Goal: Task Accomplishment & Management: Use online tool/utility

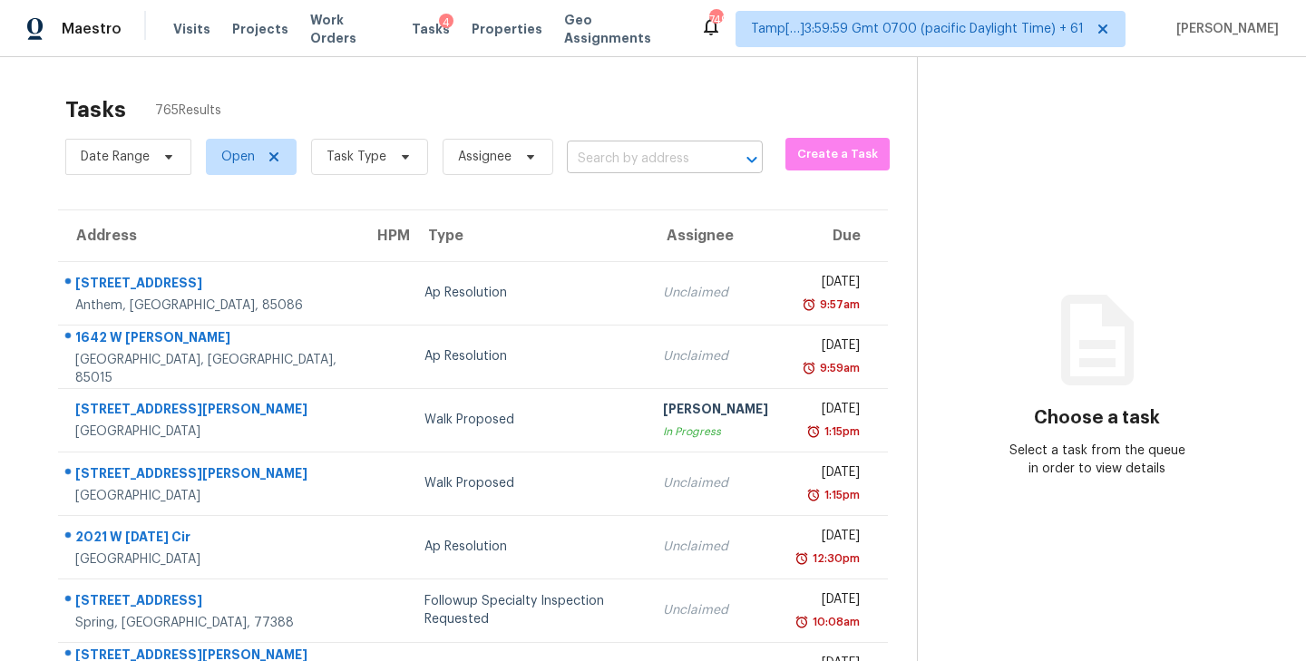
click at [627, 157] on input "text" at bounding box center [639, 159] width 145 height 28
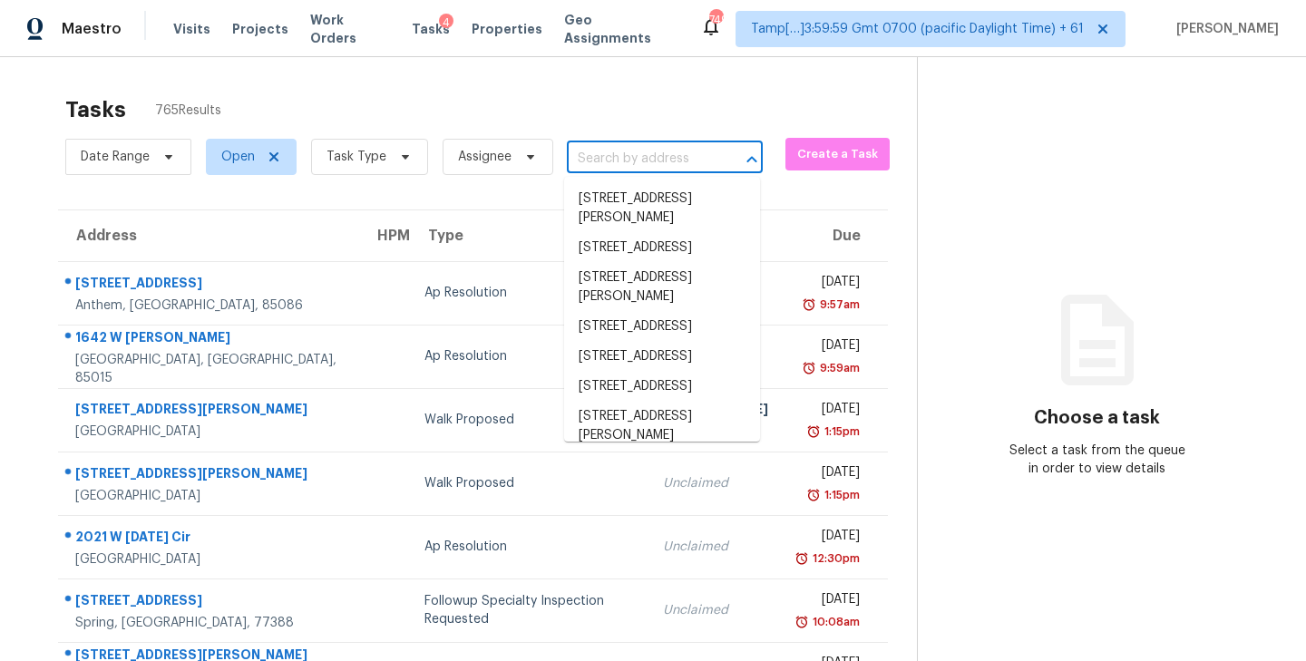
paste input "1016 Calcutta St Hurst, TX, 76053"
type input "1016 Calcutta St Hurst, TX, 76053"
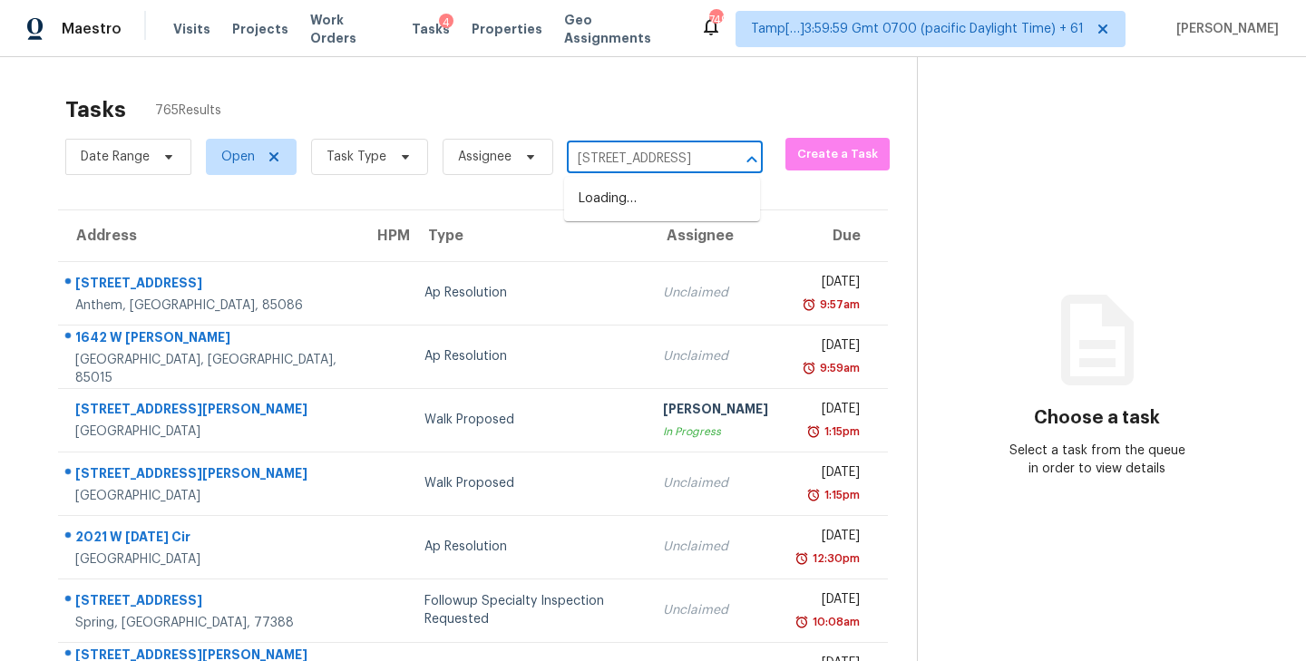
scroll to position [0, 64]
click at [620, 190] on li "1016 Calcutta St, Hurst, TX 76053" at bounding box center [662, 199] width 196 height 30
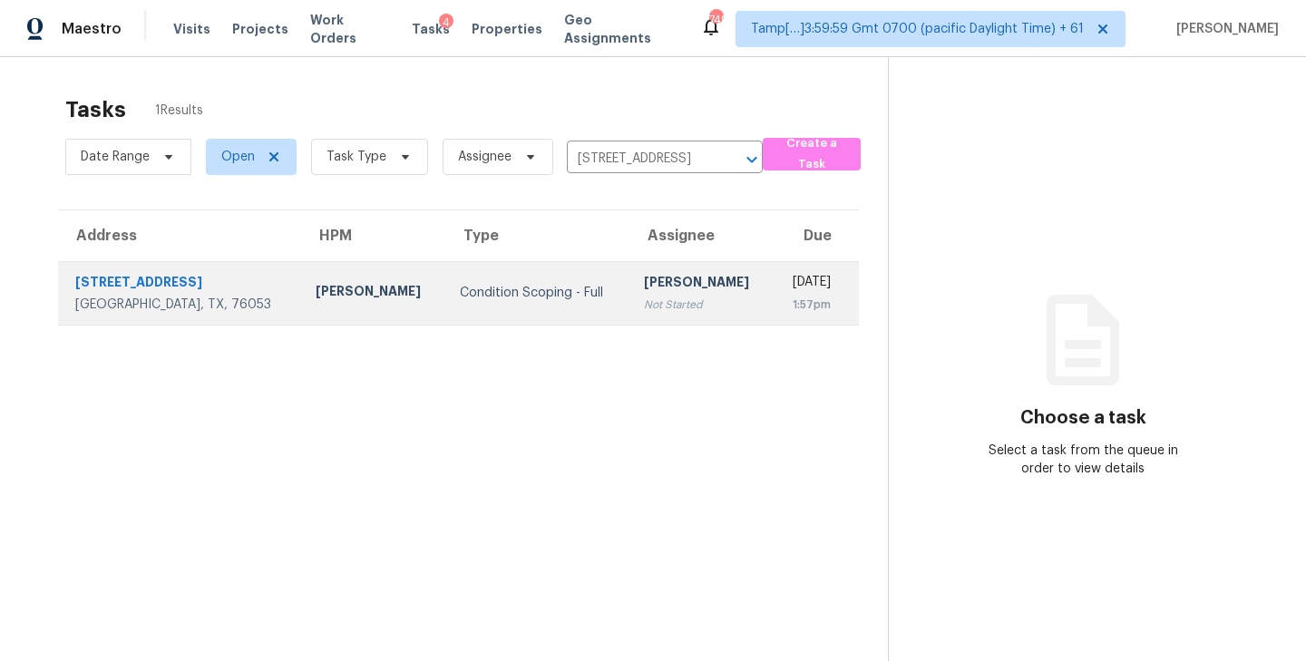
click at [644, 296] on div "[PERSON_NAME]" at bounding box center [701, 284] width 114 height 23
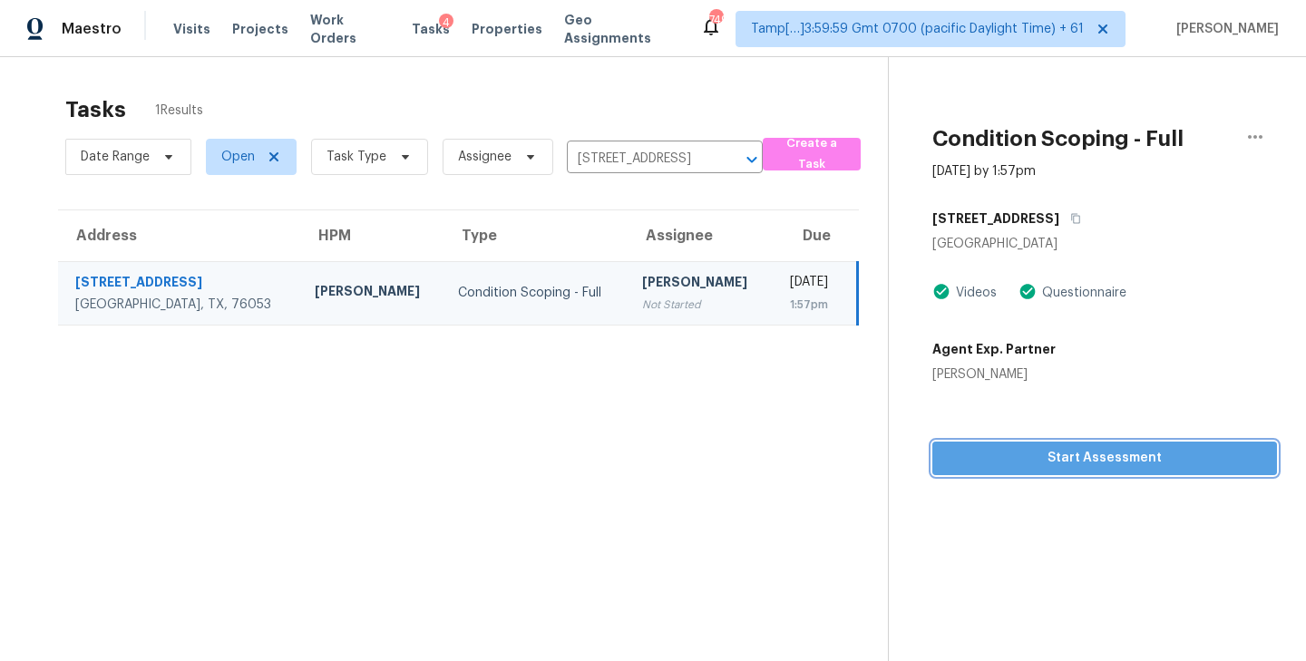
click at [1126, 466] on span "Start Assessment" at bounding box center [1105, 458] width 316 height 23
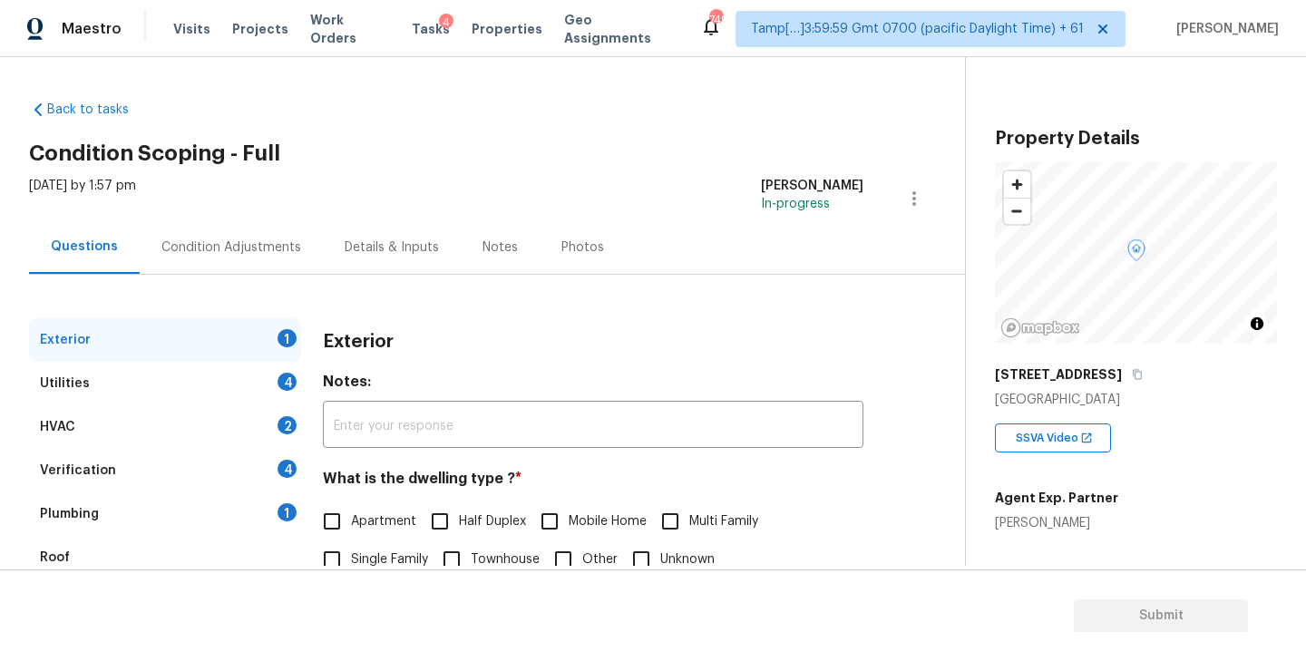
click at [667, 148] on h2 "Condition Scoping - Full" at bounding box center [497, 153] width 936 height 18
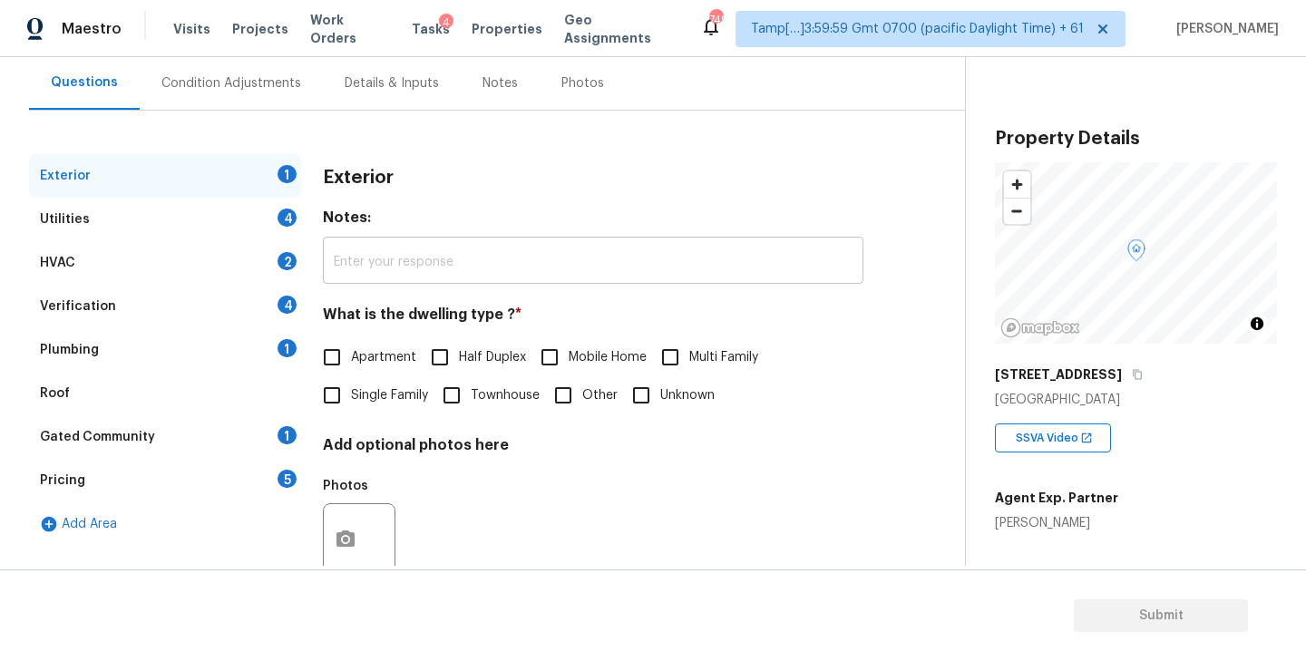
scroll to position [182, 0]
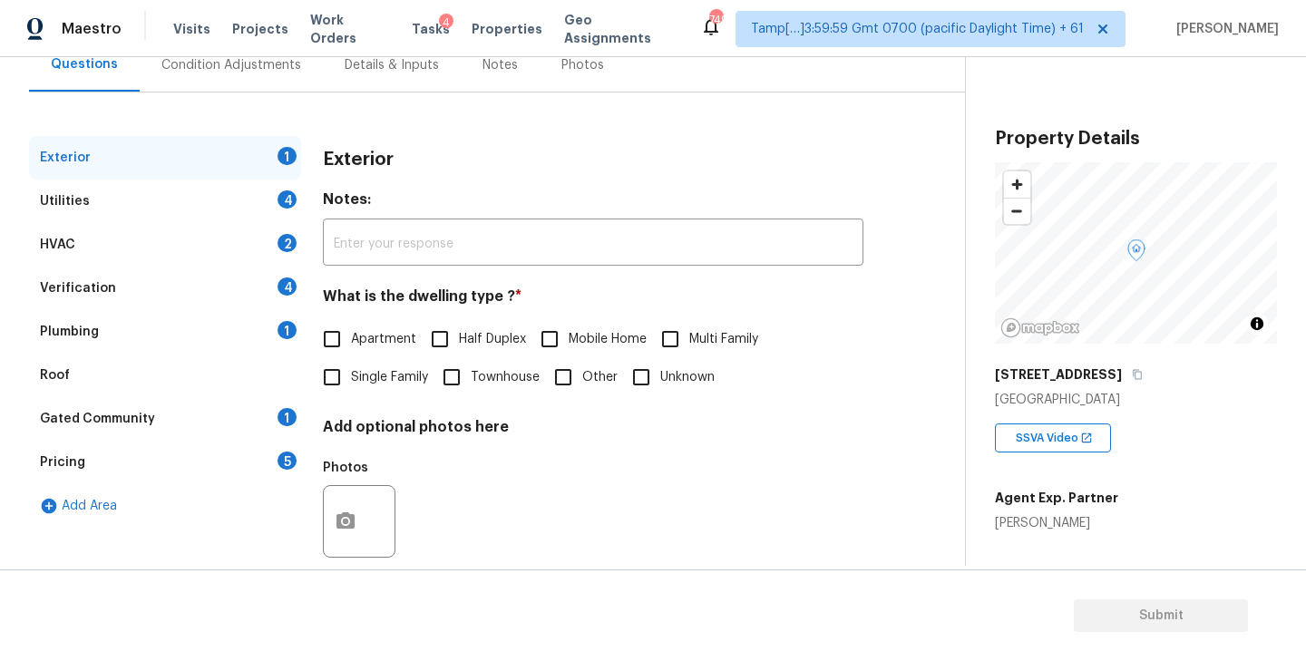
click at [326, 384] on input "Single Family" at bounding box center [332, 377] width 38 height 38
checkbox input "true"
click at [184, 418] on div "Gated Community 1" at bounding box center [165, 419] width 272 height 44
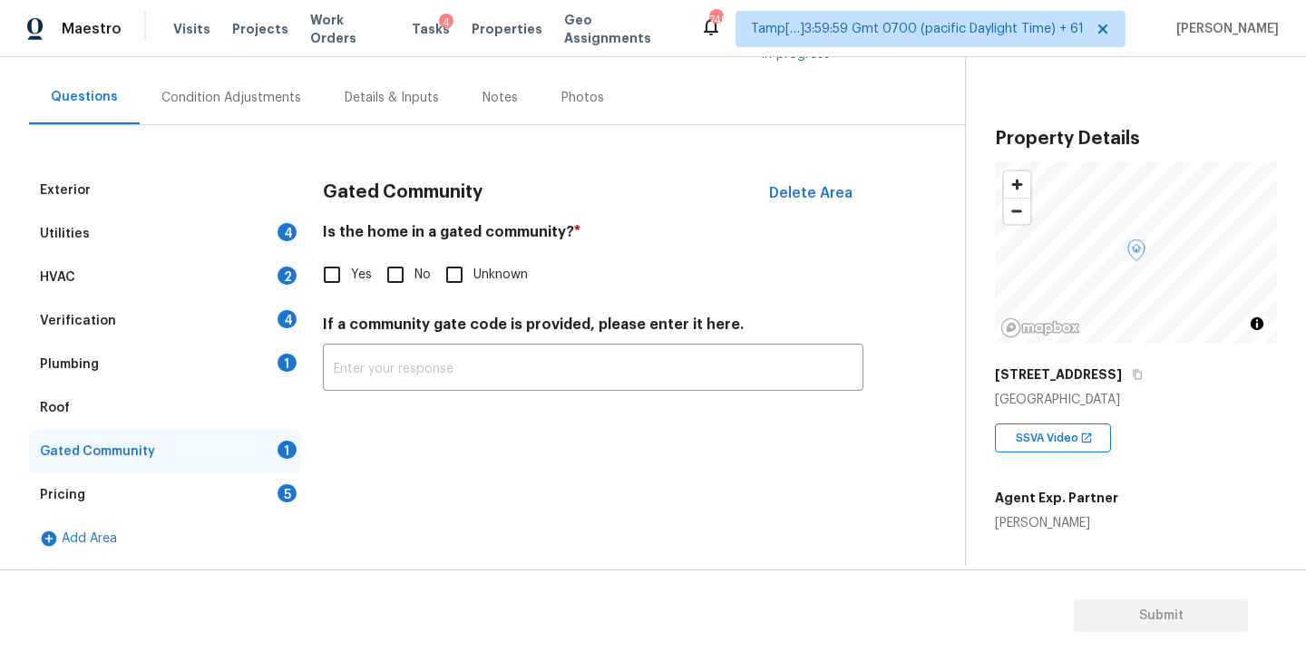
click at [402, 279] on input "No" at bounding box center [395, 275] width 38 height 38
checkbox input "true"
click at [137, 369] on div "Plumbing 1" at bounding box center [165, 365] width 272 height 44
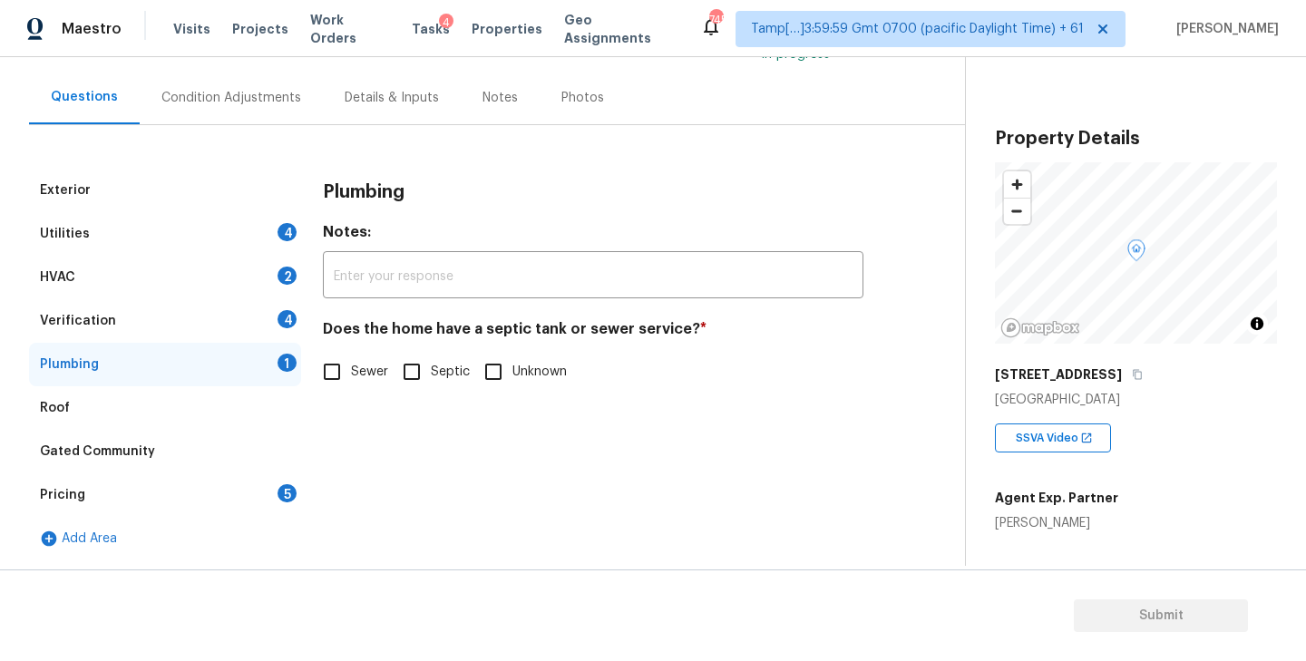
click at [340, 376] on input "Sewer" at bounding box center [332, 372] width 38 height 38
checkbox input "true"
click at [111, 492] on div "Pricing 5" at bounding box center [165, 496] width 272 height 44
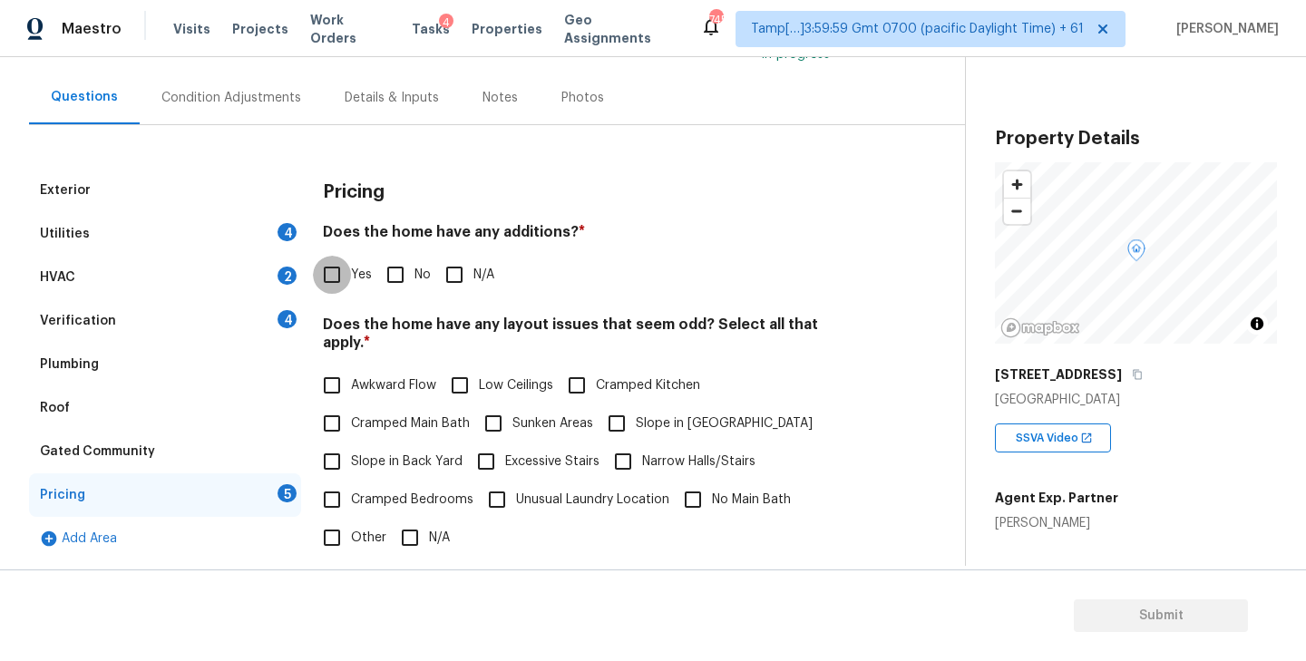
click at [338, 280] on input "Yes" at bounding box center [332, 275] width 38 height 38
checkbox input "true"
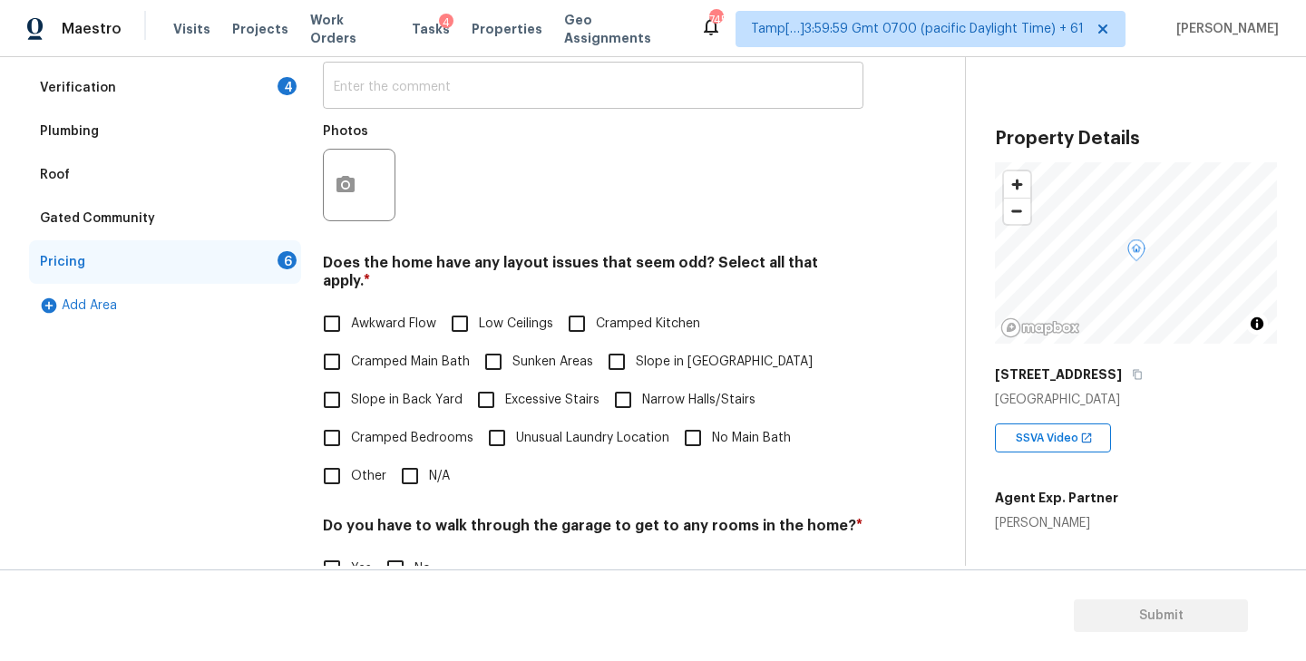
scroll to position [438, 0]
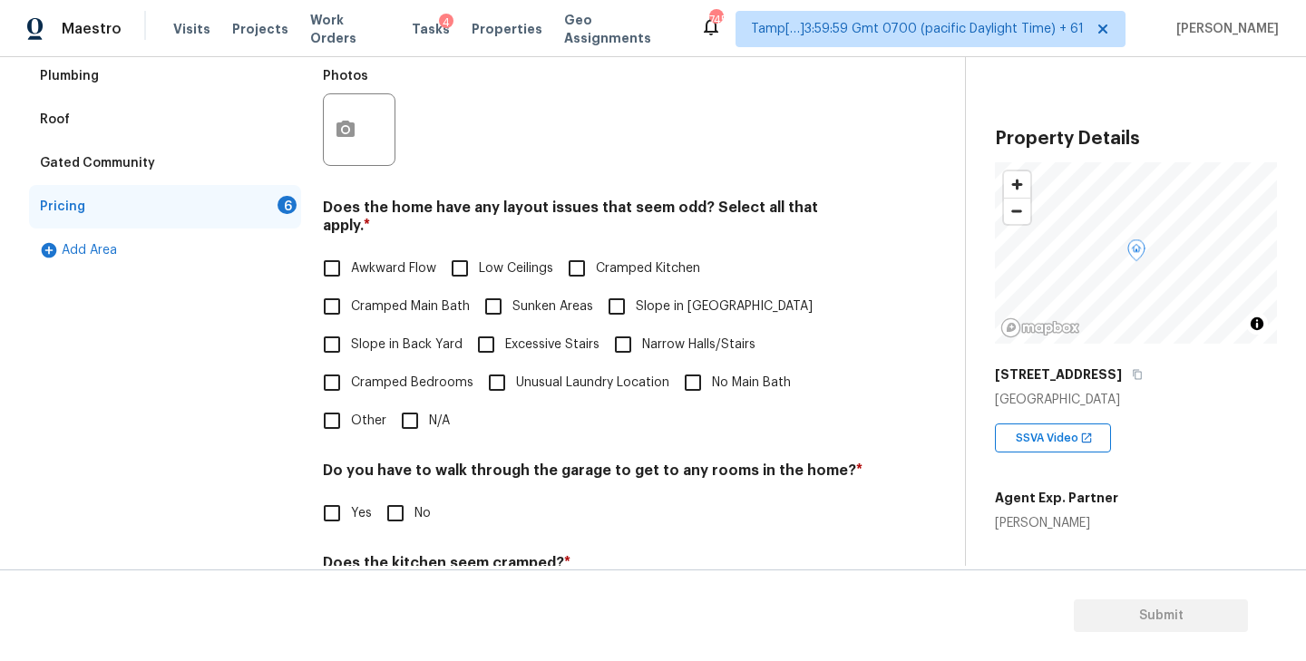
click at [408, 406] on input "N/A" at bounding box center [410, 421] width 38 height 38
checkbox input "true"
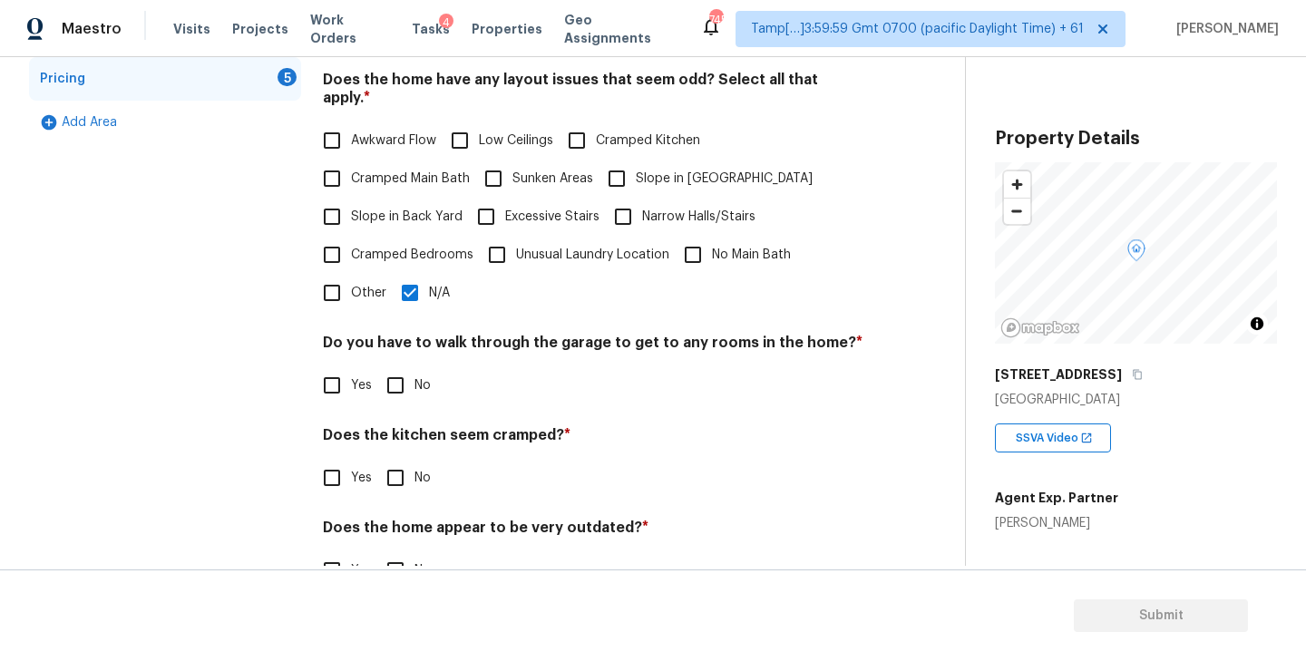
scroll to position [577, 0]
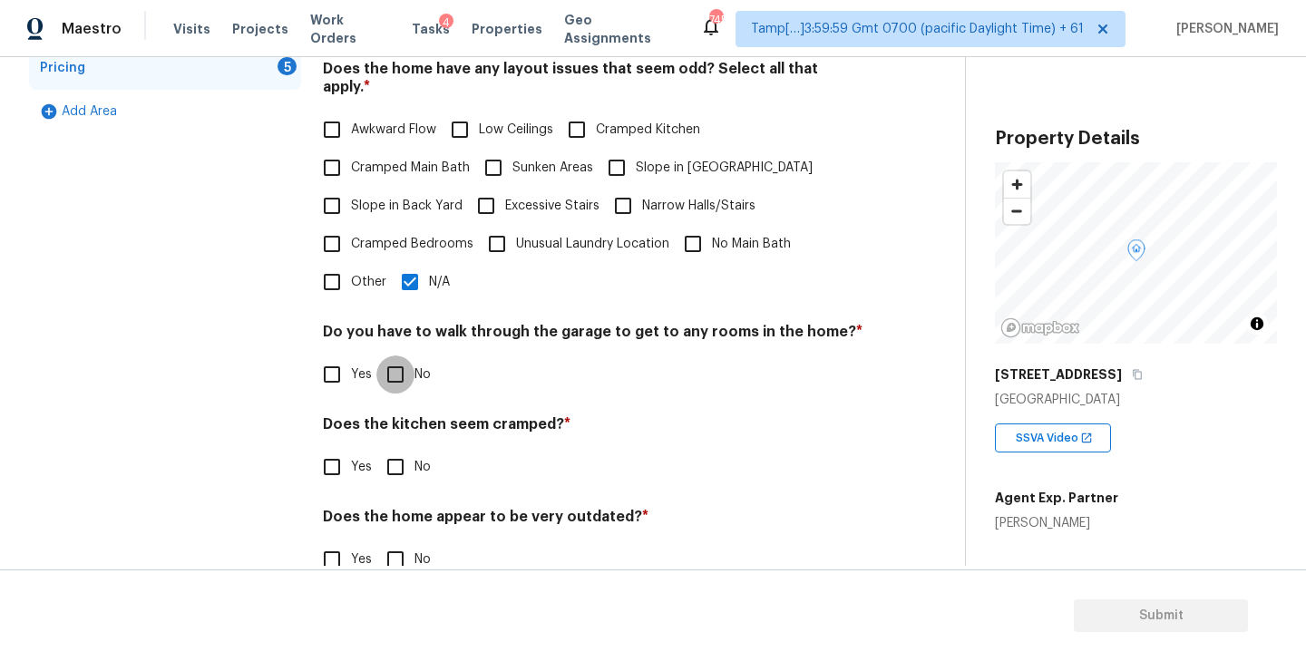
click at [387, 358] on input "No" at bounding box center [395, 375] width 38 height 38
checkbox input "true"
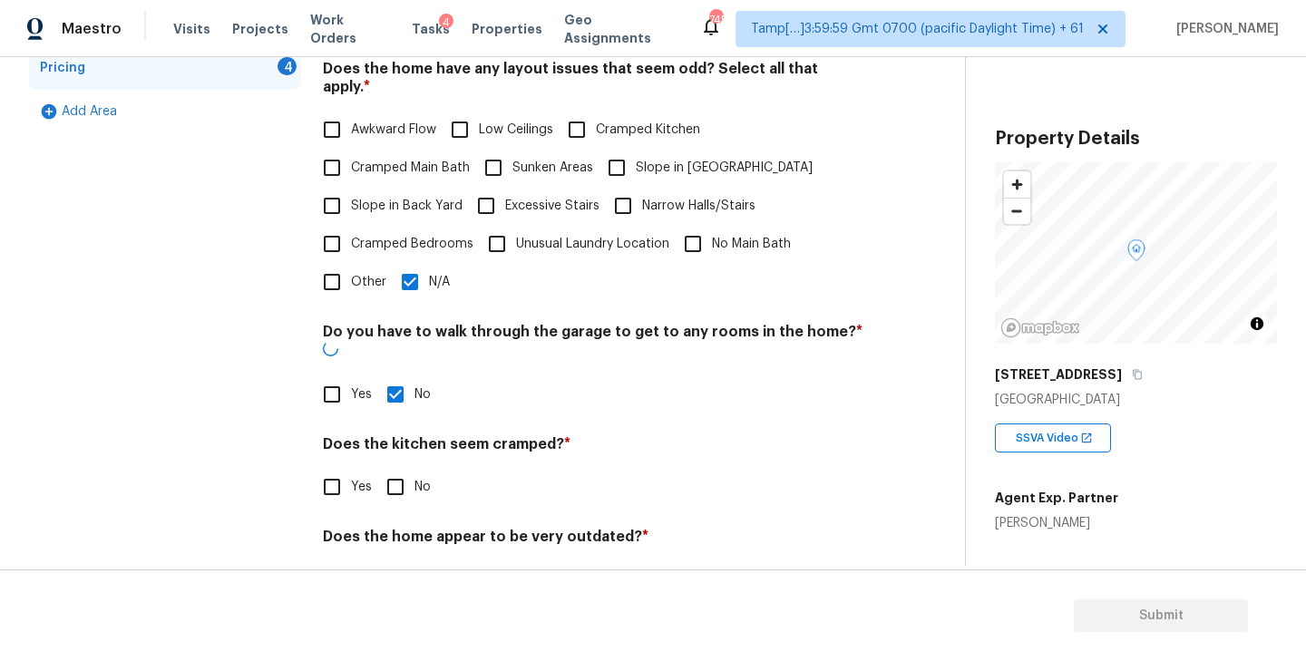
click at [389, 468] on input "No" at bounding box center [395, 487] width 38 height 38
checkbox input "true"
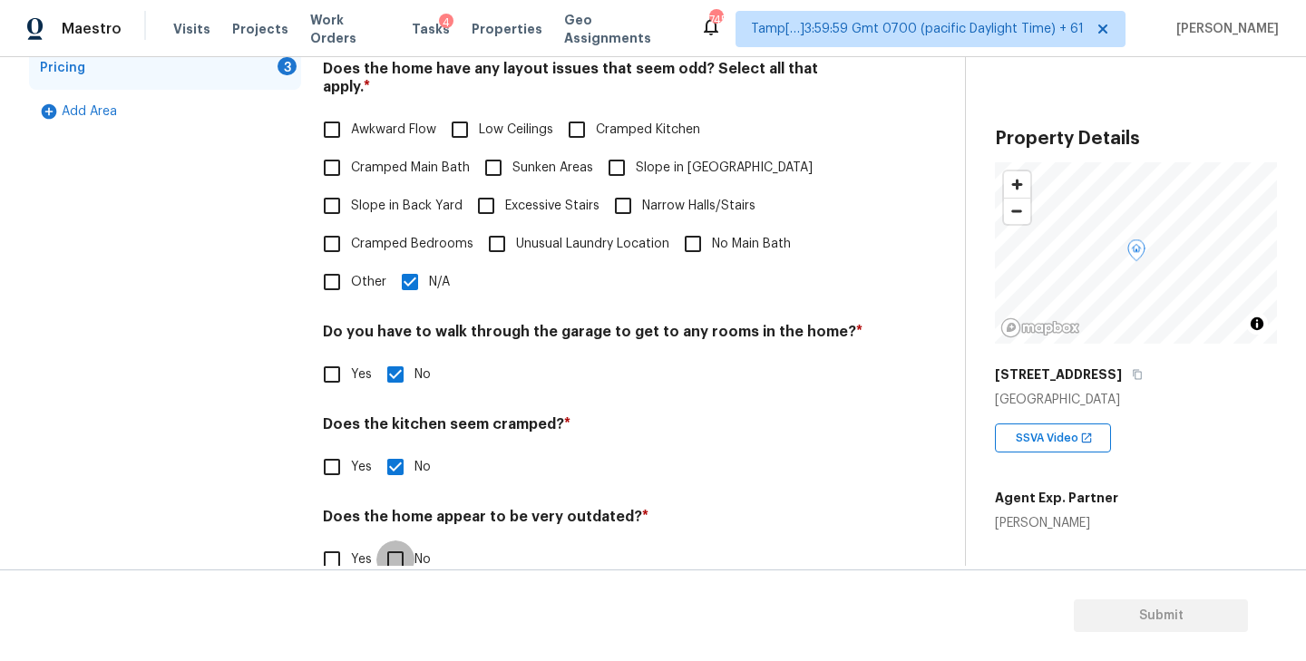
click at [391, 541] on input "No" at bounding box center [395, 560] width 38 height 38
checkbox input "true"
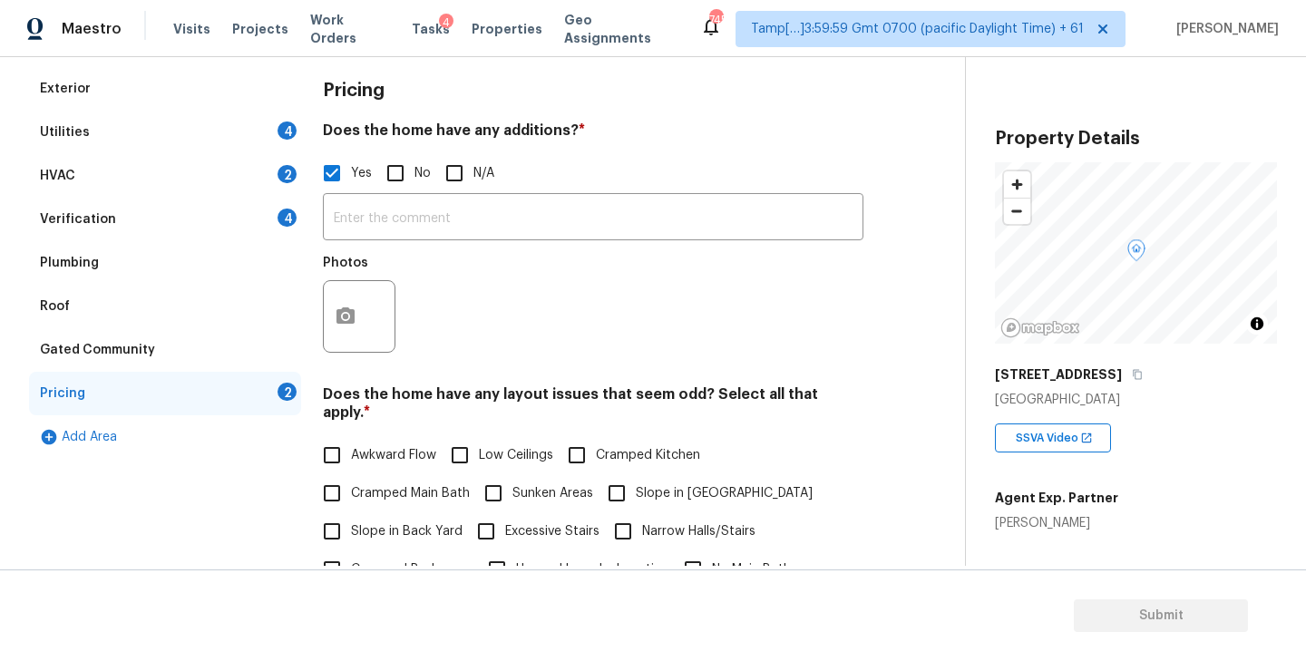
scroll to position [237, 0]
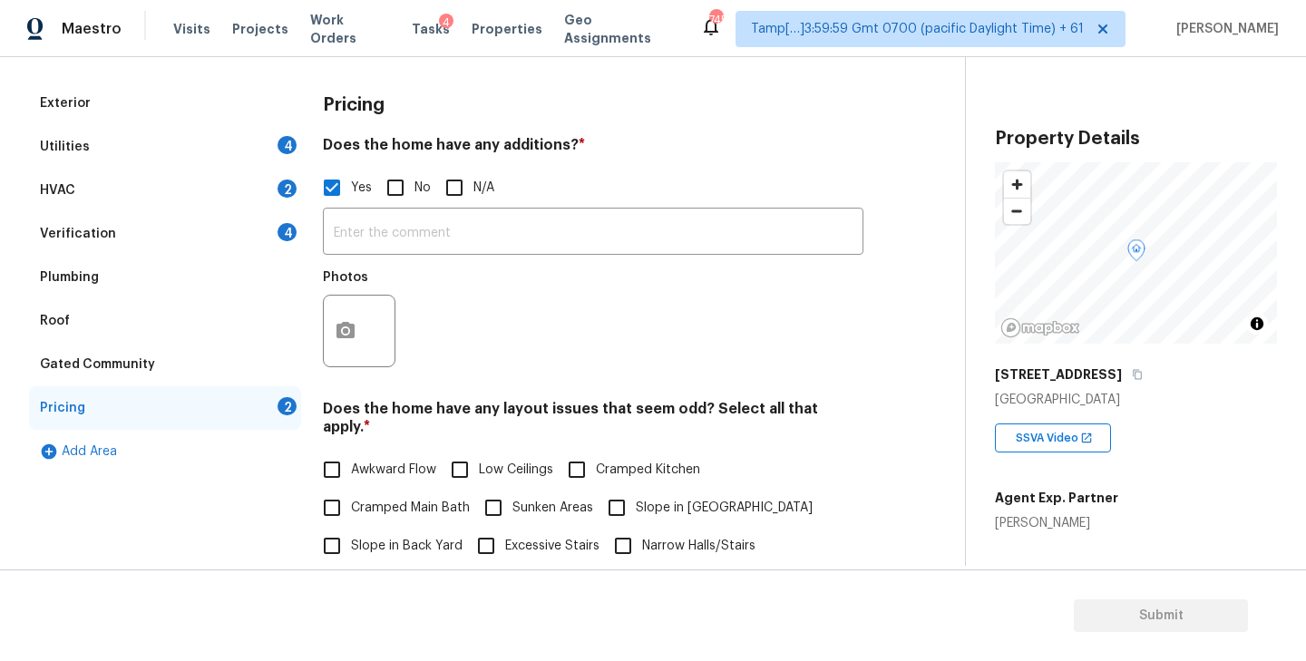
click at [134, 151] on div "Utilities 4" at bounding box center [165, 147] width 272 height 44
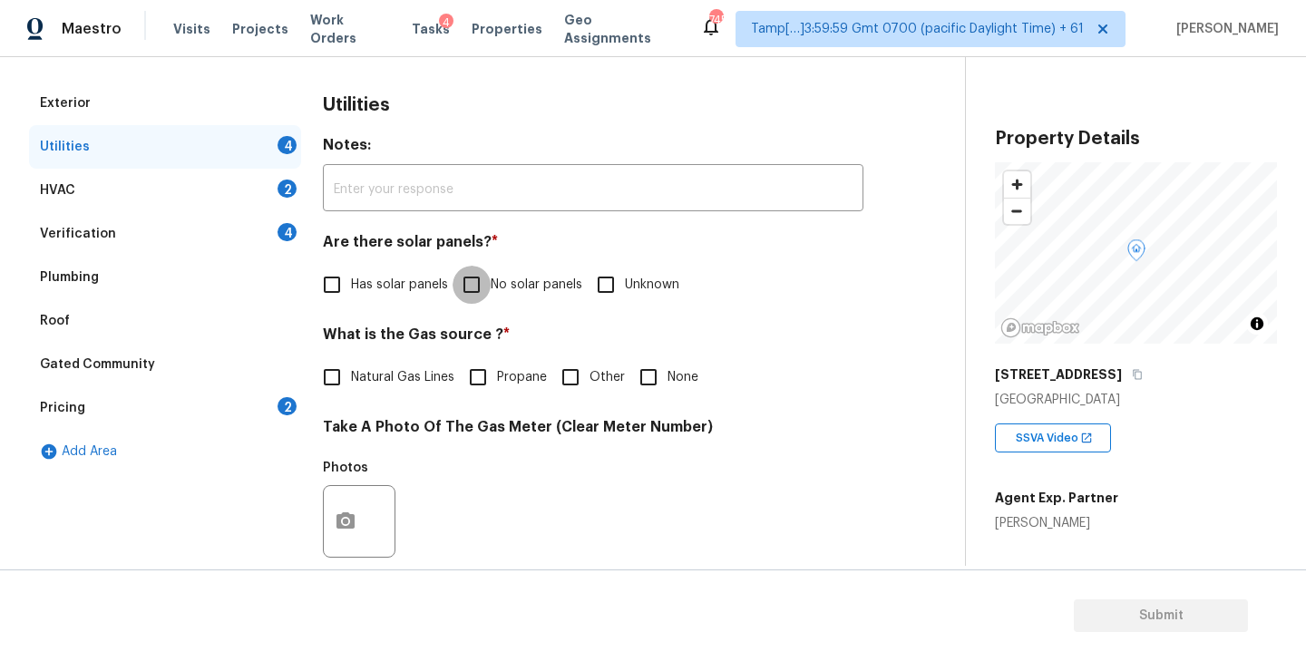
click at [457, 280] on input "No solar panels" at bounding box center [472, 285] width 38 height 38
checkbox input "true"
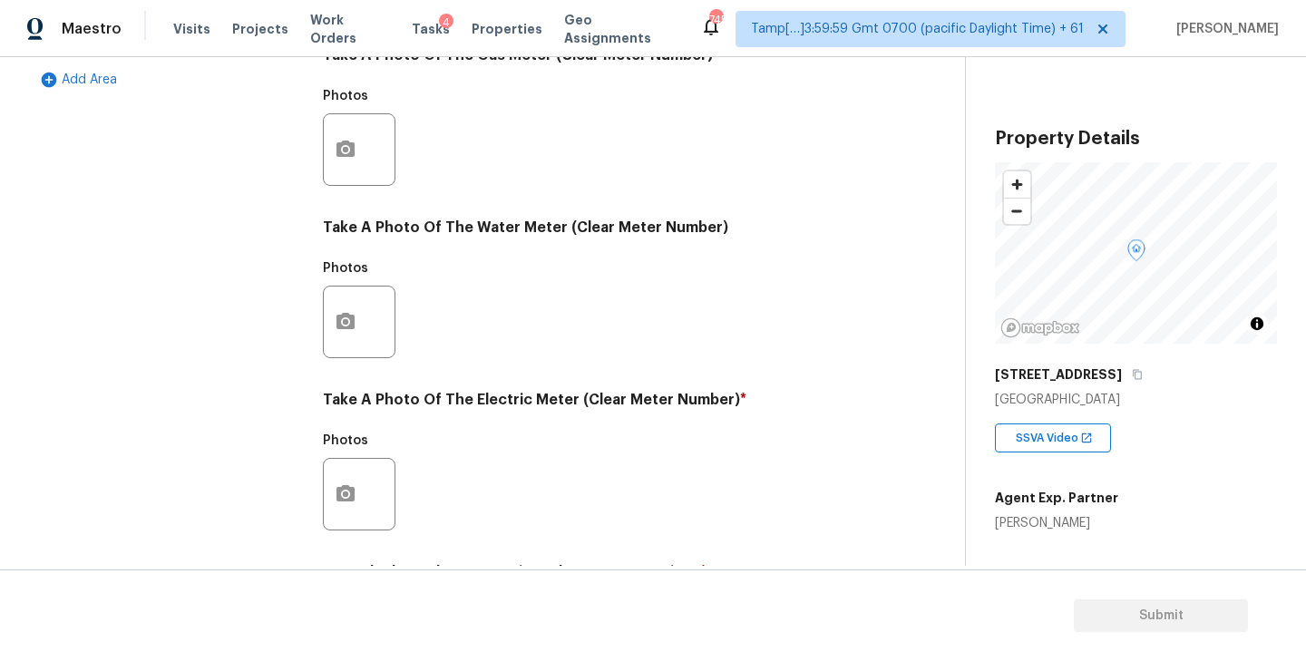
scroll to position [704, 0]
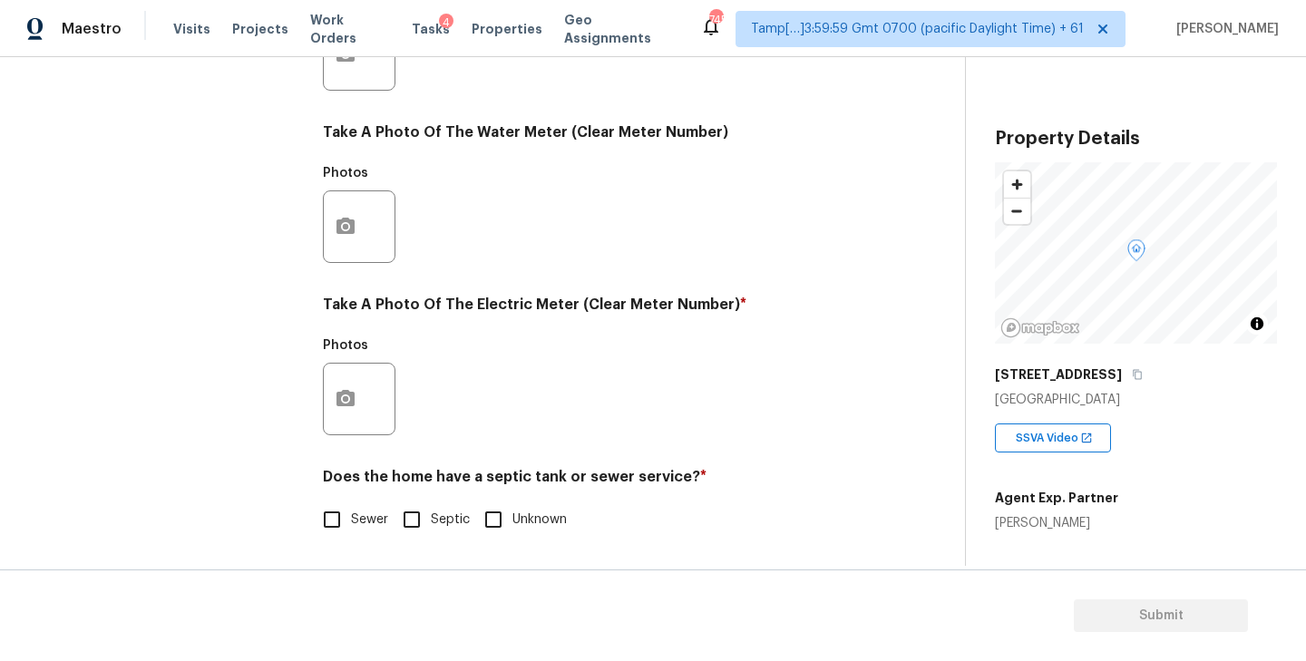
click at [334, 532] on input "Sewer" at bounding box center [332, 520] width 38 height 38
checkbox input "true"
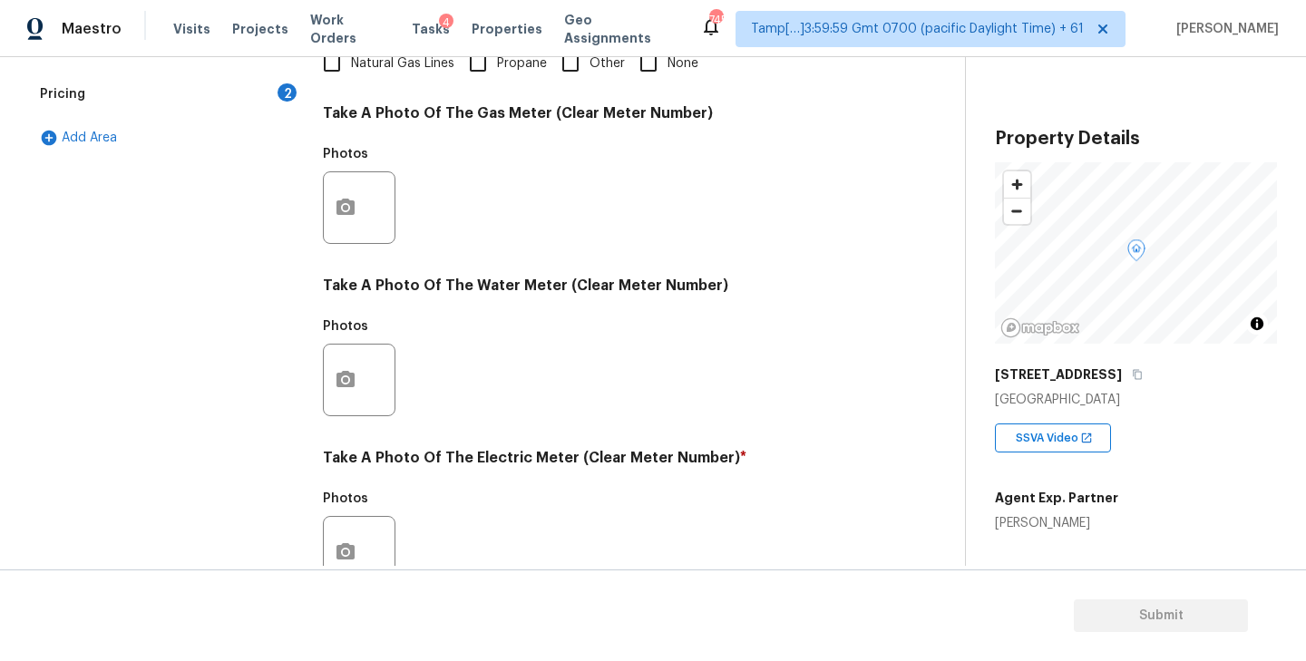
scroll to position [0, 0]
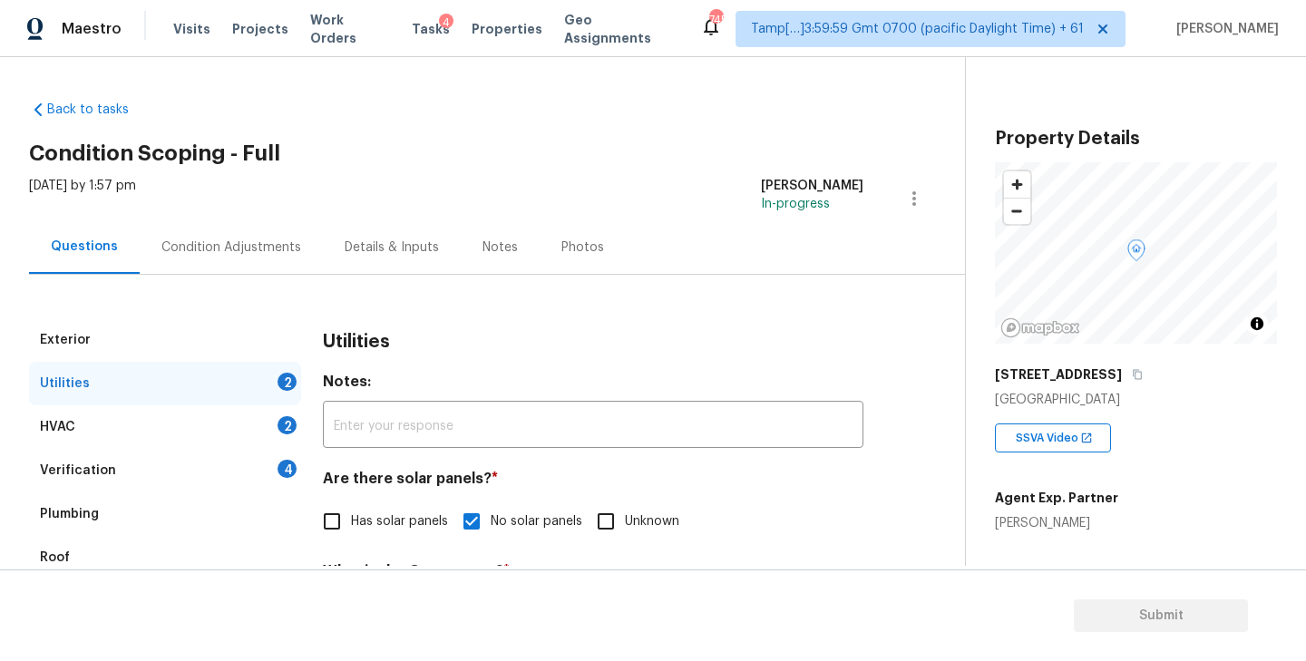
click at [186, 240] on div "Condition Adjustments" at bounding box center [231, 248] width 140 height 18
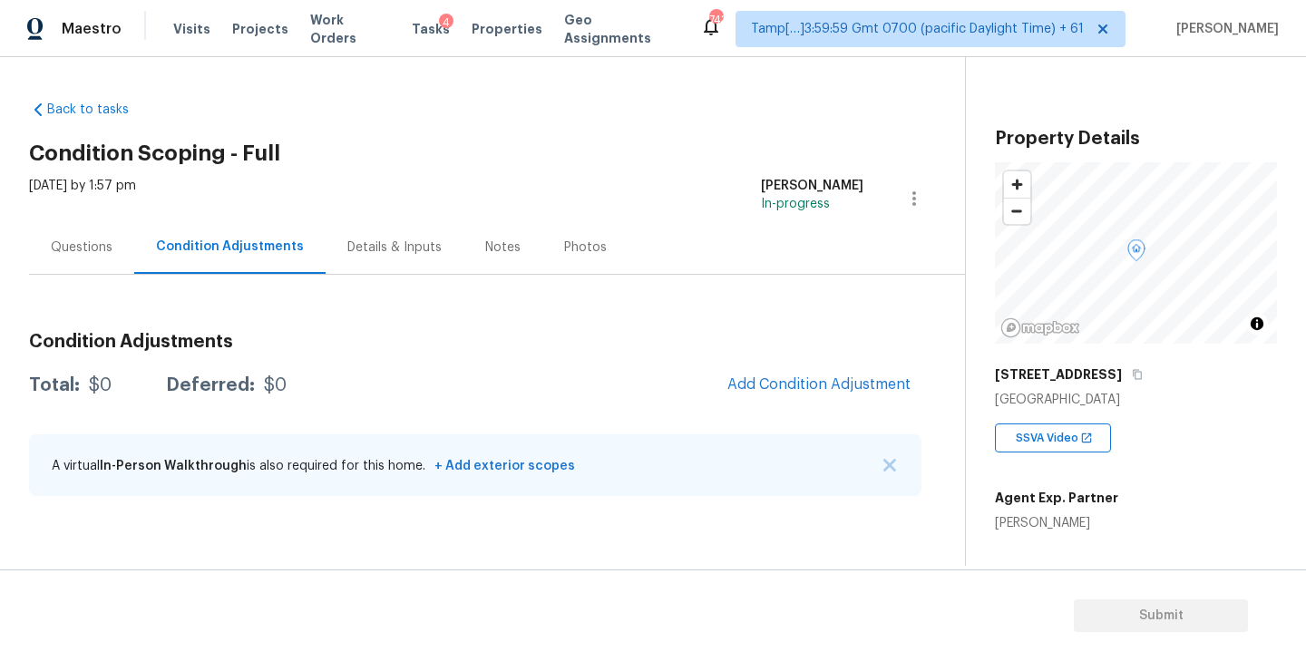
click at [80, 253] on div "Questions" at bounding box center [82, 248] width 62 height 18
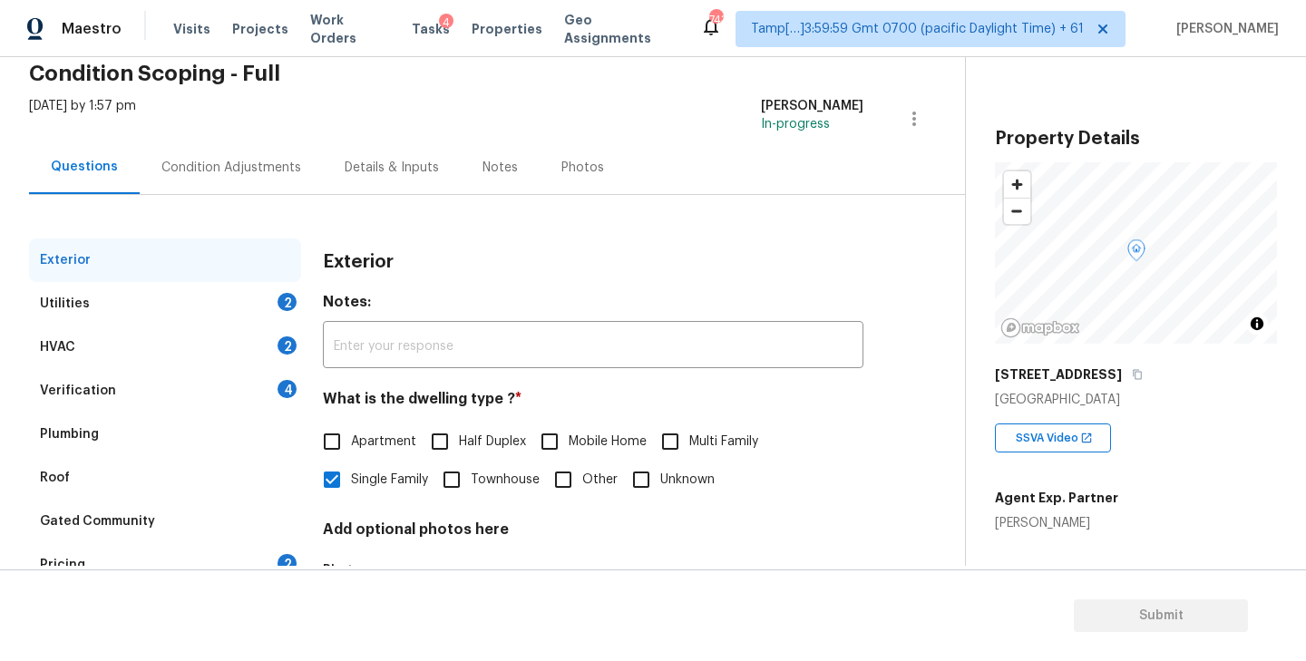
scroll to position [96, 0]
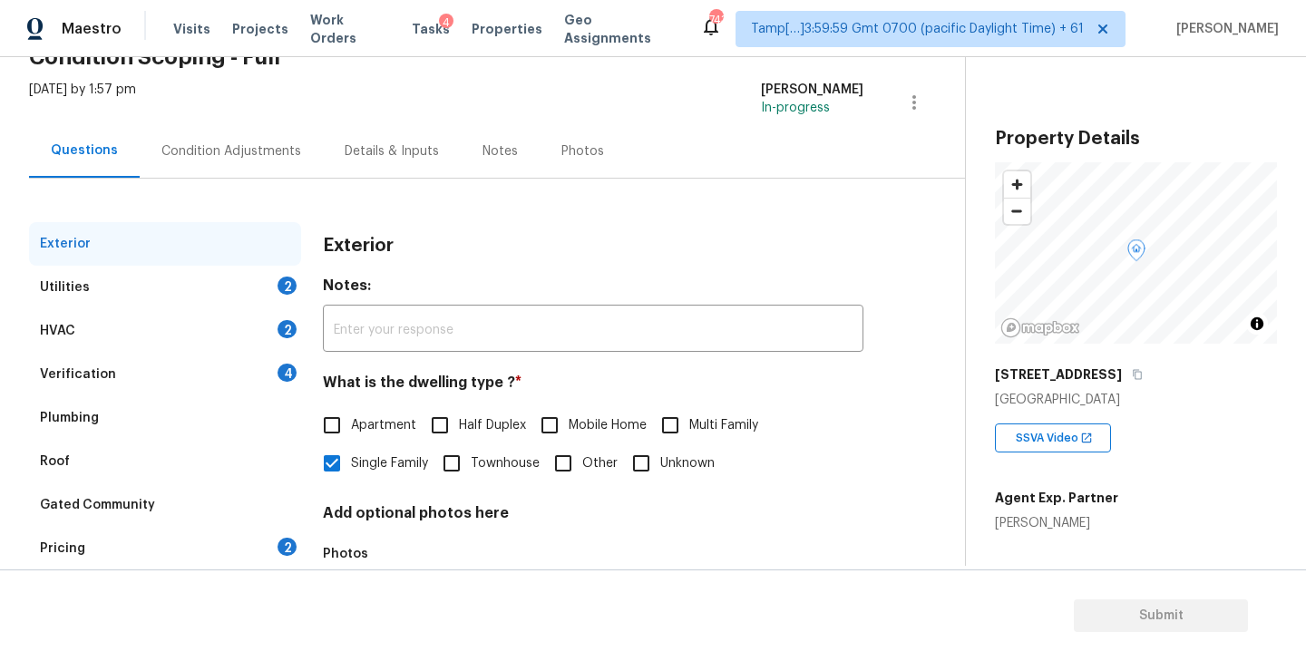
click at [233, 285] on div "Utilities 2" at bounding box center [165, 288] width 272 height 44
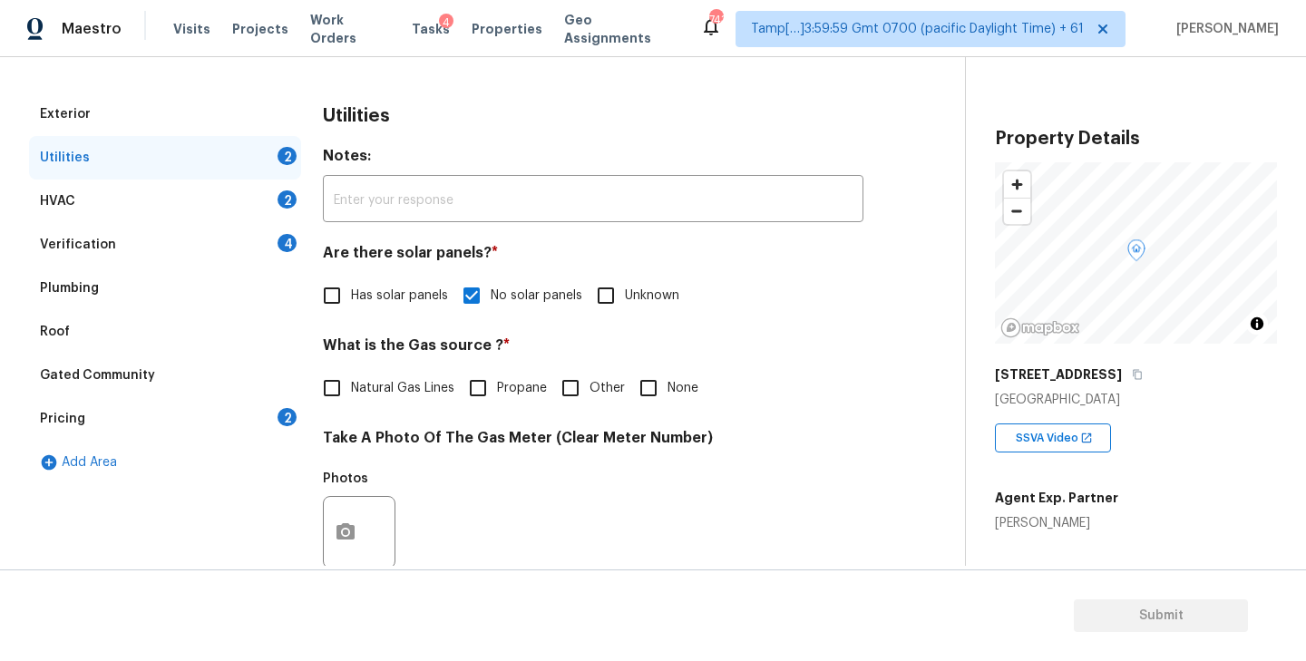
scroll to position [232, 0]
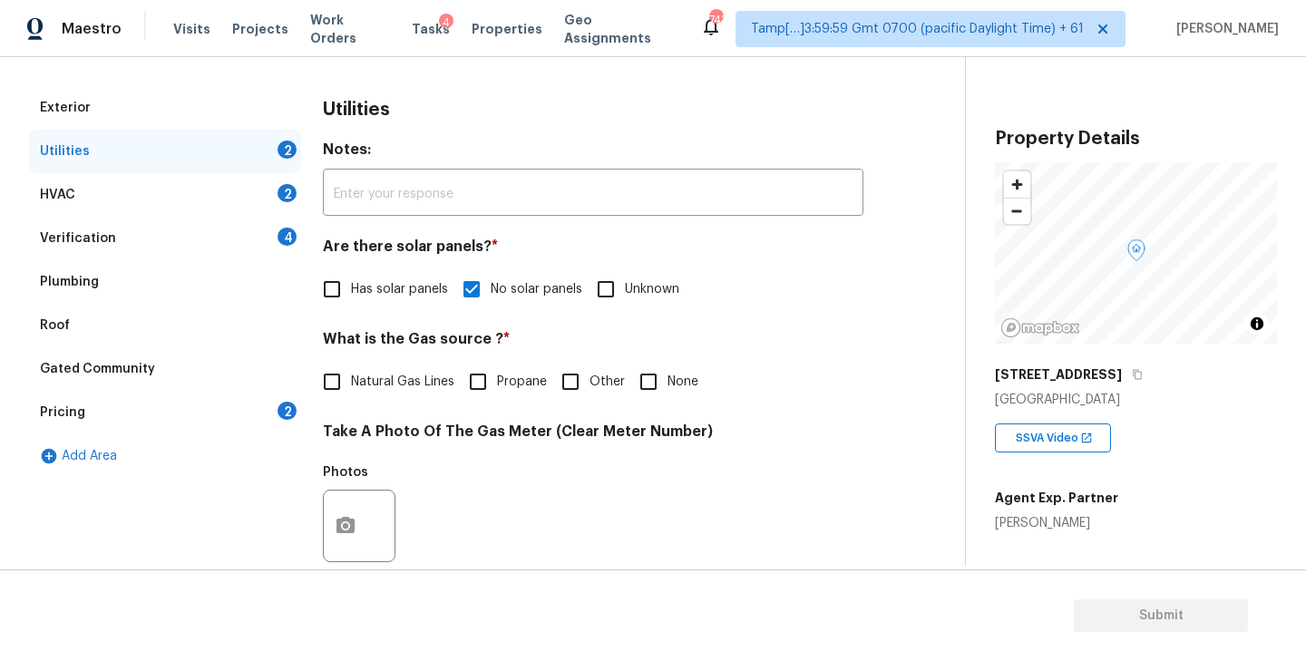
click at [335, 384] on input "Natural Gas Lines" at bounding box center [332, 382] width 38 height 38
checkbox input "true"
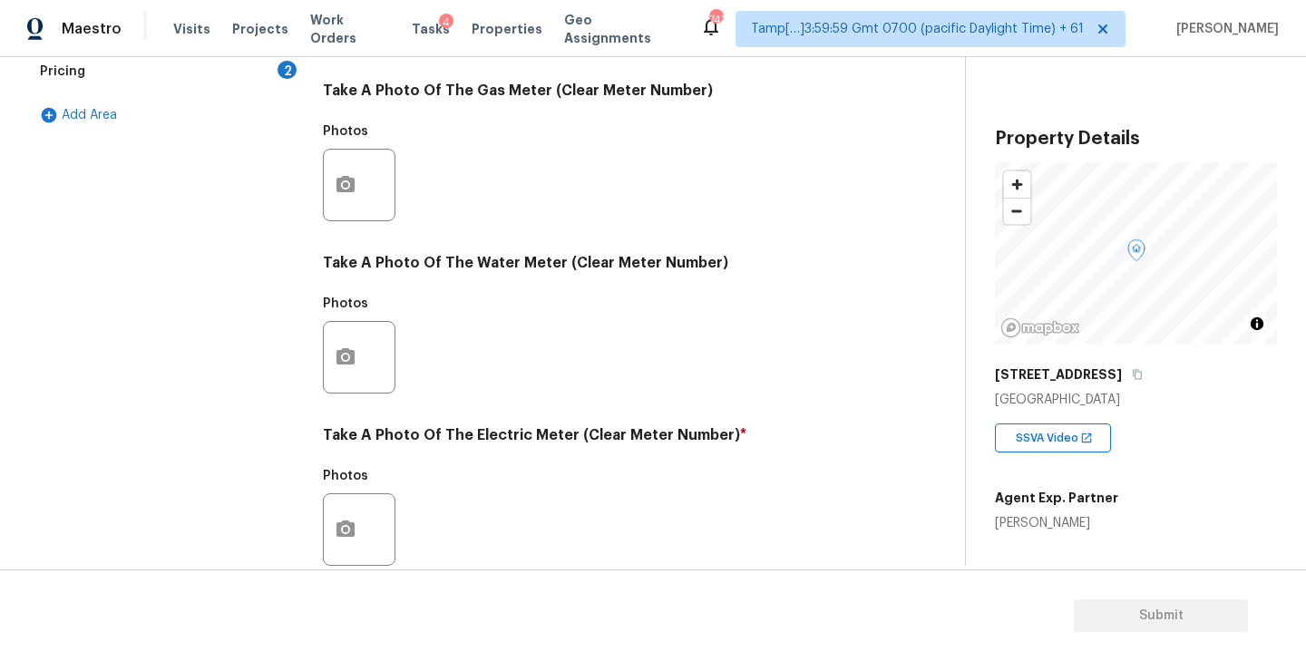
scroll to position [704, 0]
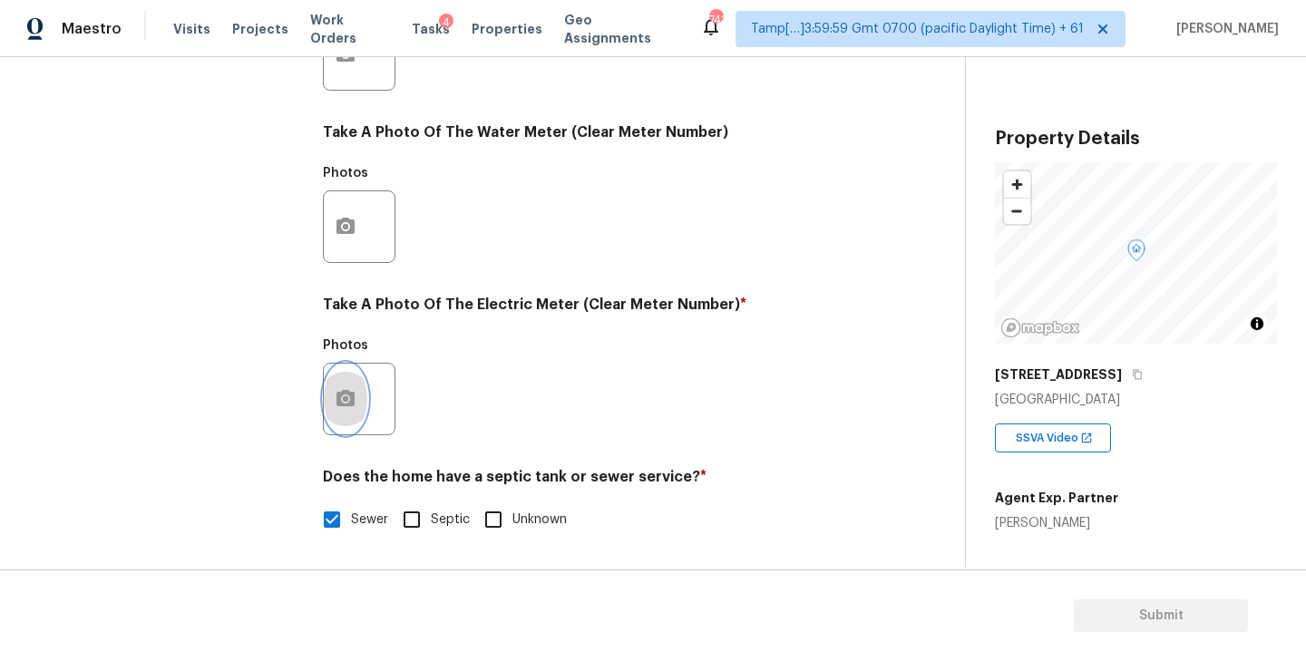
click at [347, 399] on circle "button" at bounding box center [345, 398] width 5 height 5
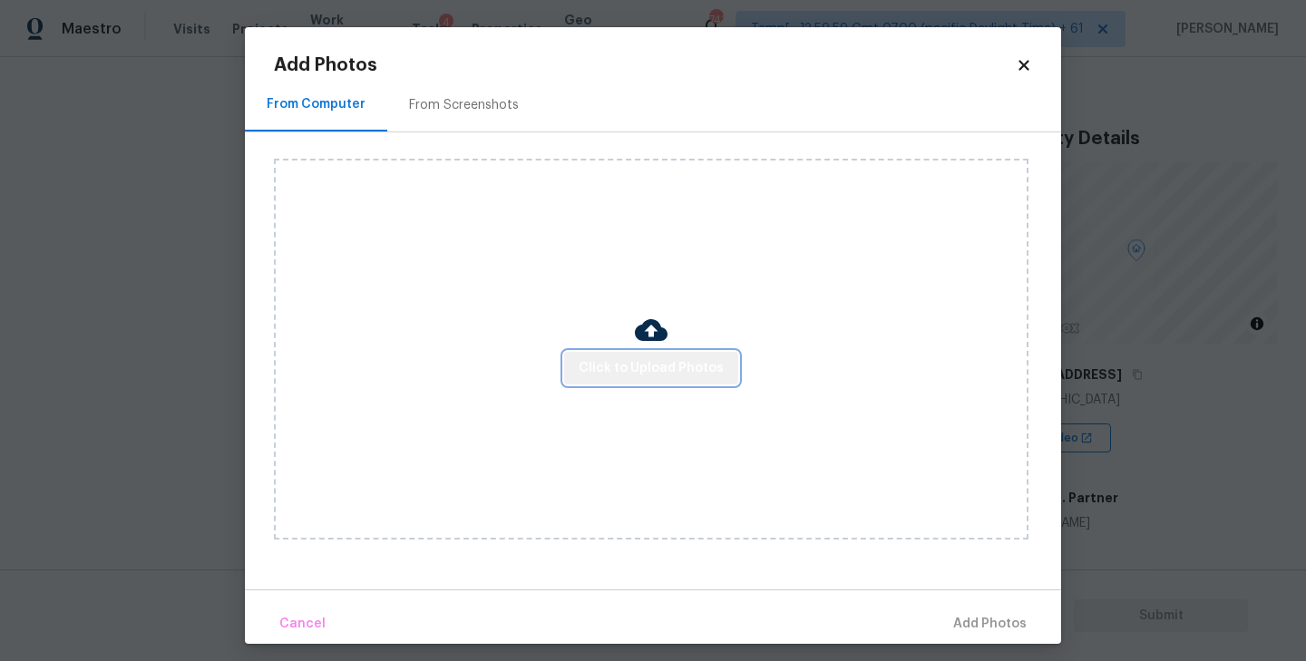
click at [706, 363] on span "Click to Upload Photos" at bounding box center [651, 368] width 145 height 23
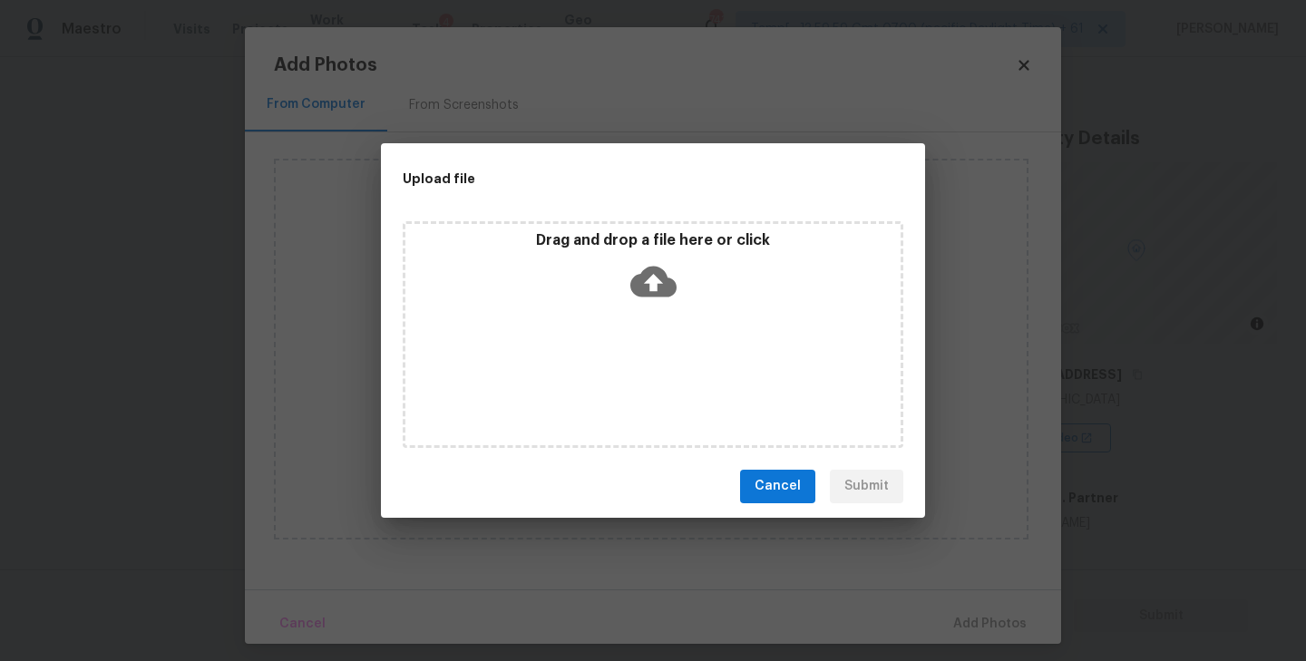
click at [655, 281] on icon at bounding box center [653, 282] width 46 height 46
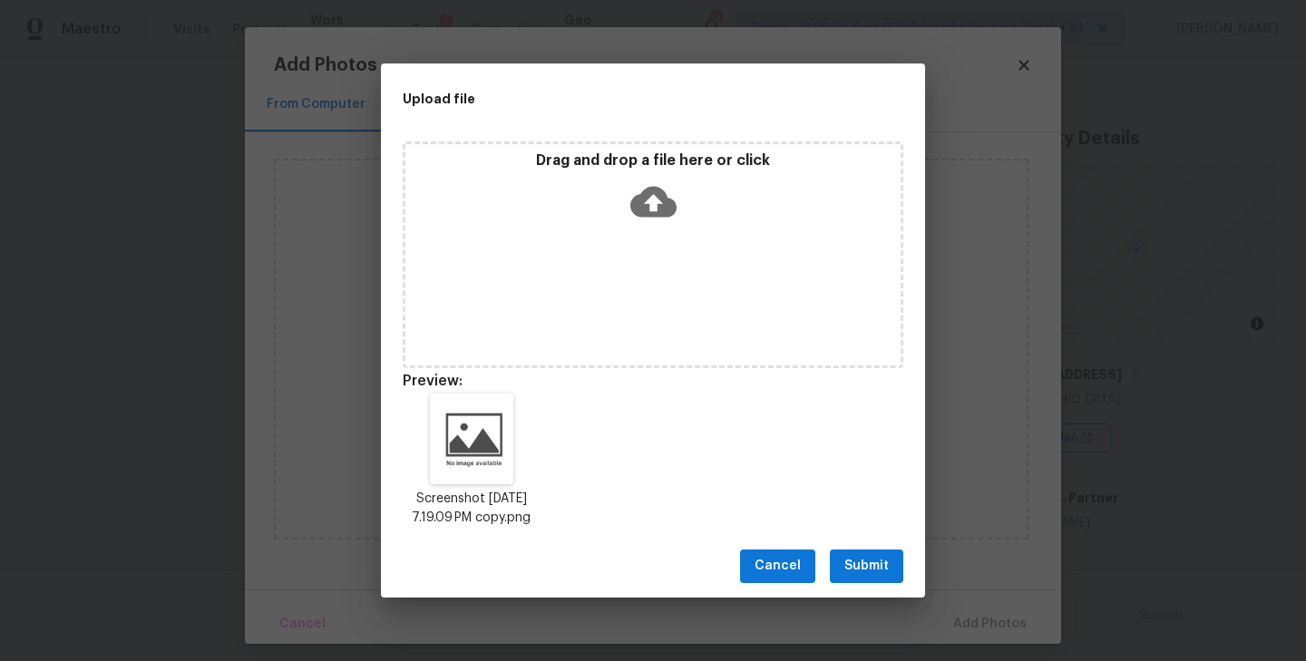
click at [876, 578] on span "Submit" at bounding box center [867, 566] width 44 height 23
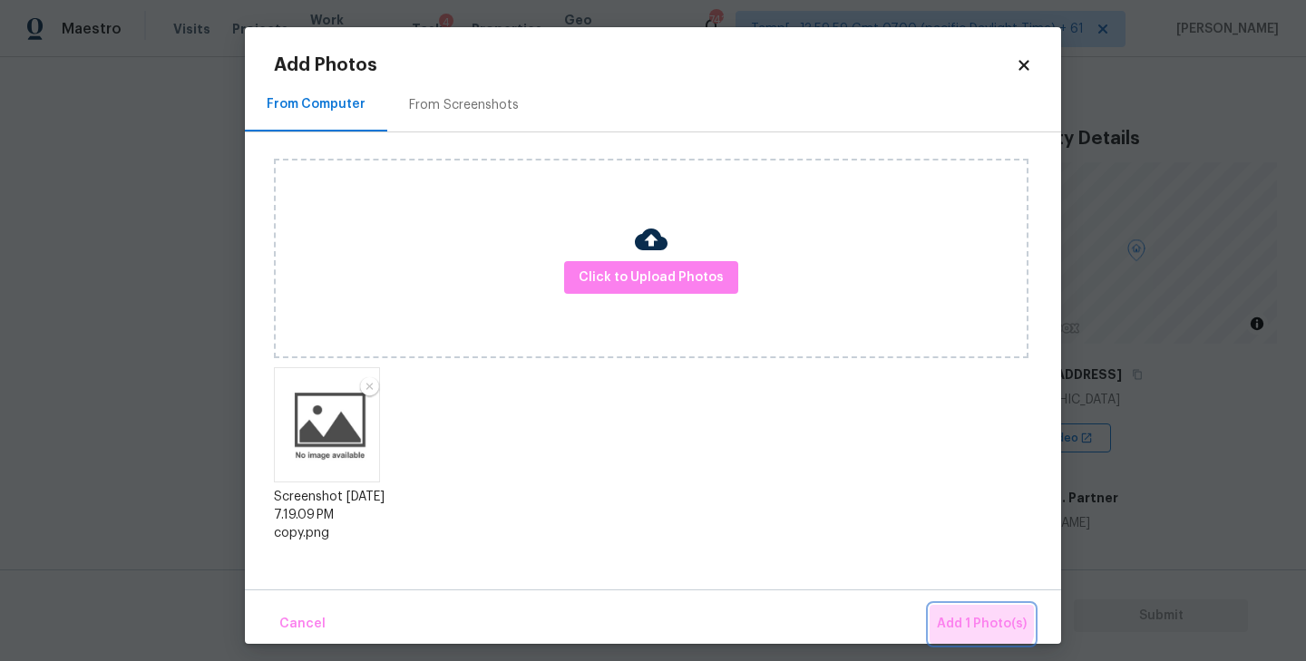
click at [965, 617] on span "Add 1 Photo(s)" at bounding box center [982, 624] width 90 height 23
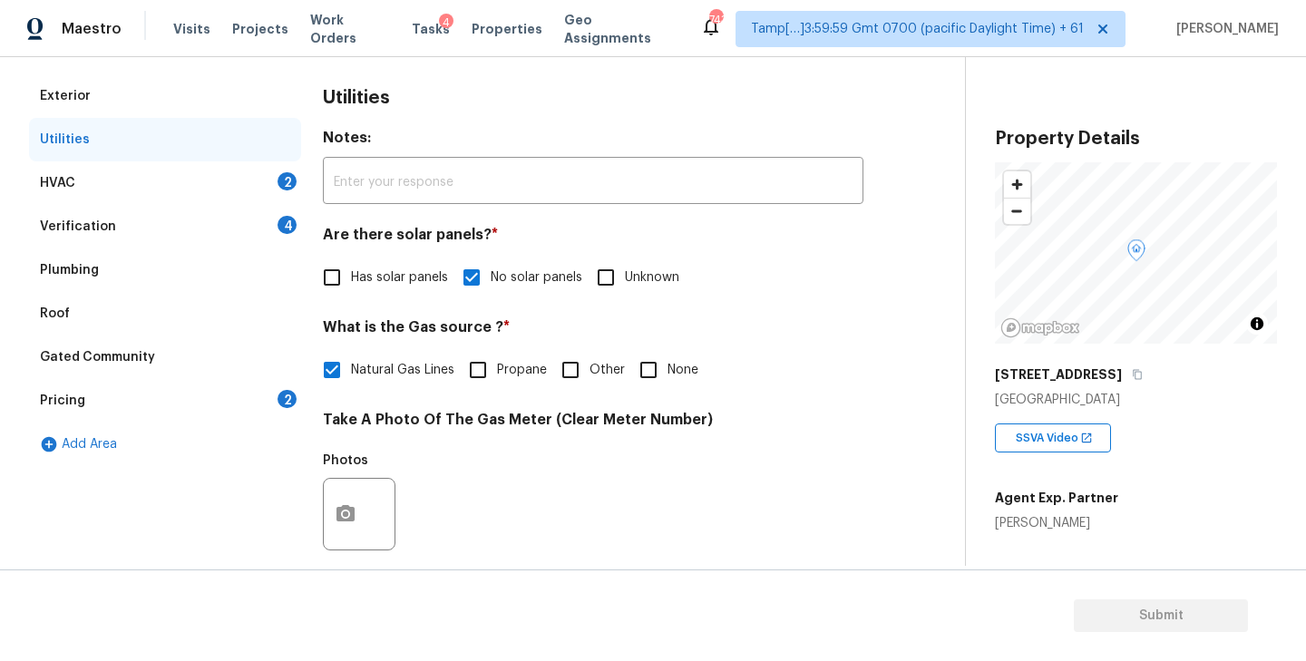
scroll to position [216, 0]
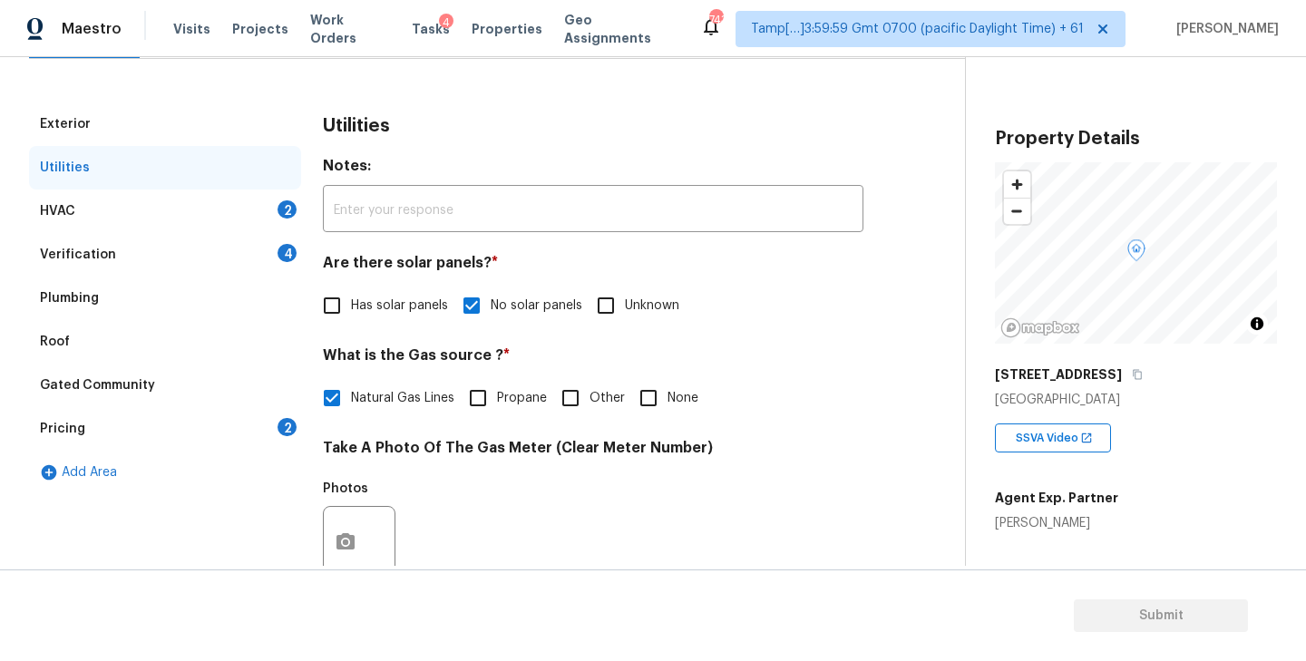
click at [143, 215] on div "HVAC 2" at bounding box center [165, 212] width 272 height 44
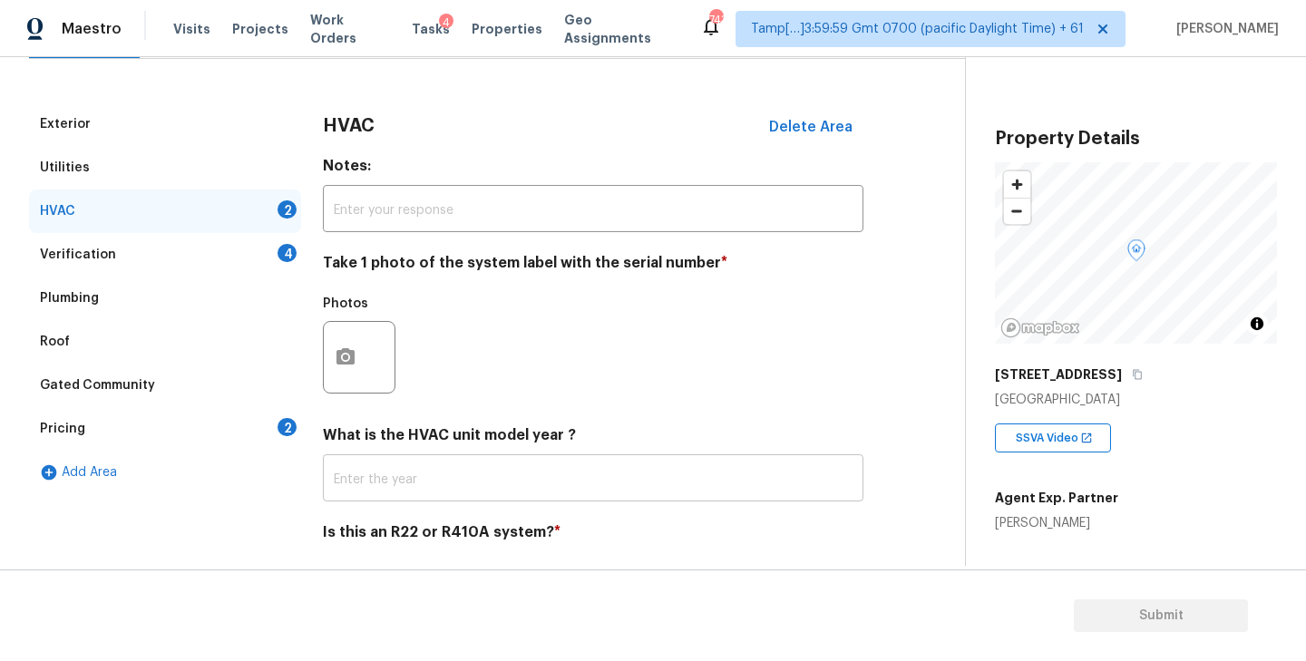
click at [384, 477] on input "text" at bounding box center [593, 480] width 541 height 43
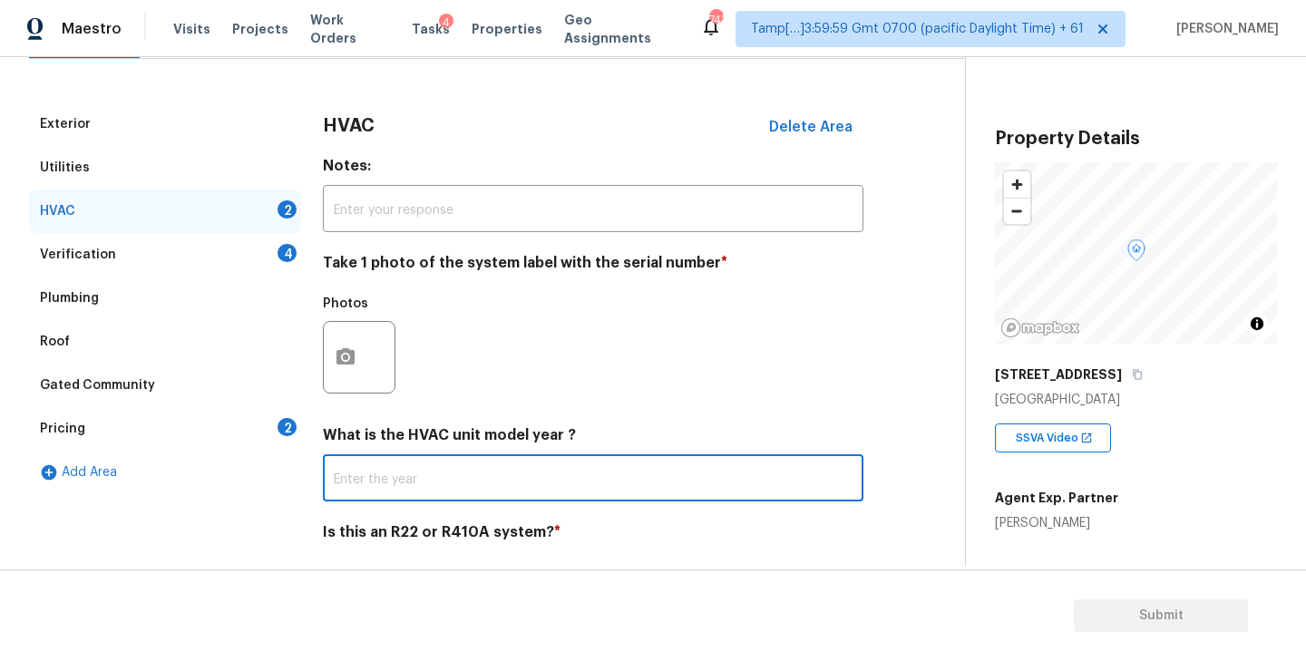
paste input "2022"
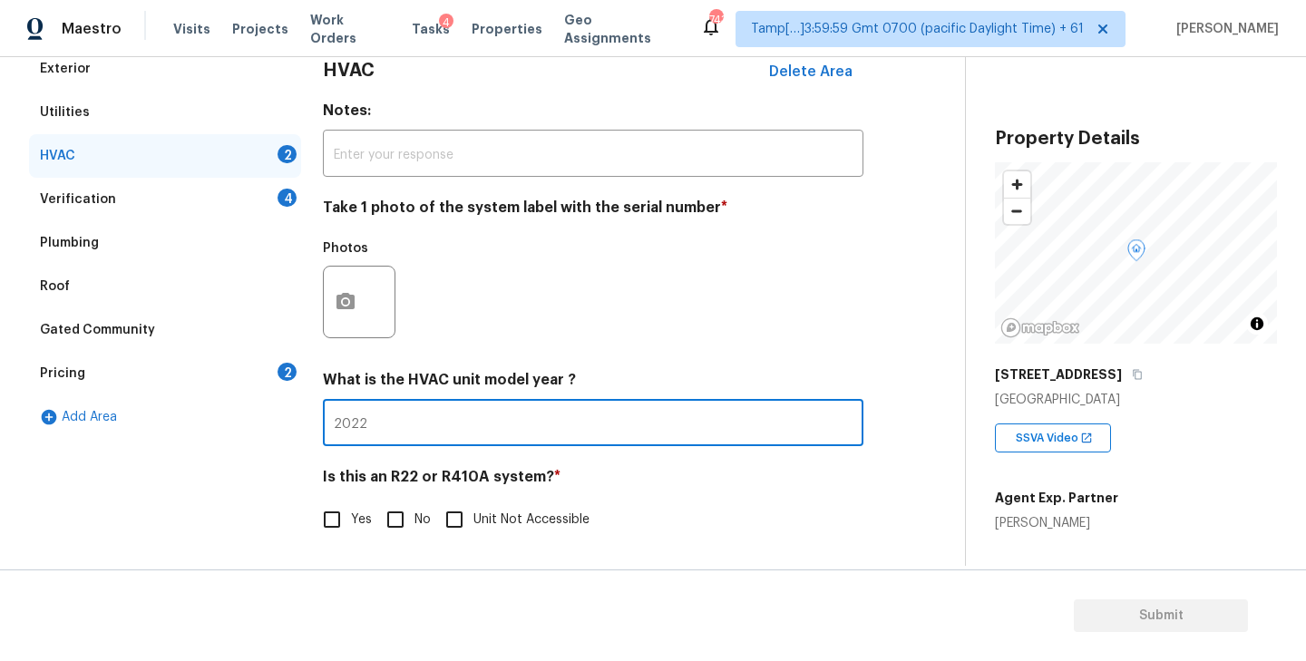
type input "2022"
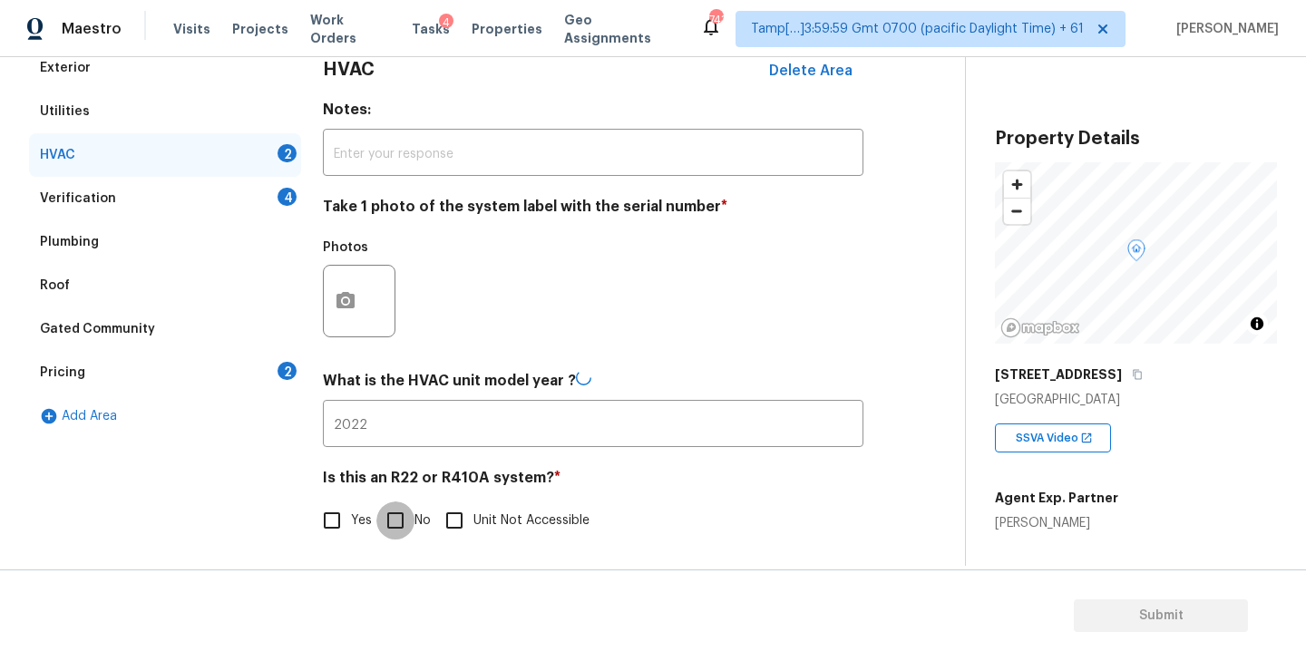
click at [404, 522] on input "No" at bounding box center [395, 521] width 38 height 38
checkbox input "true"
click at [354, 302] on icon "button" at bounding box center [346, 301] width 18 height 16
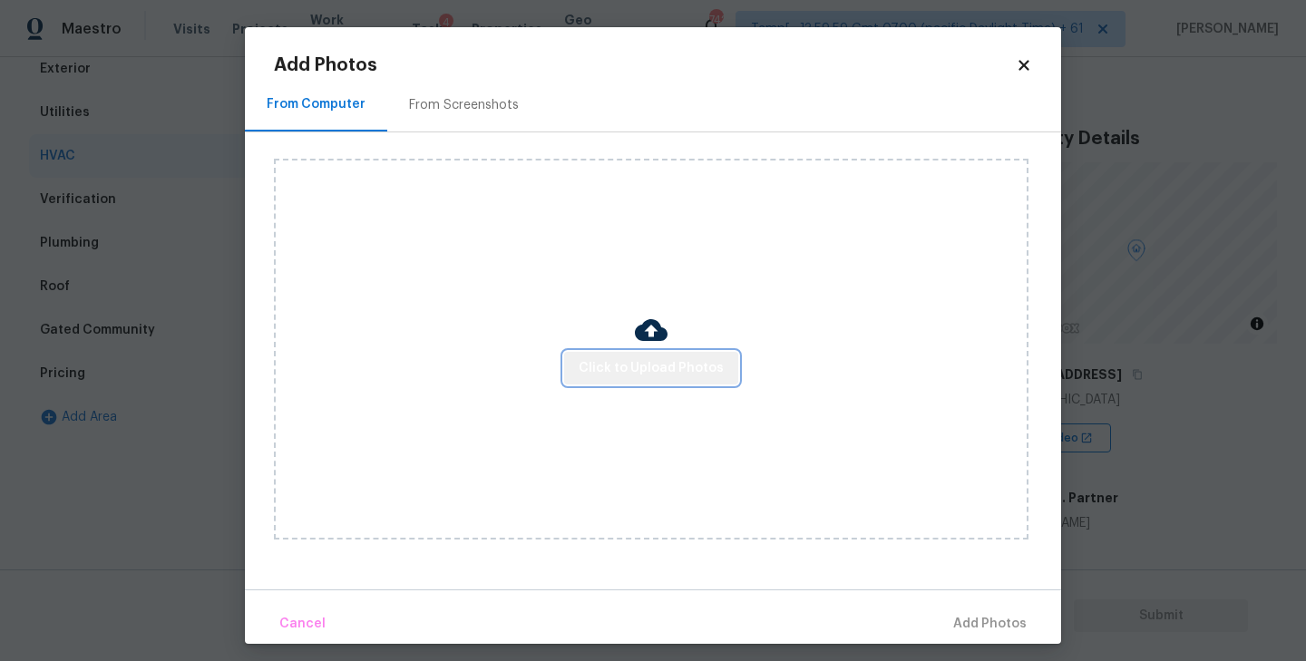
click at [663, 371] on span "Click to Upload Photos" at bounding box center [651, 368] width 145 height 23
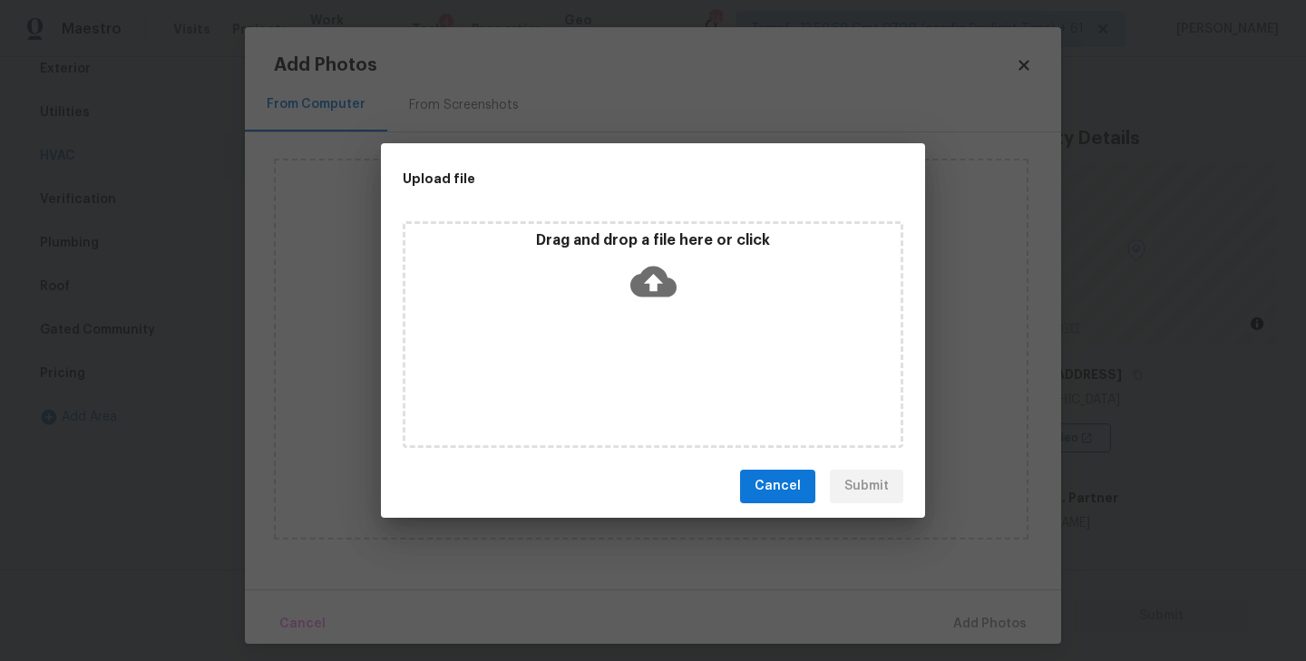
click at [656, 282] on icon at bounding box center [653, 282] width 46 height 46
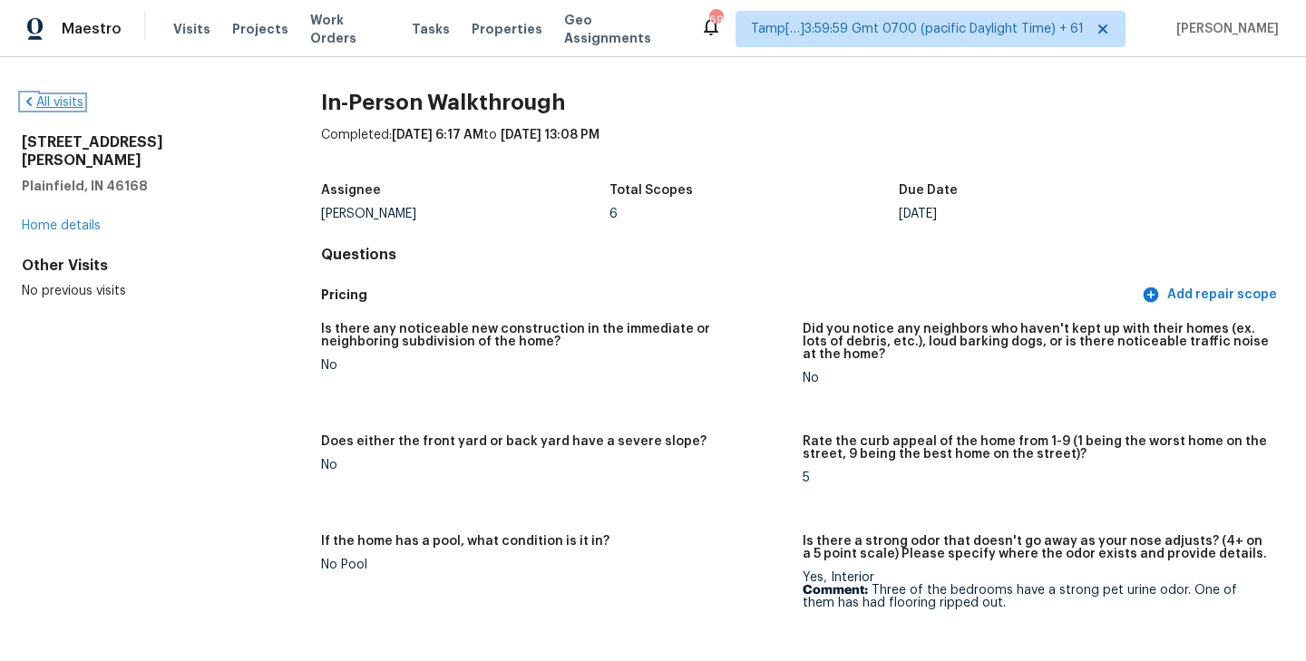
click at [60, 103] on link "All visits" at bounding box center [53, 102] width 62 height 13
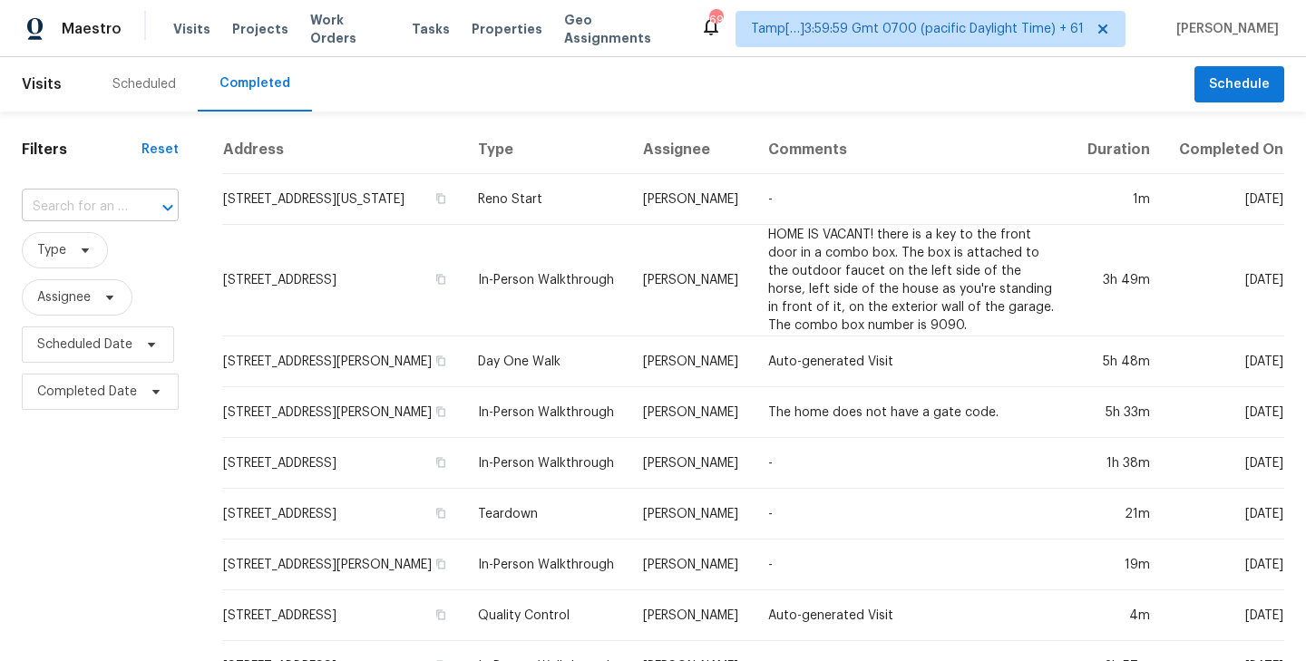
click at [90, 197] on input "text" at bounding box center [75, 207] width 106 height 28
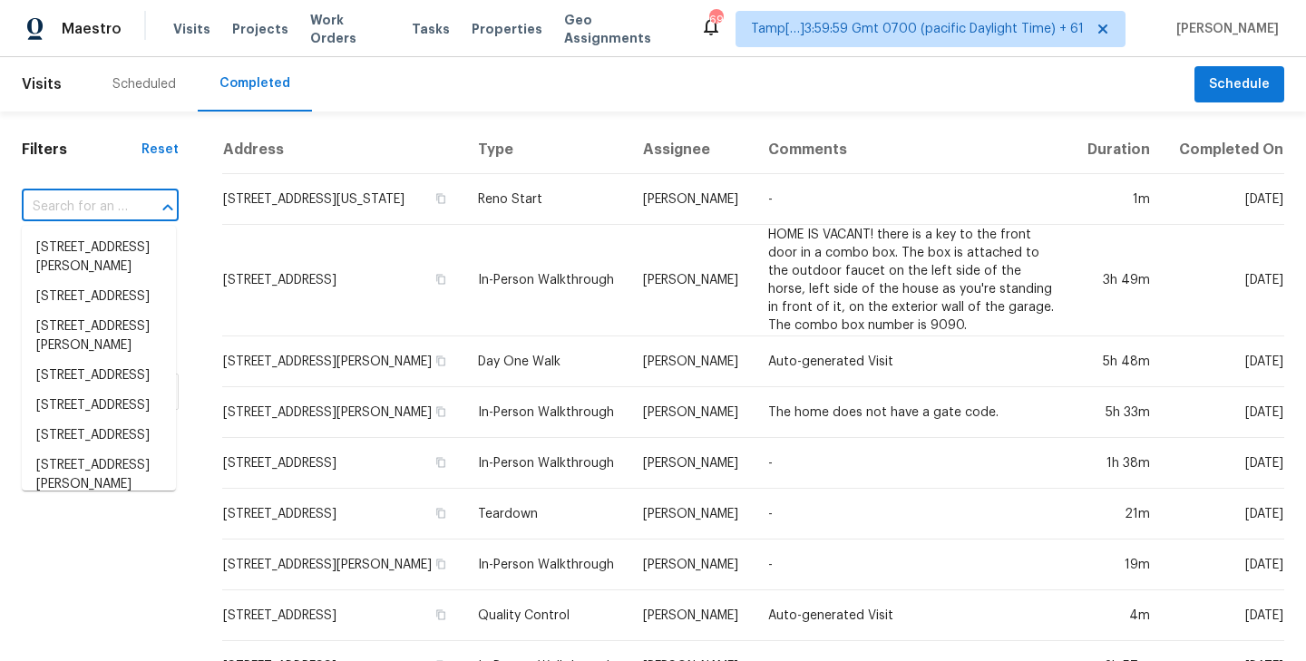
paste input "1016 Calcutta St Hurst, TX, 76053"
type input "1016 Calcutta St Hurst, TX, 76053"
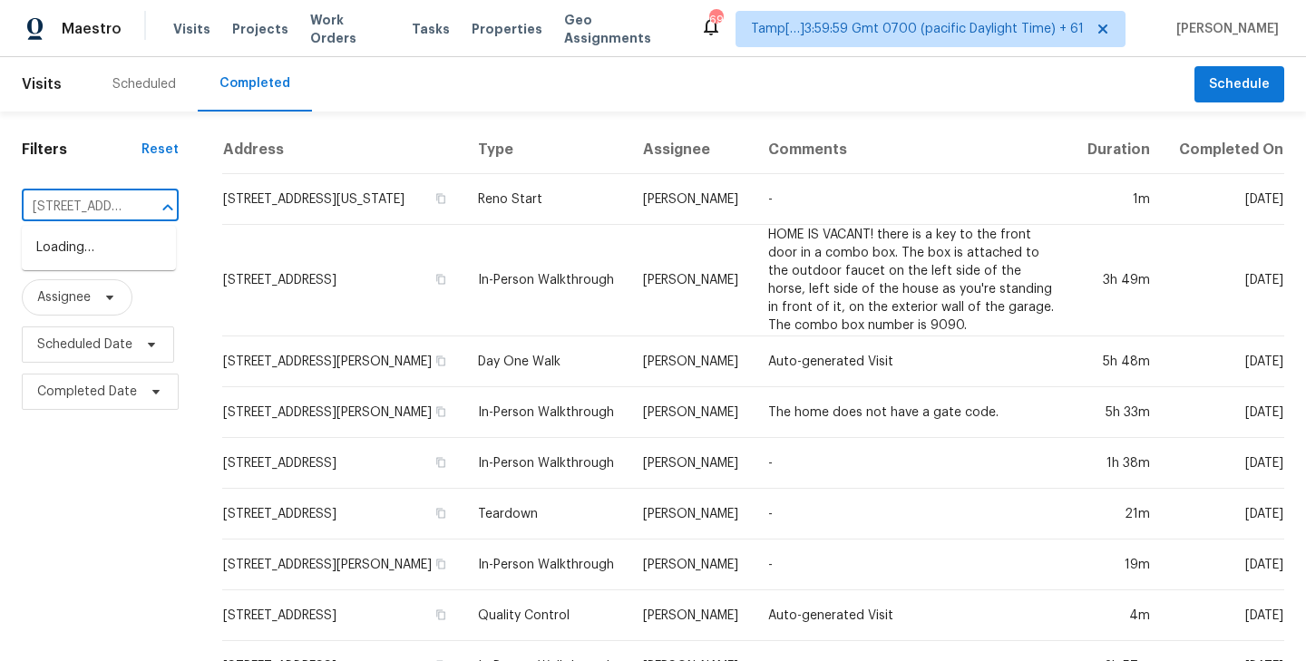
scroll to position [0, 105]
click at [63, 262] on li "1016 Calcutta St, Hurst, TX 76053" at bounding box center [99, 248] width 154 height 30
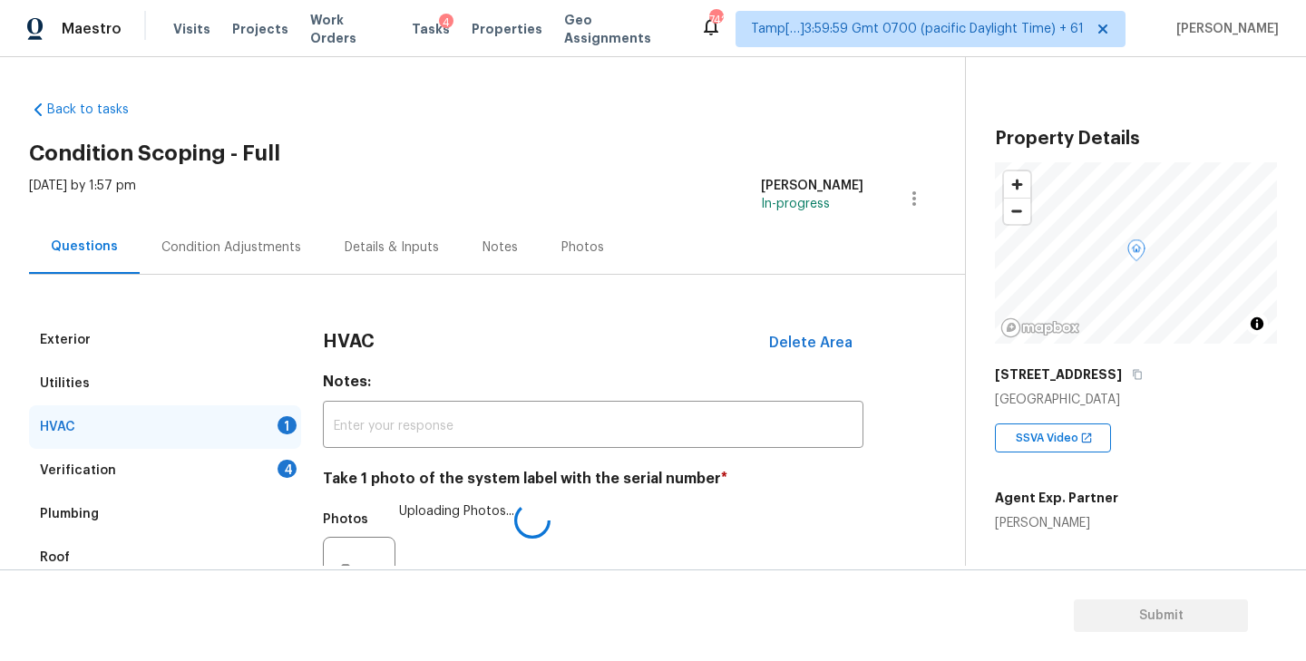
scroll to position [272, 0]
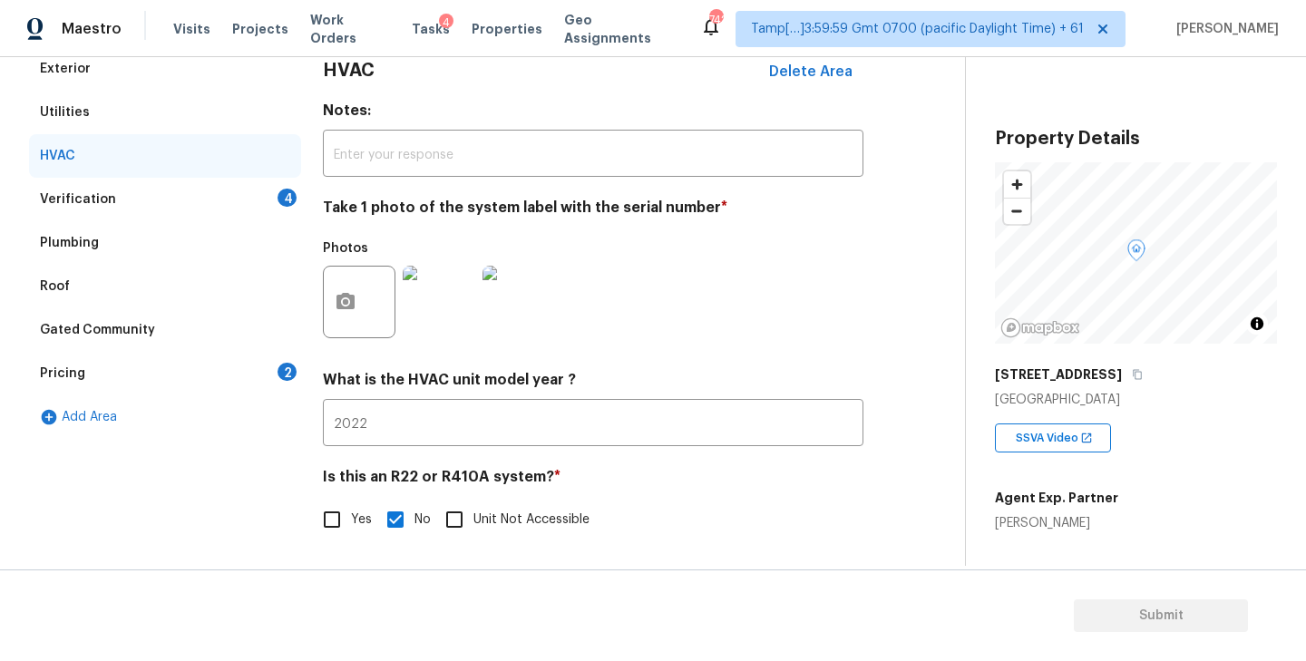
click at [186, 196] on div "Verification 4" at bounding box center [165, 200] width 272 height 44
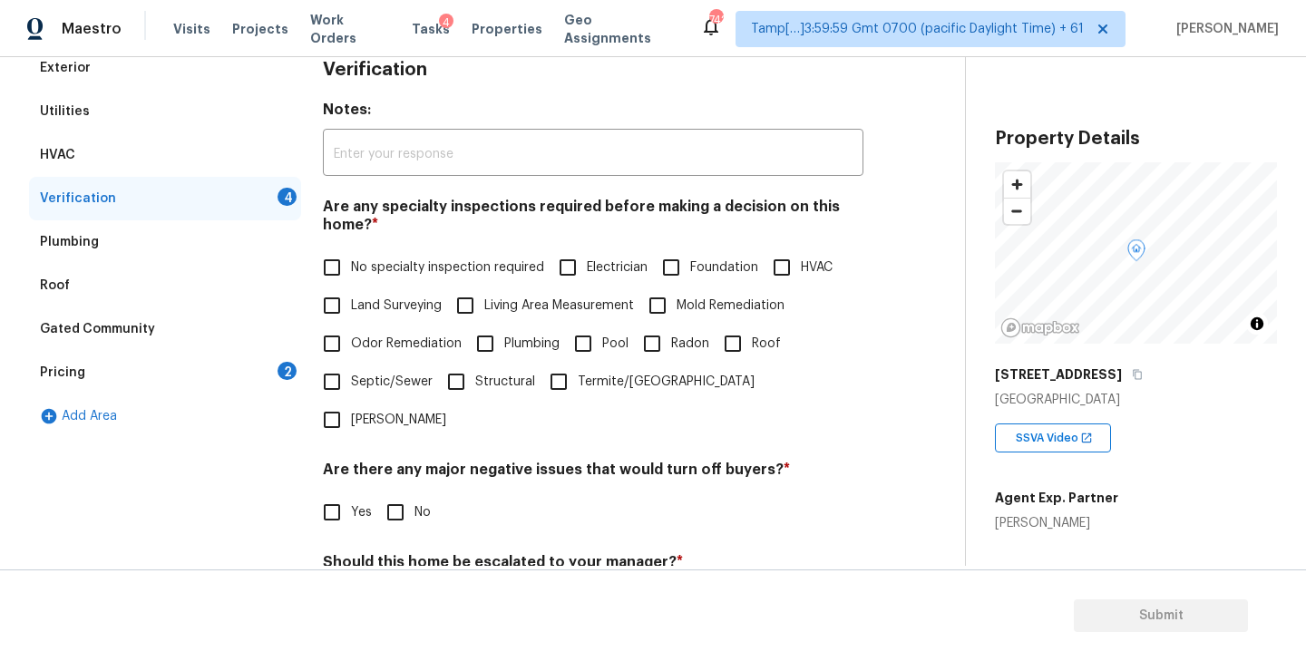
click at [337, 259] on input "No specialty inspection required" at bounding box center [332, 268] width 38 height 38
checkbox input "true"
click at [397, 493] on input "No" at bounding box center [395, 512] width 38 height 38
checkbox input "true"
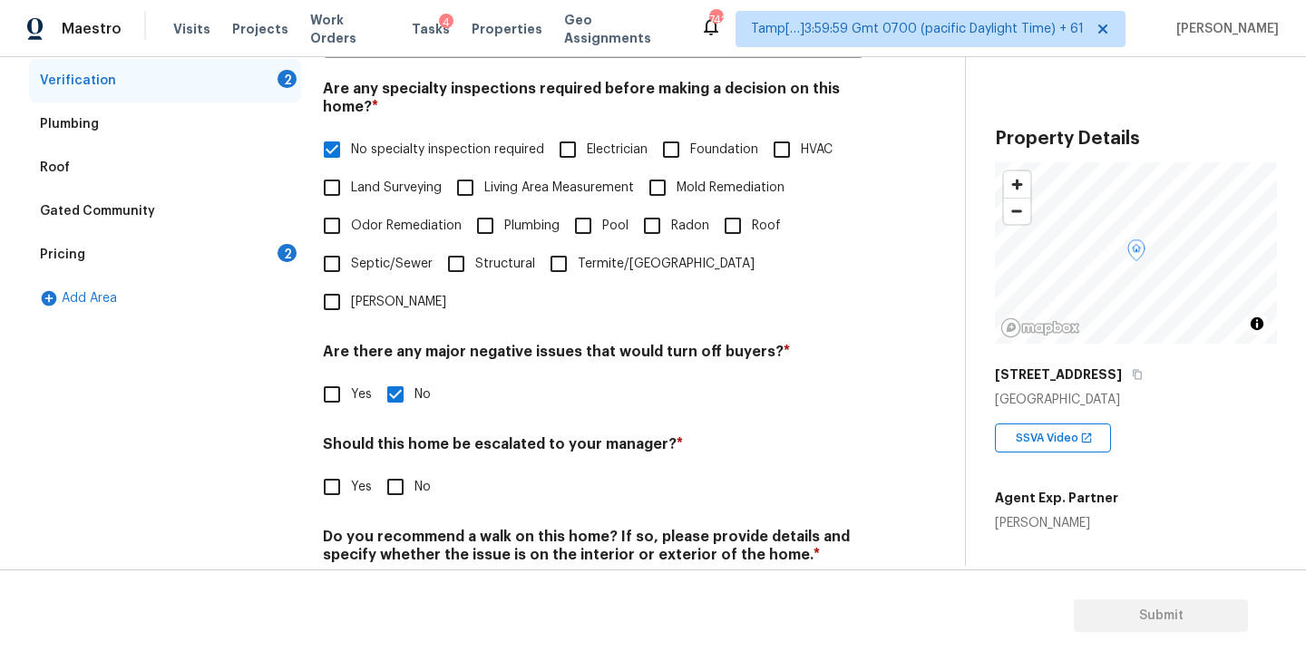
scroll to position [400, 0]
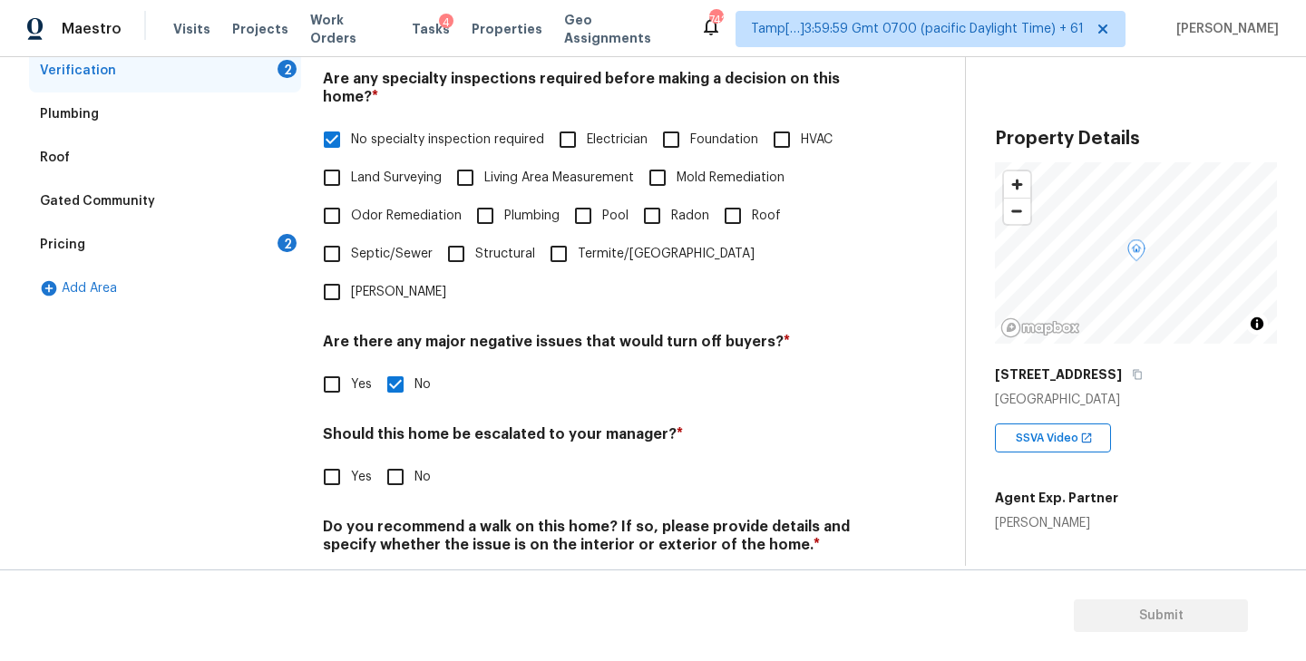
click at [401, 458] on input "No" at bounding box center [395, 477] width 38 height 38
checkbox input "true"
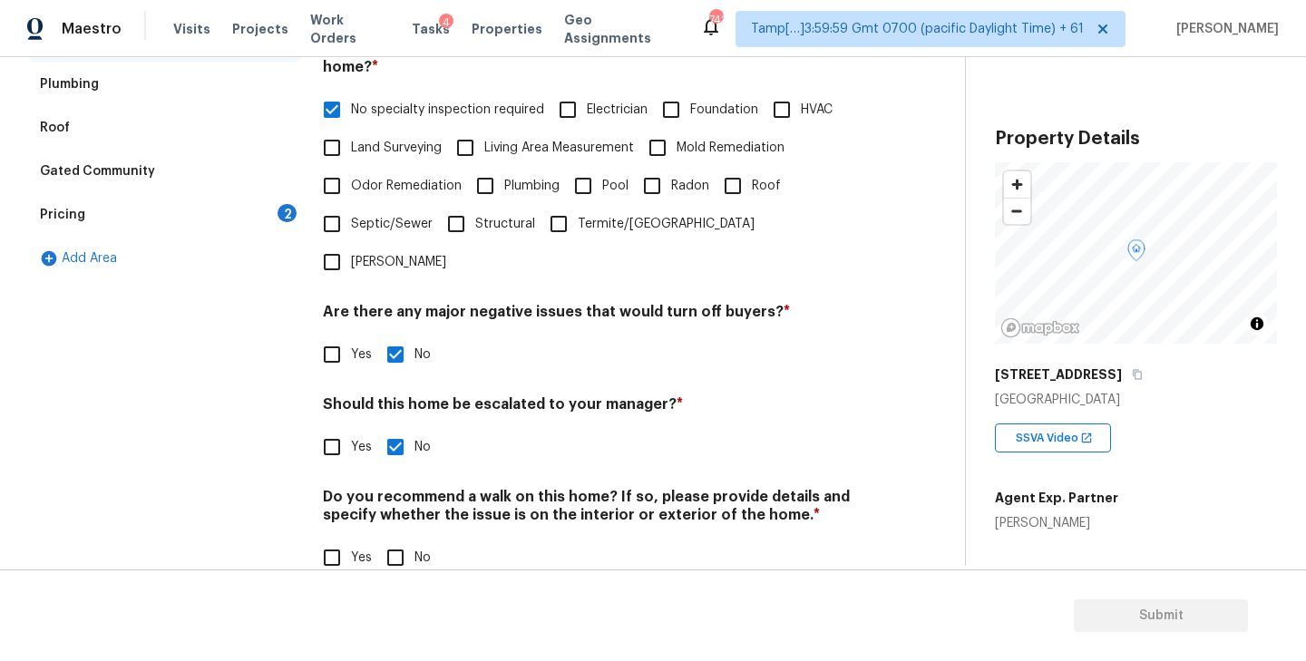
click at [395, 539] on input "No" at bounding box center [395, 558] width 38 height 38
checkbox input "true"
click at [164, 210] on div "Pricing 2" at bounding box center [165, 215] width 272 height 44
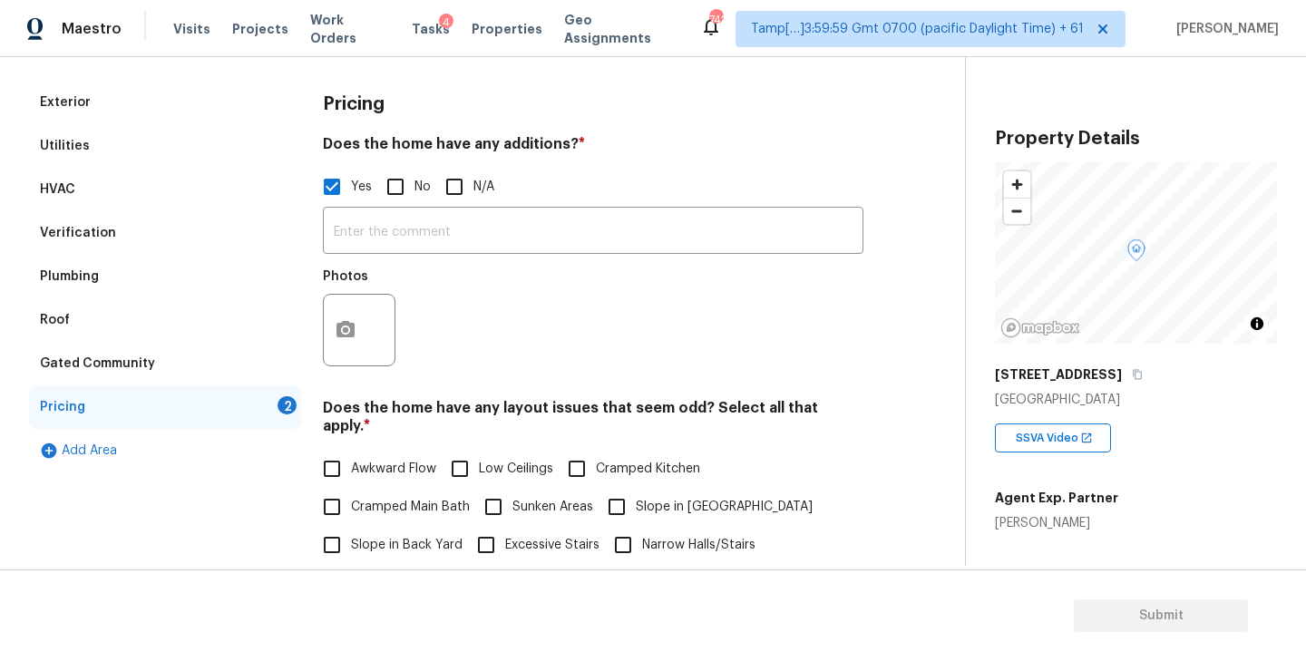
scroll to position [46, 0]
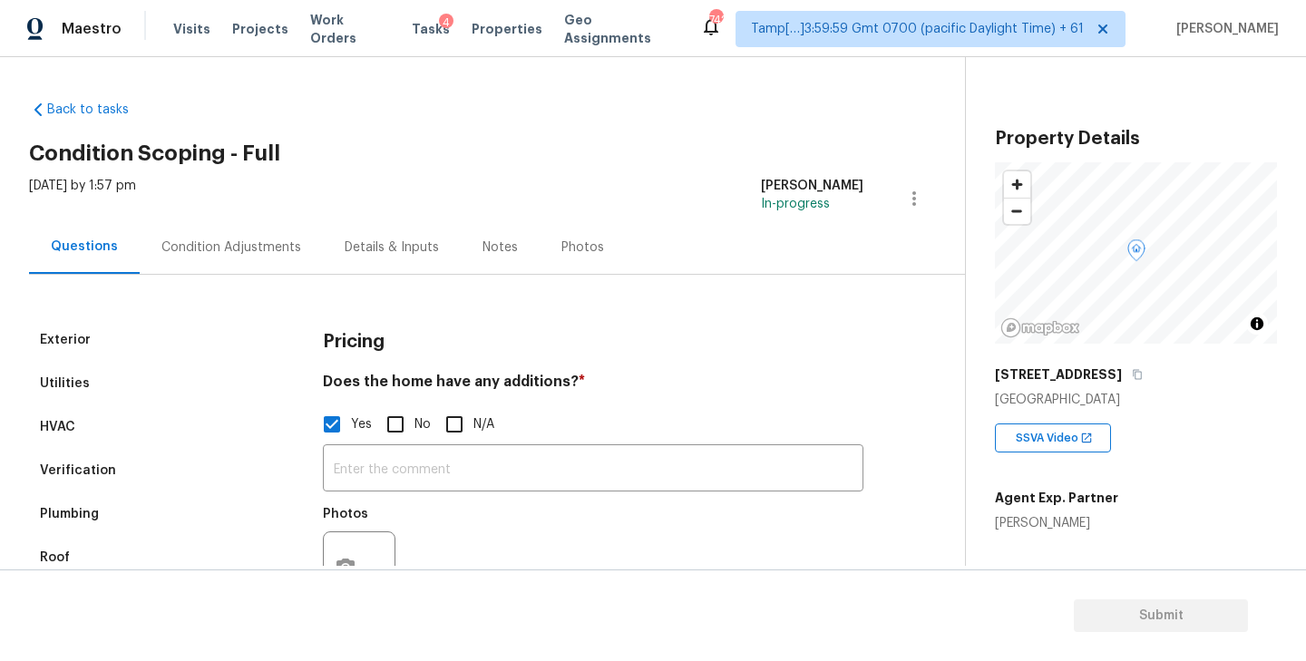
click at [194, 254] on div "Condition Adjustments" at bounding box center [231, 248] width 140 height 18
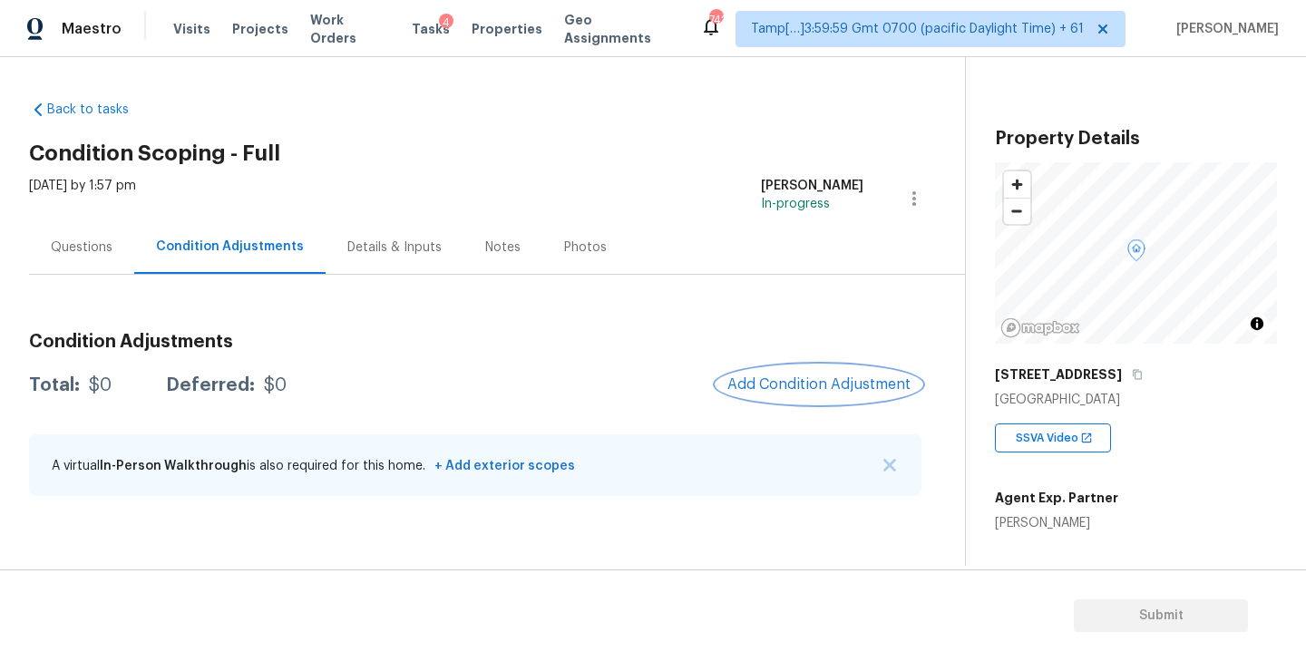
click at [806, 391] on span "Add Condition Adjustment" at bounding box center [819, 384] width 183 height 16
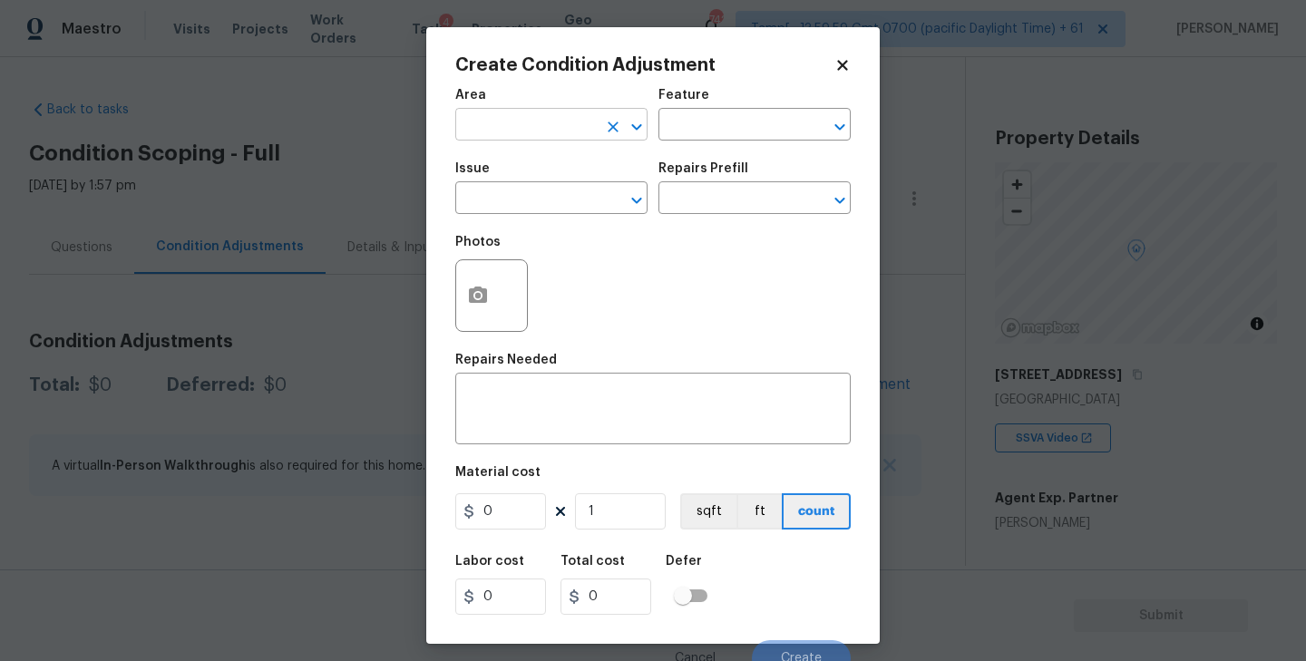
click at [535, 132] on input "text" at bounding box center [526, 126] width 142 height 28
click at [518, 195] on li "Exterior Overall" at bounding box center [551, 197] width 192 height 30
type input "Exterior Overall"
click at [518, 195] on input "text" at bounding box center [526, 200] width 142 height 28
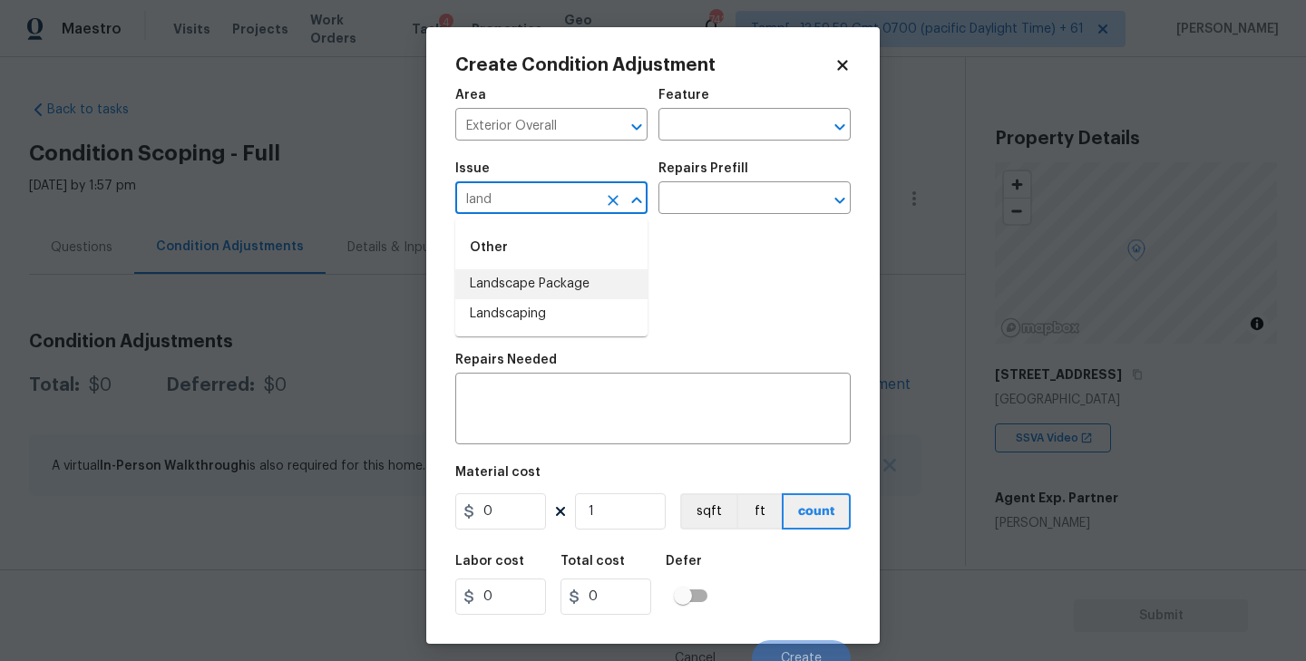
click at [500, 292] on li "Landscape Package" at bounding box center [551, 284] width 192 height 30
click at [837, 196] on icon "Open" at bounding box center [840, 201] width 22 height 22
type input "Landscape Package"
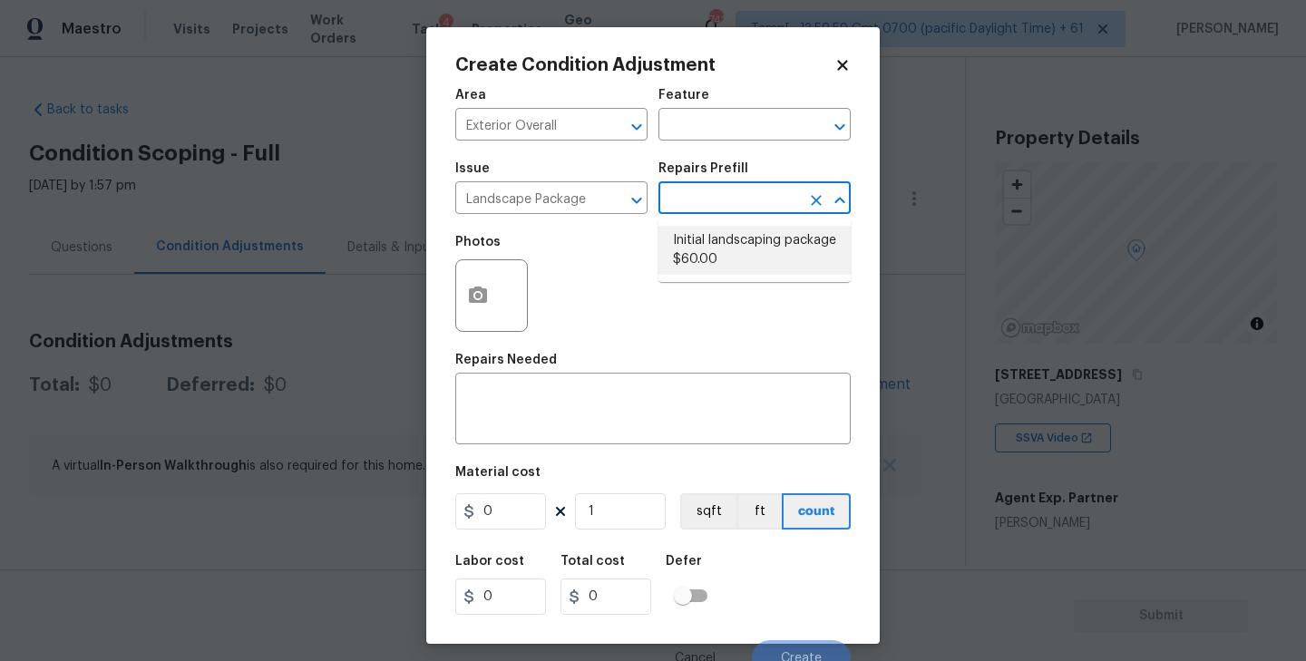
click at [719, 238] on li "Initial landscaping package $60.00" at bounding box center [755, 250] width 192 height 49
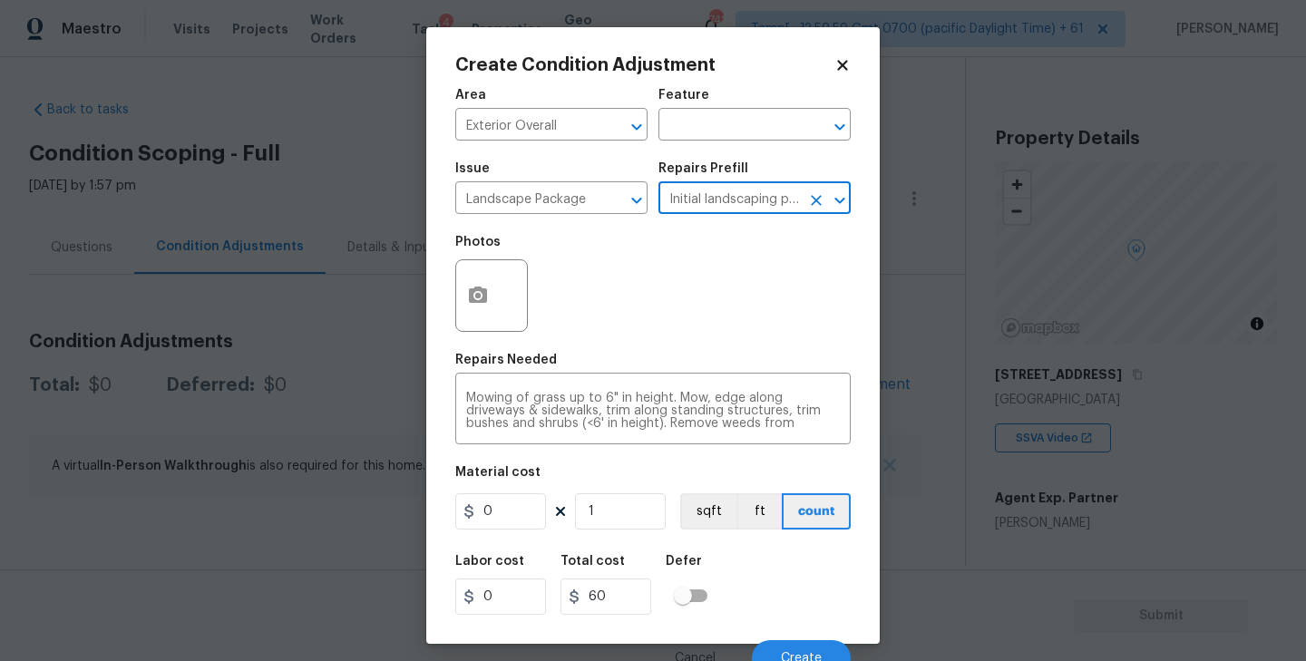
type input "Home Readiness Packages"
type textarea "Mowing of grass up to 6" in height. Mow, edge along driveways & sidewalks, trim…"
type input "60"
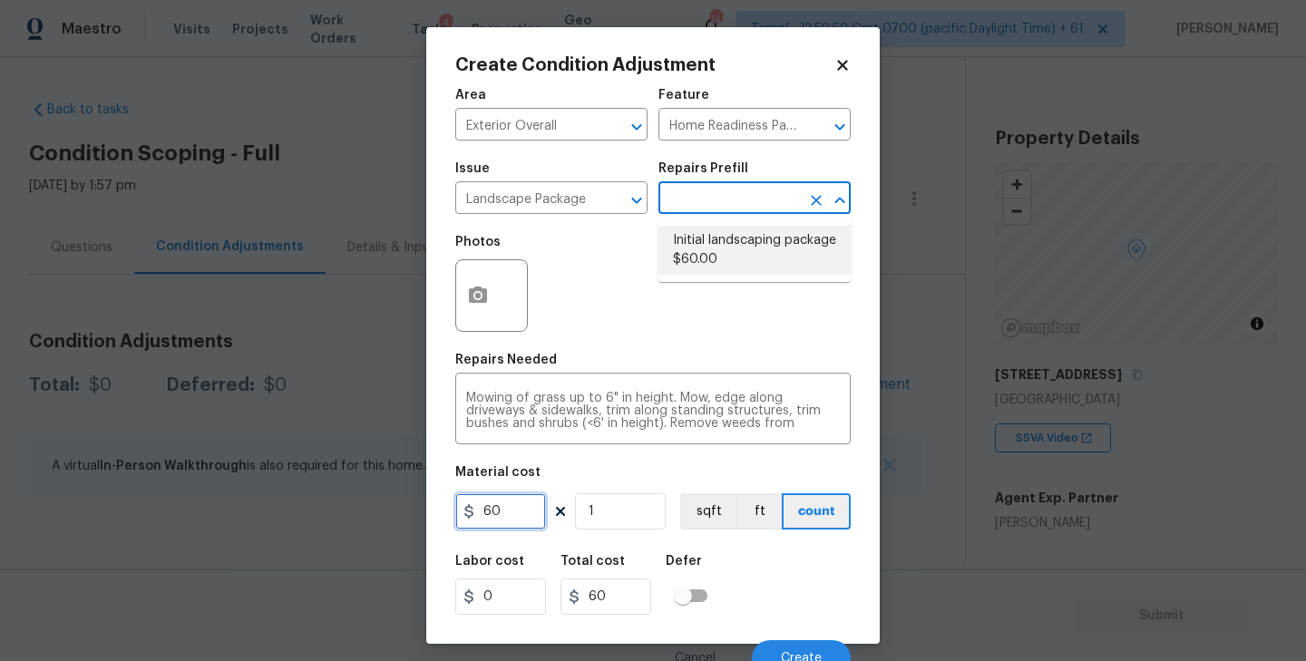
click at [496, 510] on input "60" at bounding box center [500, 511] width 91 height 36
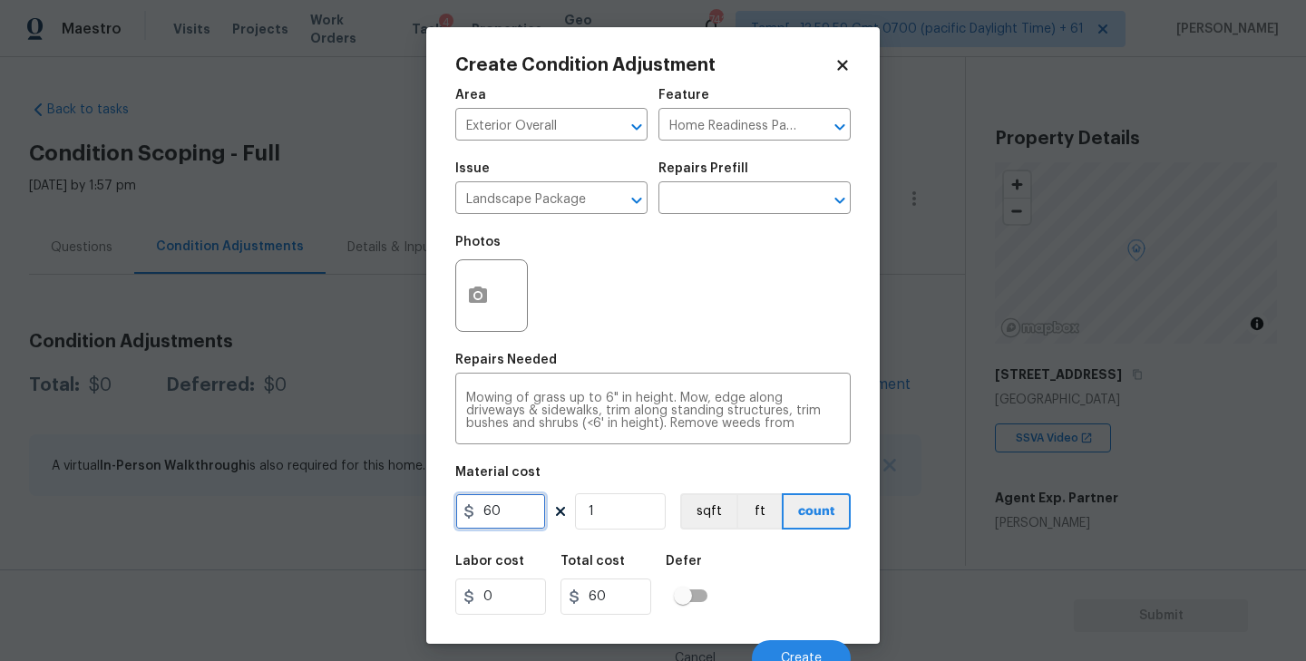
click at [496, 510] on input "60" at bounding box center [500, 511] width 91 height 36
type input "750"
click at [689, 262] on div "Photos" at bounding box center [653, 284] width 396 height 118
click at [469, 302] on icon "button" at bounding box center [478, 295] width 18 height 16
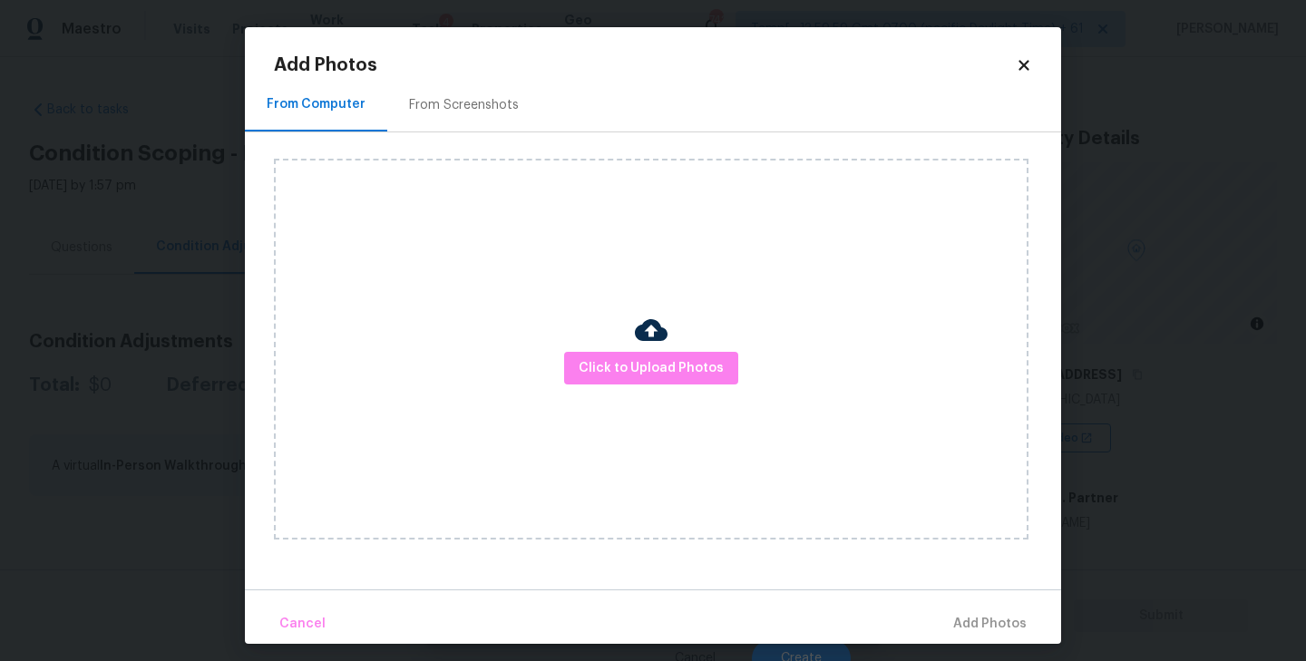
click at [473, 108] on div "From Screenshots" at bounding box center [464, 105] width 110 height 18
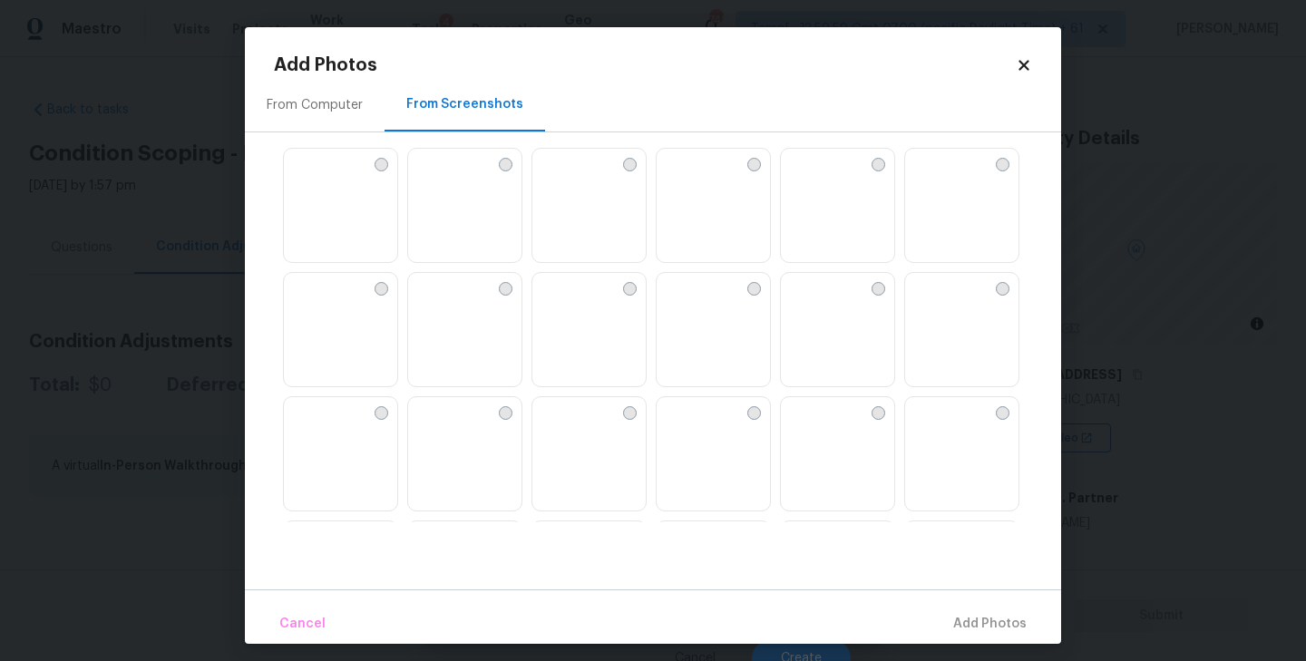
scroll to position [164, 0]
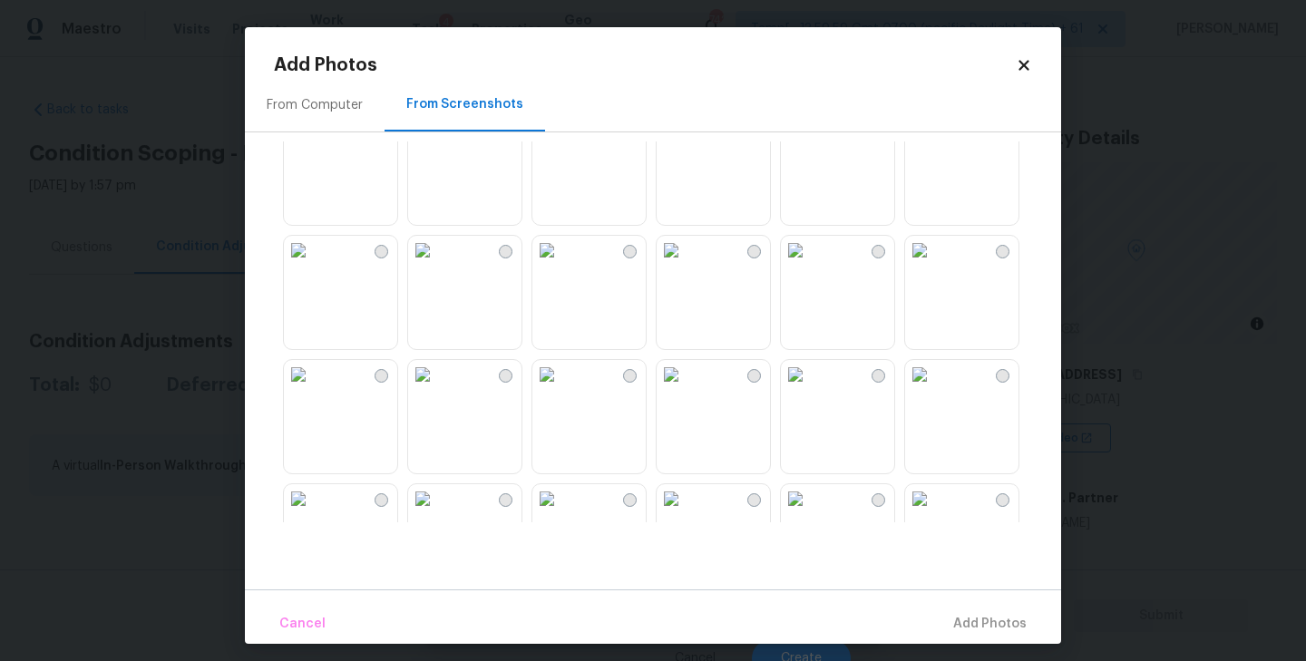
click at [562, 265] on img at bounding box center [546, 250] width 29 height 29
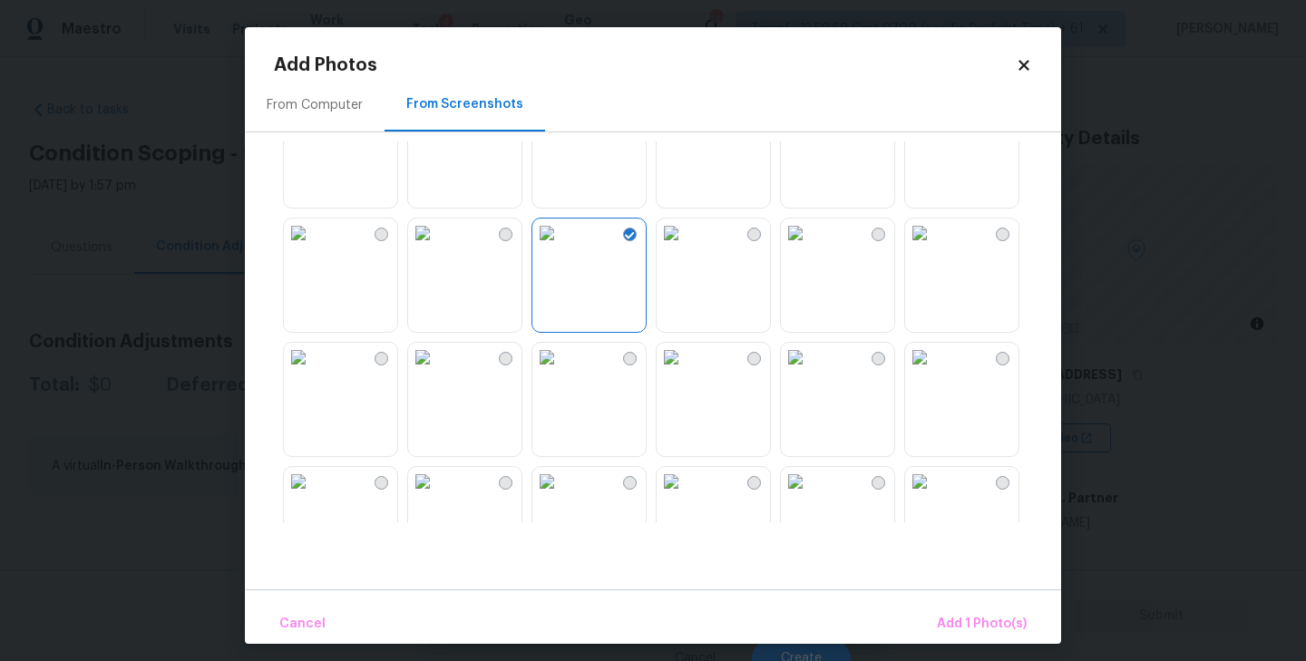
click at [686, 248] on img at bounding box center [671, 233] width 29 height 29
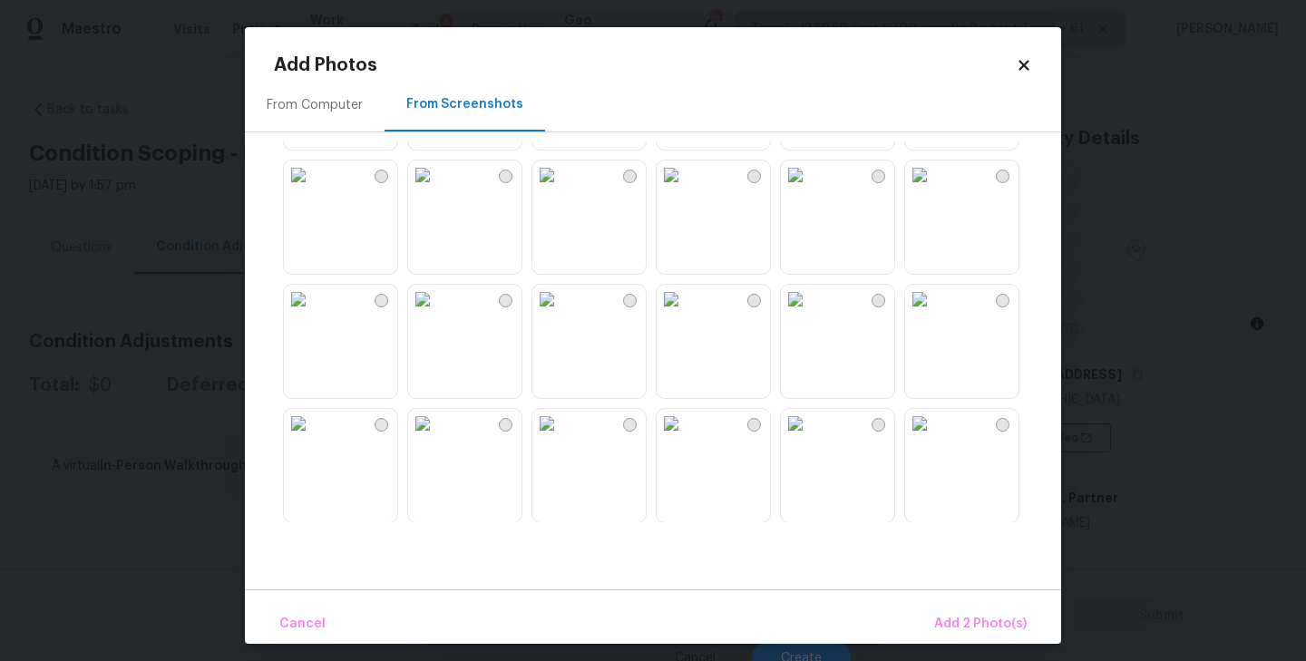
scroll to position [754, 0]
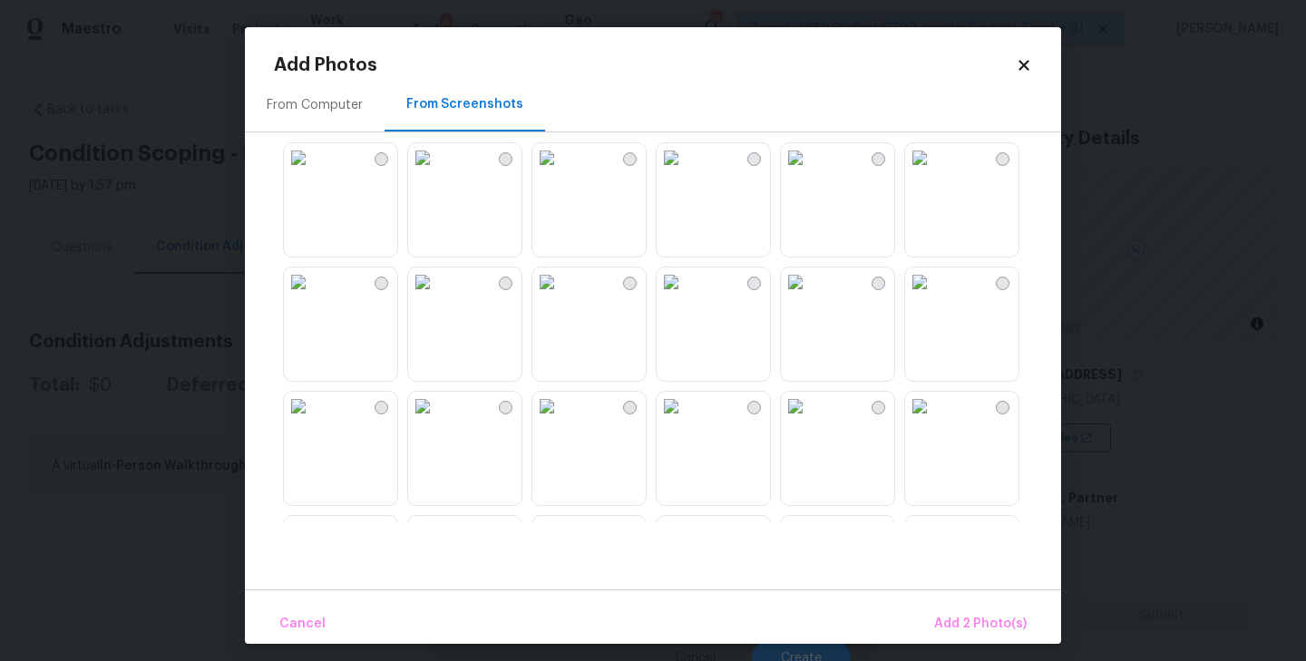
click at [562, 421] on img at bounding box center [546, 406] width 29 height 29
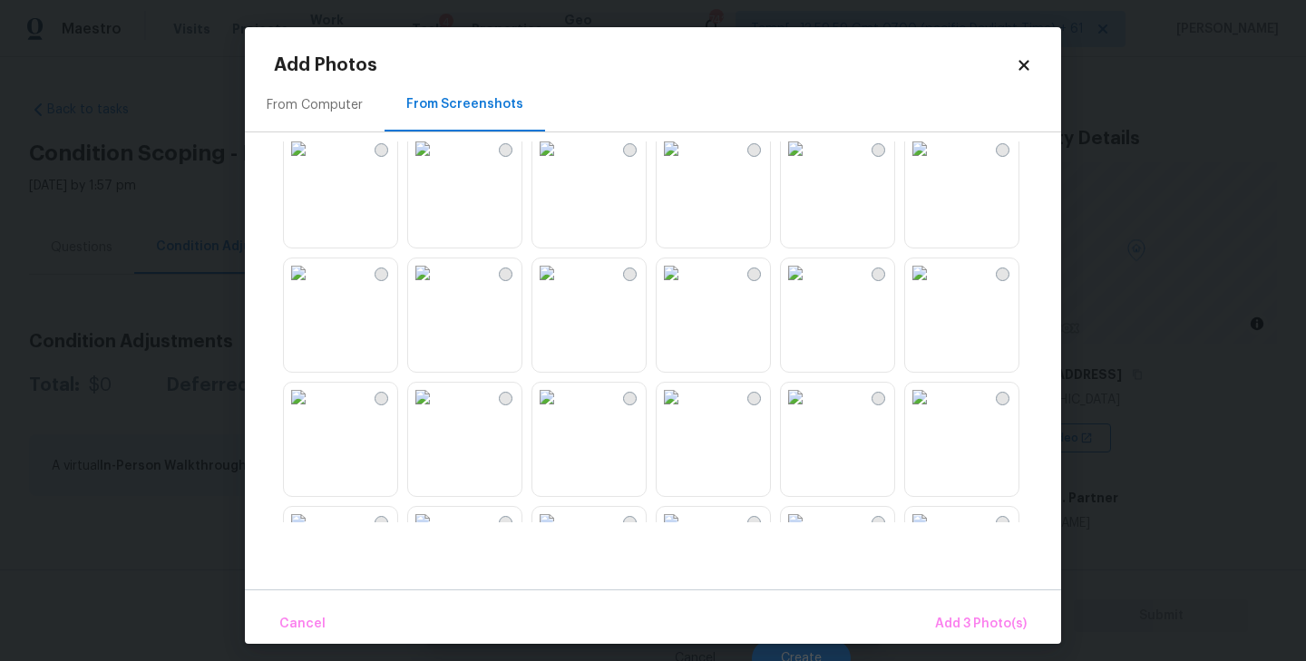
click at [313, 288] on img at bounding box center [298, 273] width 29 height 29
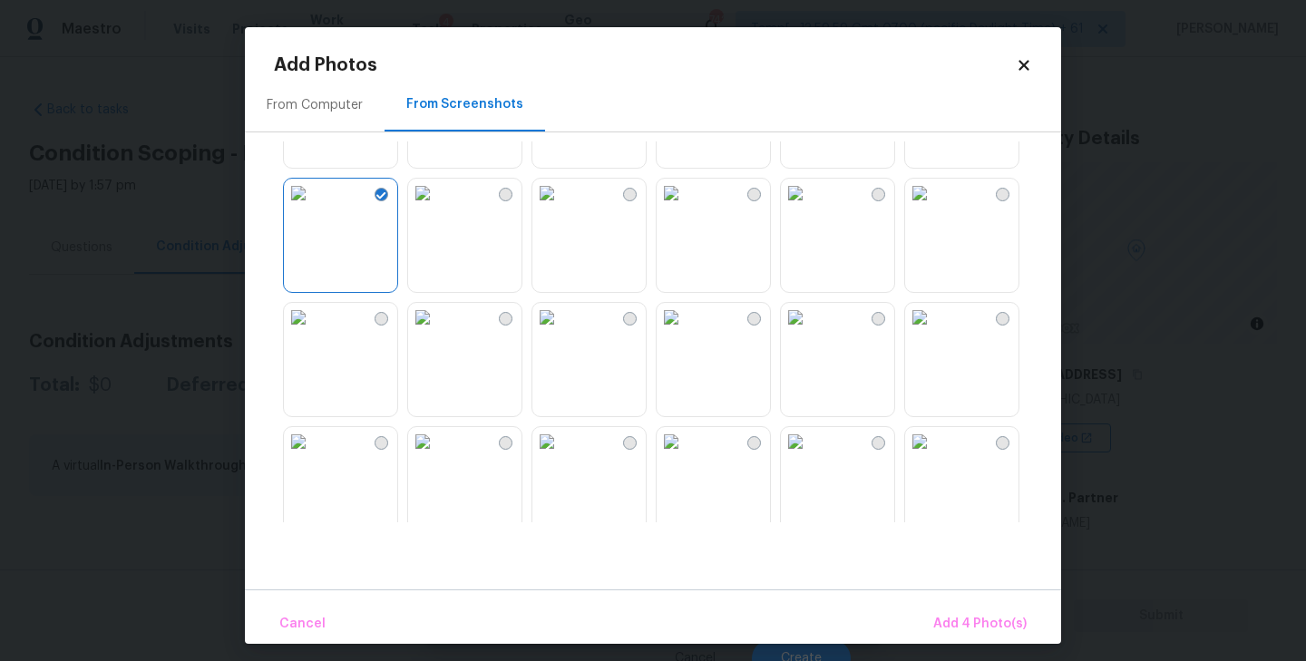
scroll to position [1484, 0]
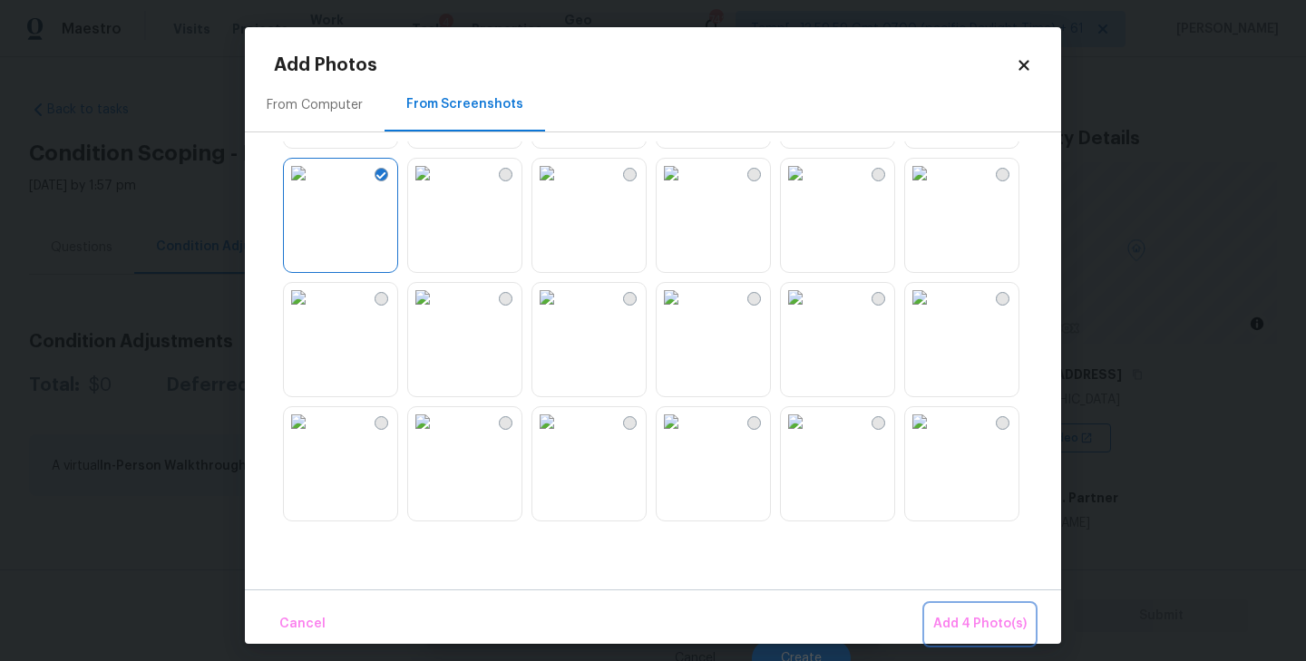
click at [968, 626] on span "Add 4 Photo(s)" at bounding box center [979, 624] width 93 height 23
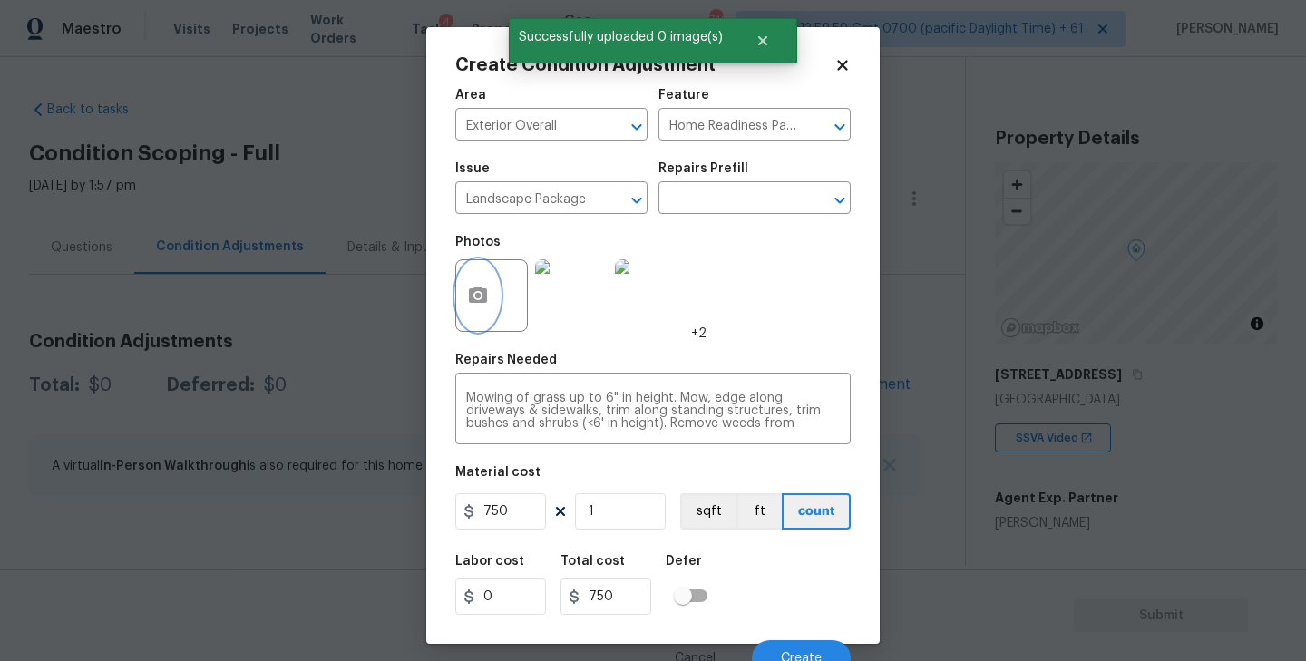
scroll to position [16, 0]
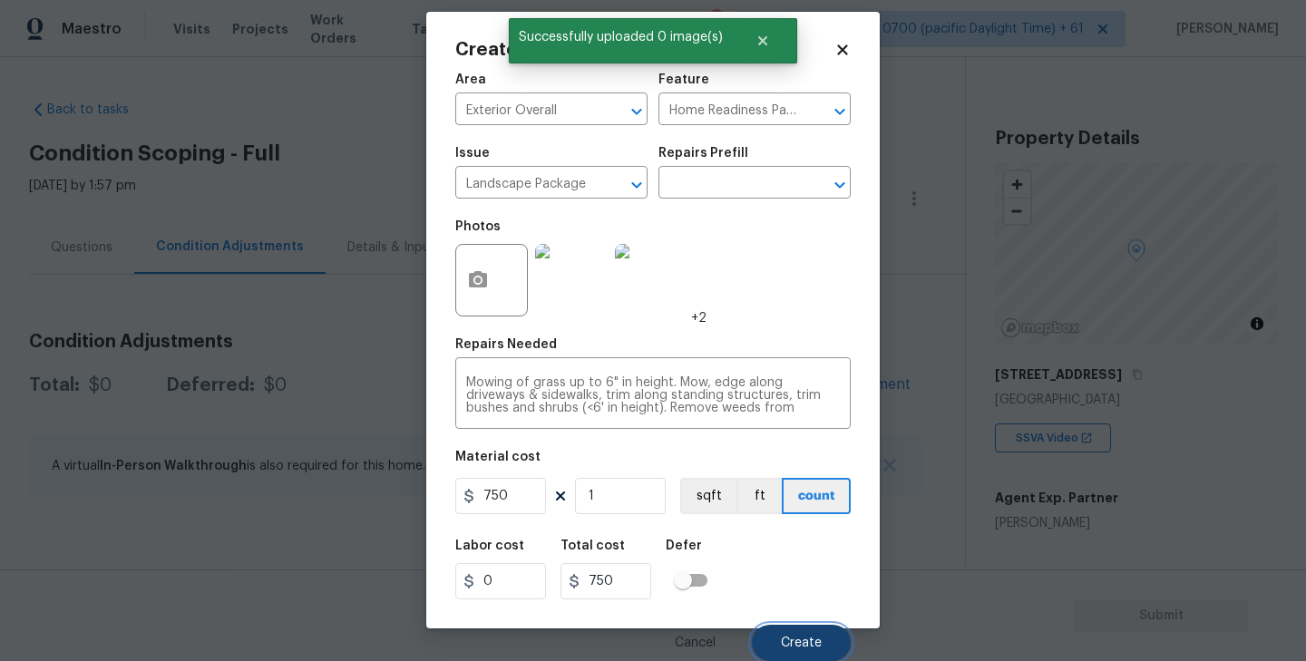
click at [794, 637] on span "Create" at bounding box center [801, 644] width 41 height 14
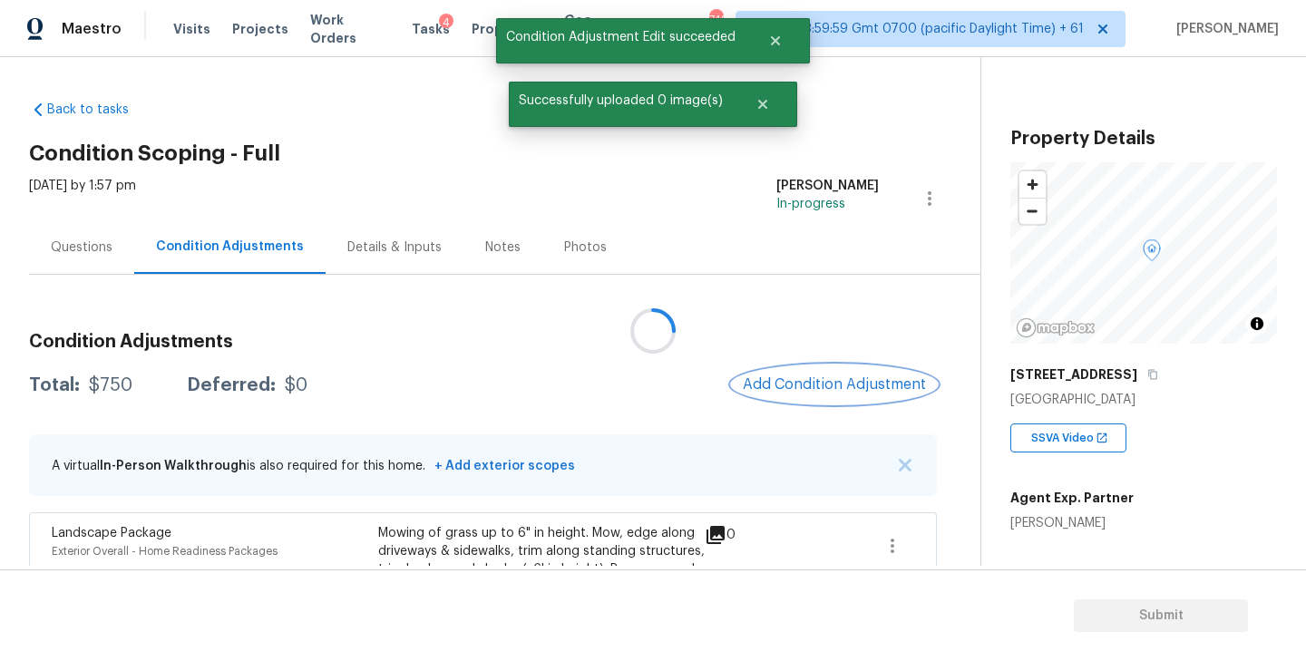
scroll to position [0, 0]
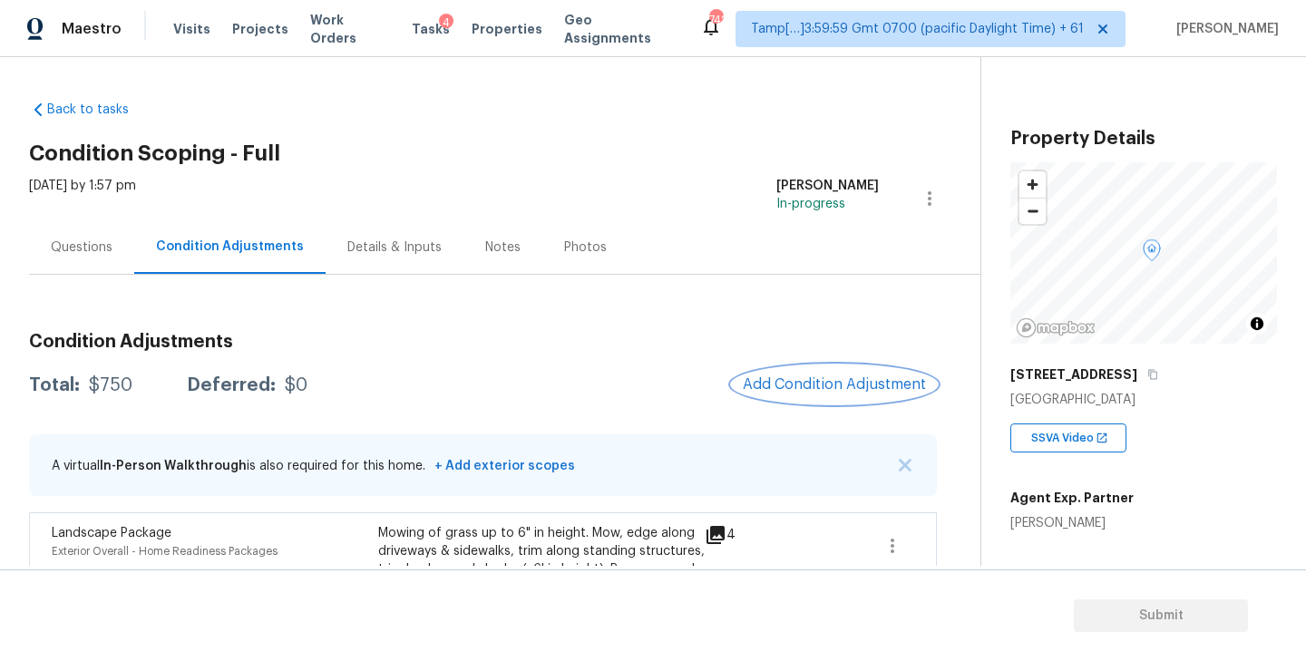
click at [820, 387] on span "Add Condition Adjustment" at bounding box center [834, 384] width 183 height 16
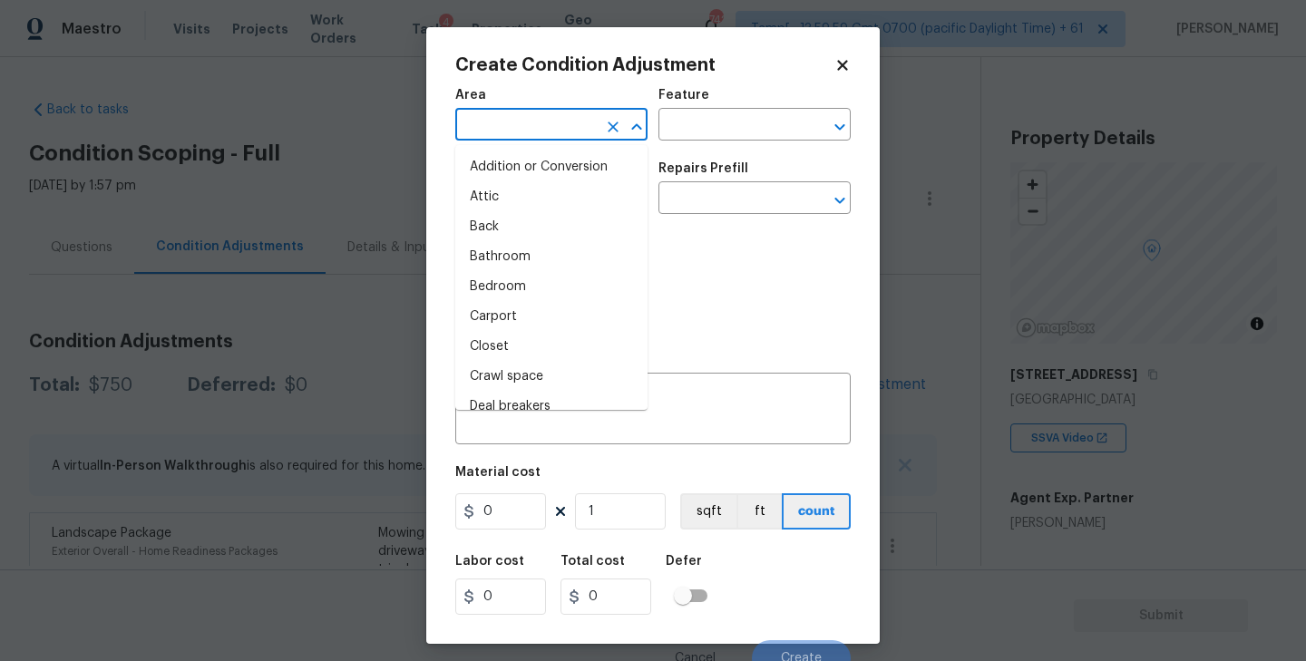
click at [562, 126] on input "text" at bounding box center [526, 126] width 142 height 28
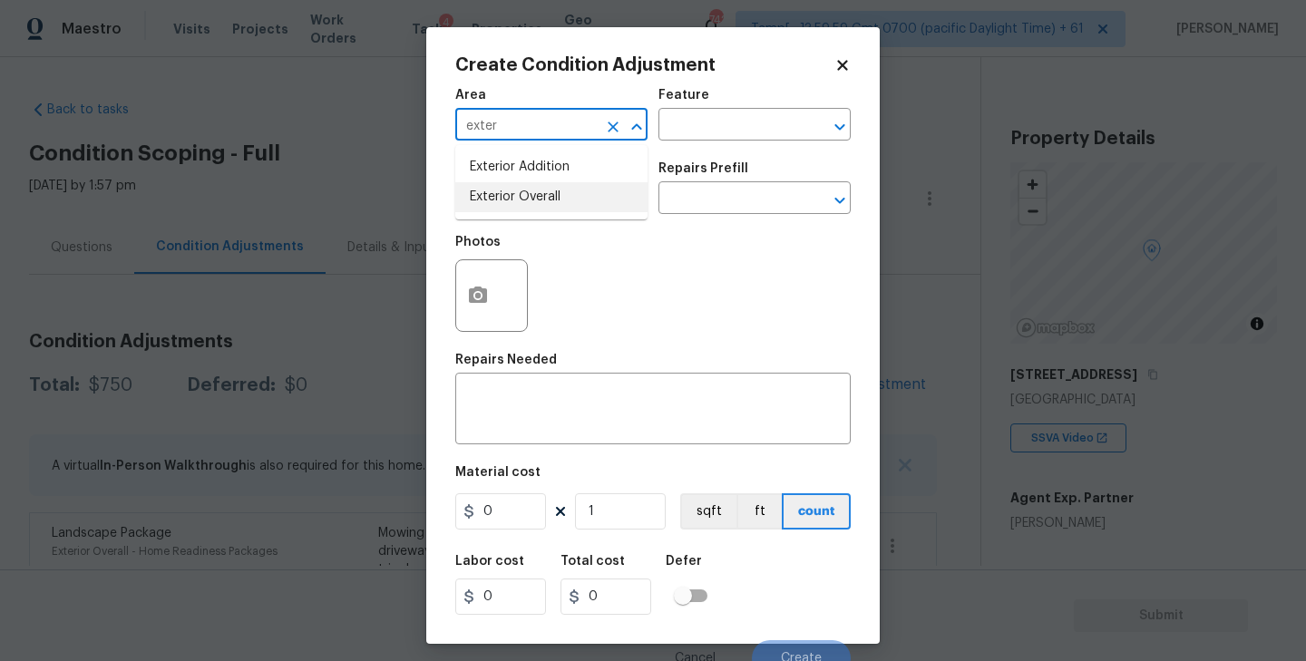
click at [530, 189] on li "Exterior Overall" at bounding box center [551, 197] width 192 height 30
type input "Exterior Overall"
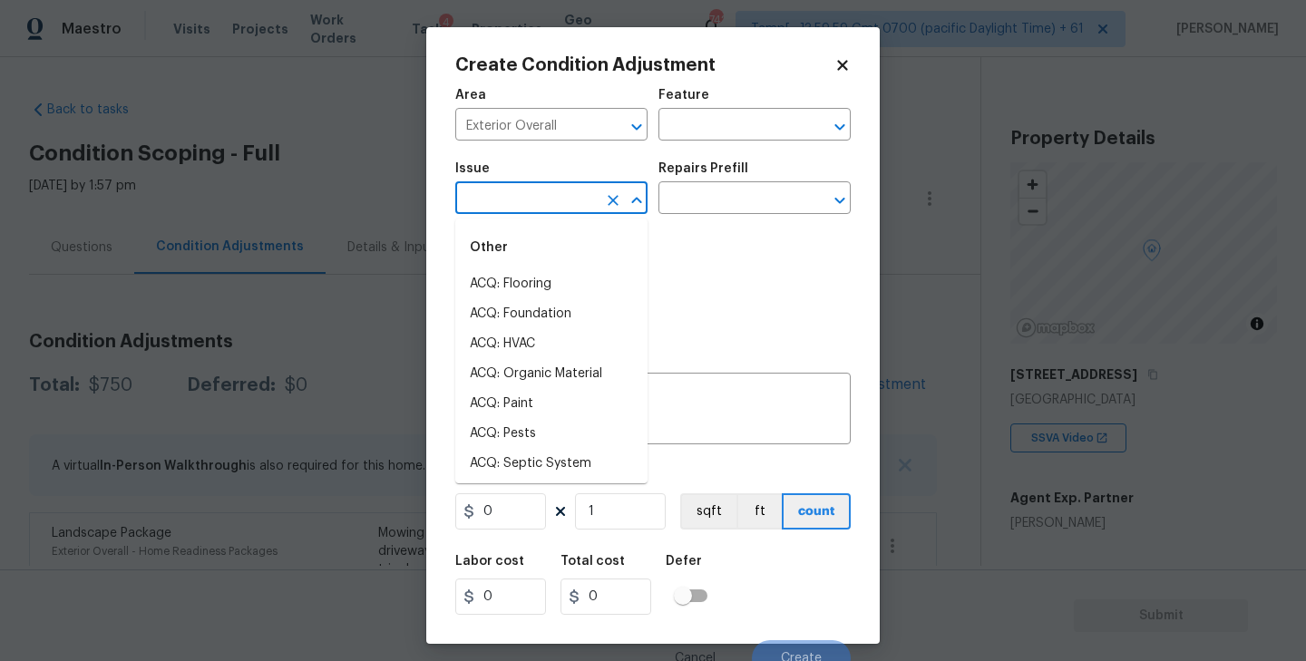
click at [526, 209] on input "text" at bounding box center [526, 200] width 142 height 28
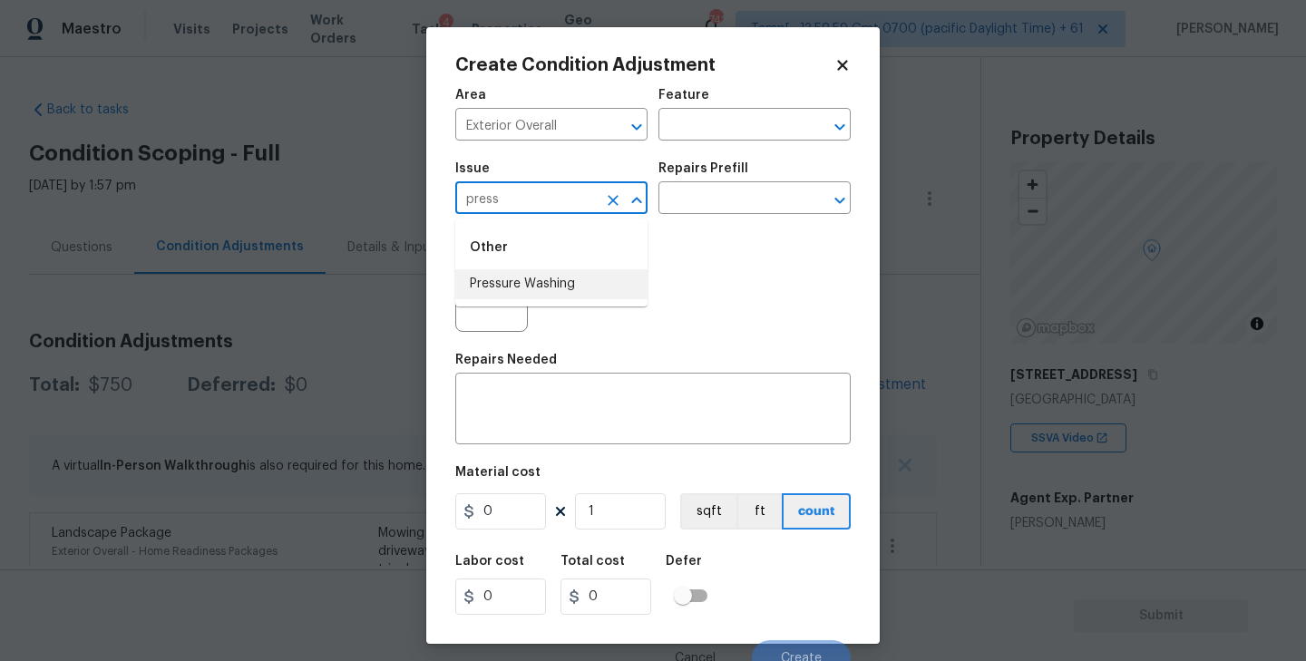
click at [523, 291] on li "Pressure Washing" at bounding box center [551, 284] width 192 height 30
click at [830, 201] on icon "Open" at bounding box center [840, 201] width 22 height 22
type input "Pressure Washing"
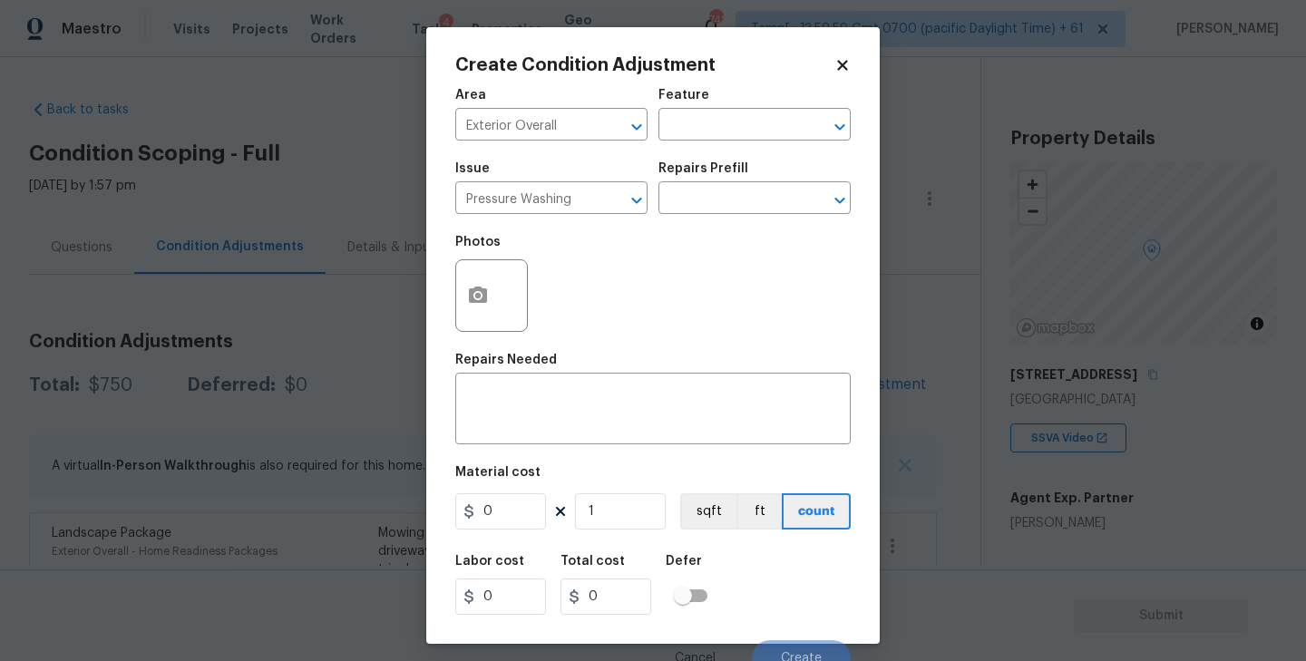
click at [615, 288] on div "Photos" at bounding box center [653, 284] width 396 height 118
click at [499, 513] on input "0" at bounding box center [500, 511] width 91 height 36
type input "200"
click at [567, 272] on div "Photos" at bounding box center [653, 284] width 396 height 118
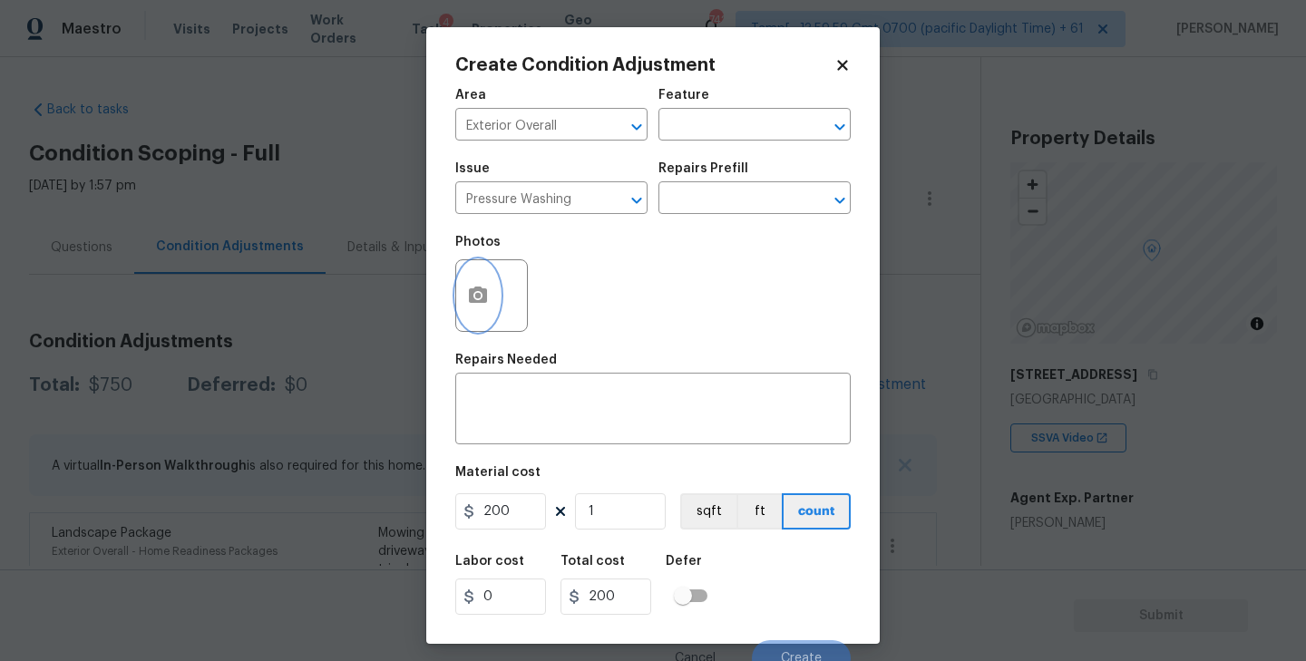
click at [488, 292] on icon "button" at bounding box center [478, 296] width 22 height 22
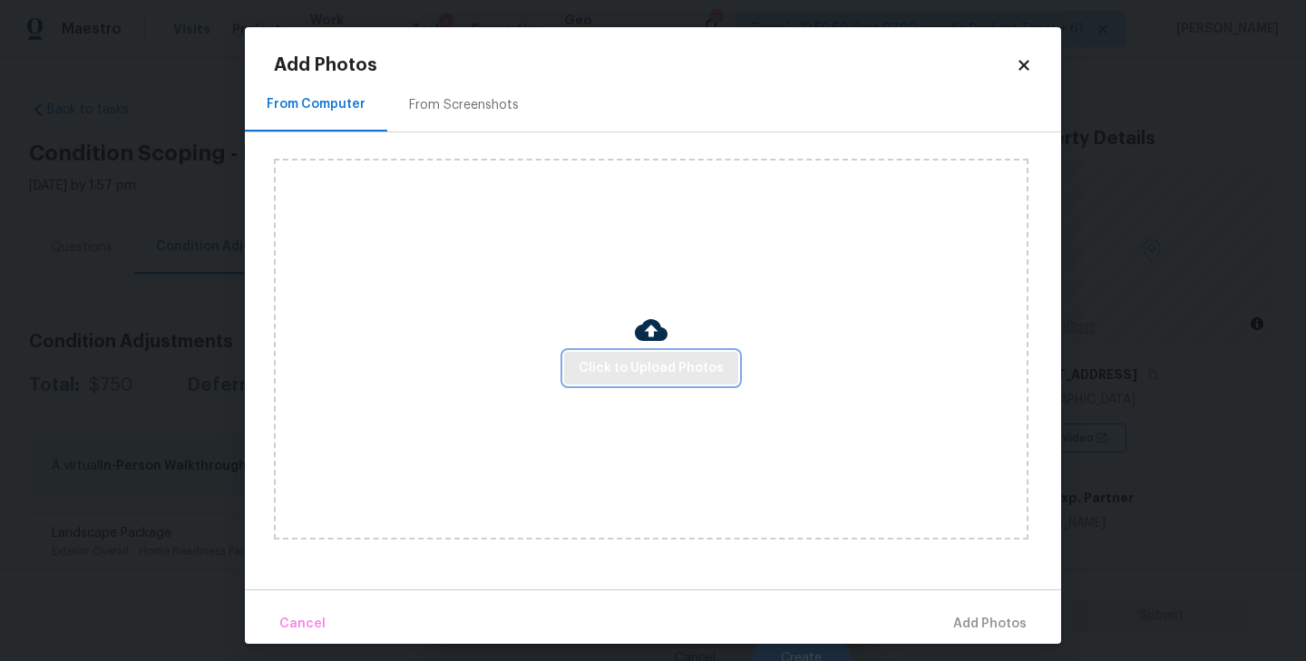
click at [659, 372] on span "Click to Upload Photos" at bounding box center [651, 368] width 145 height 23
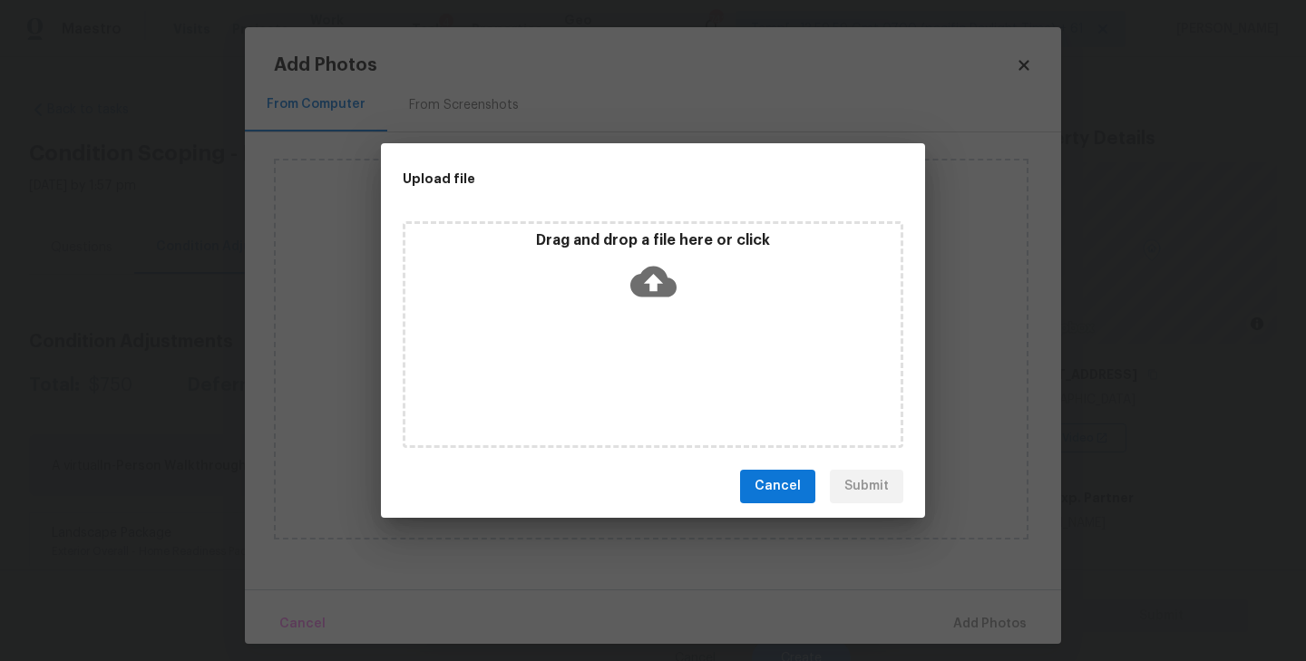
click at [656, 274] on icon at bounding box center [653, 281] width 46 height 31
click at [796, 488] on span "Cancel" at bounding box center [778, 486] width 46 height 23
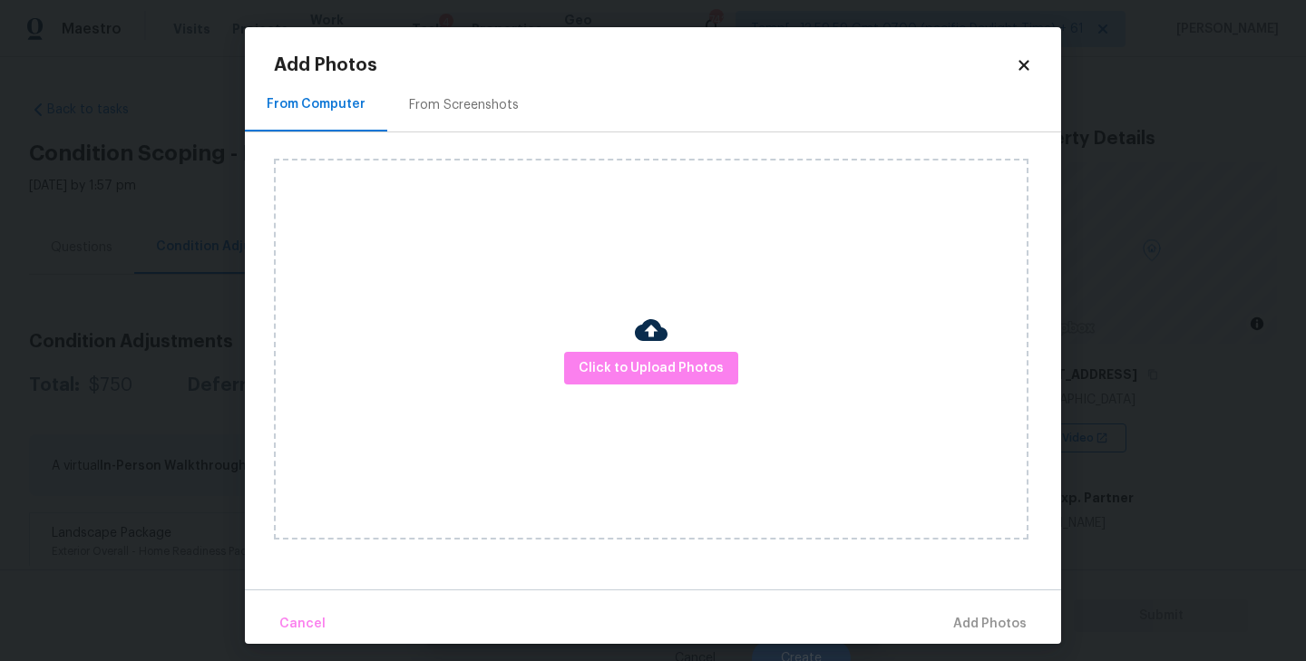
click at [455, 107] on div "From Screenshots" at bounding box center [464, 105] width 110 height 18
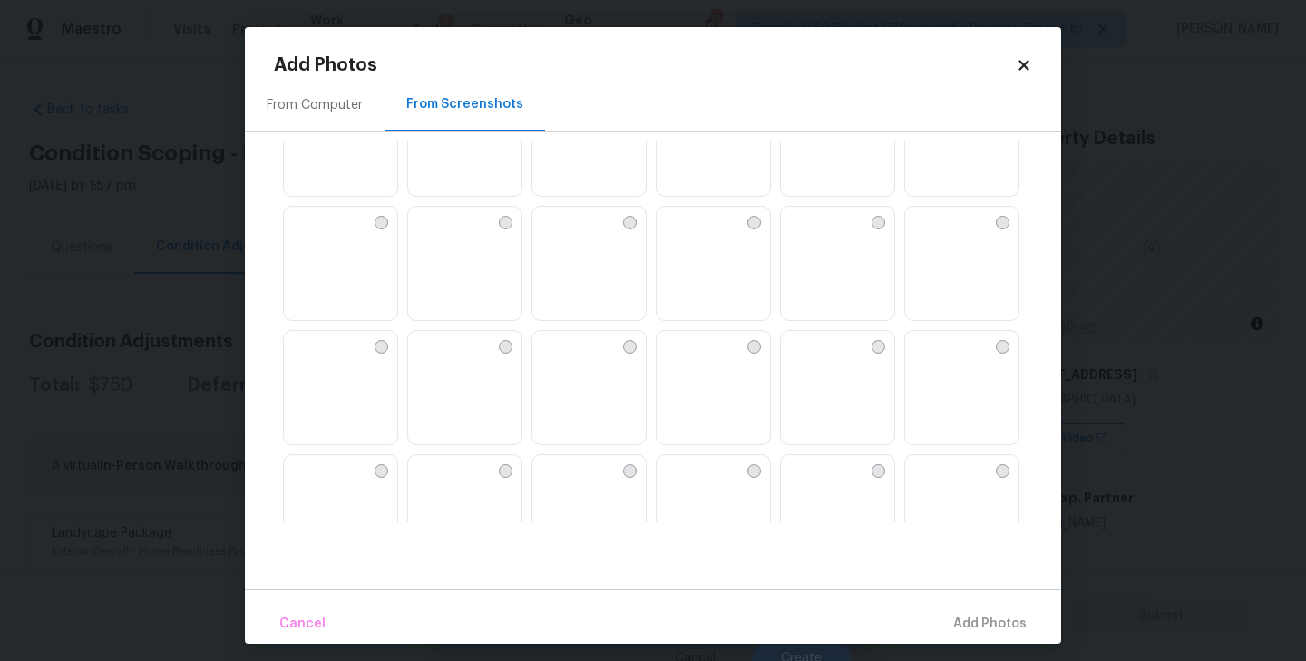
scroll to position [86, 0]
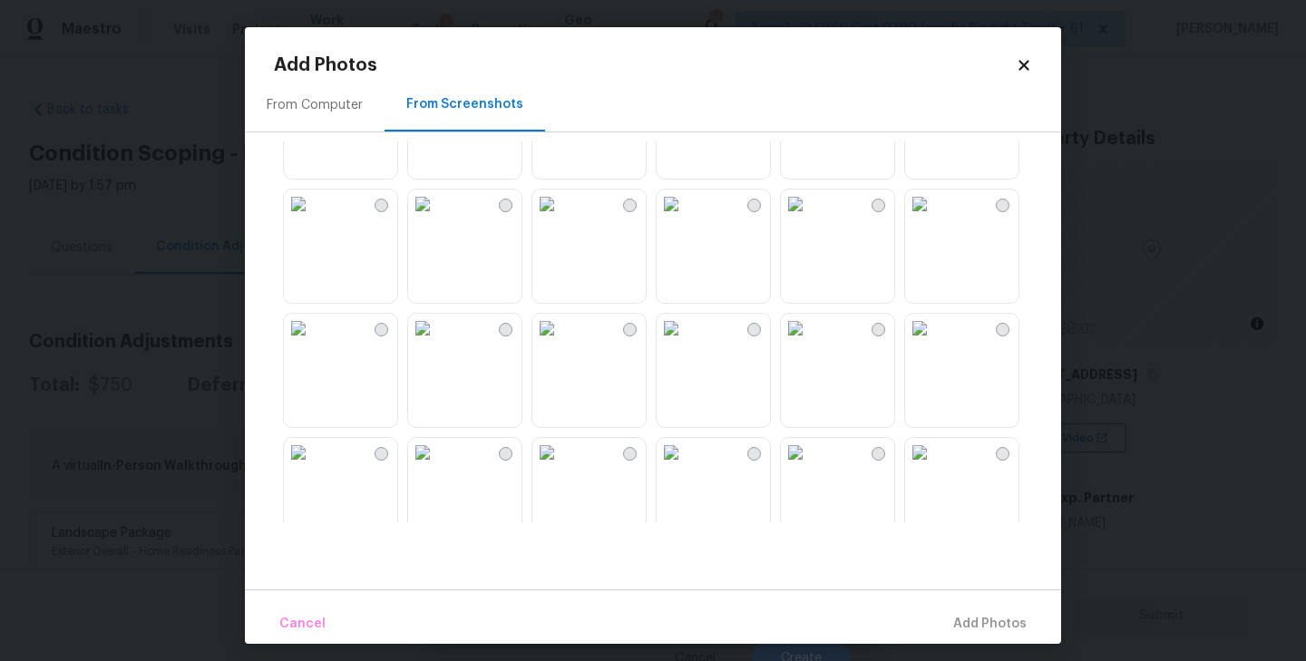
click at [562, 343] on img at bounding box center [546, 328] width 29 height 29
click at [686, 343] on img at bounding box center [671, 328] width 29 height 29
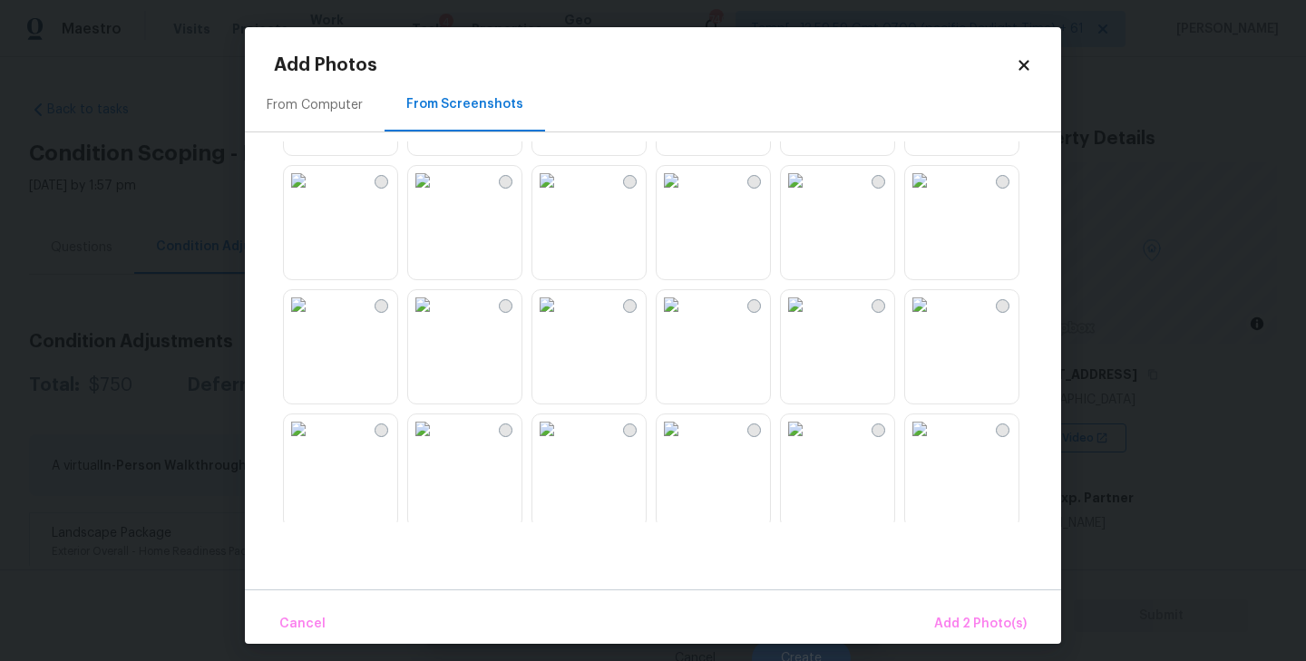
click at [686, 319] on img at bounding box center [671, 304] width 29 height 29
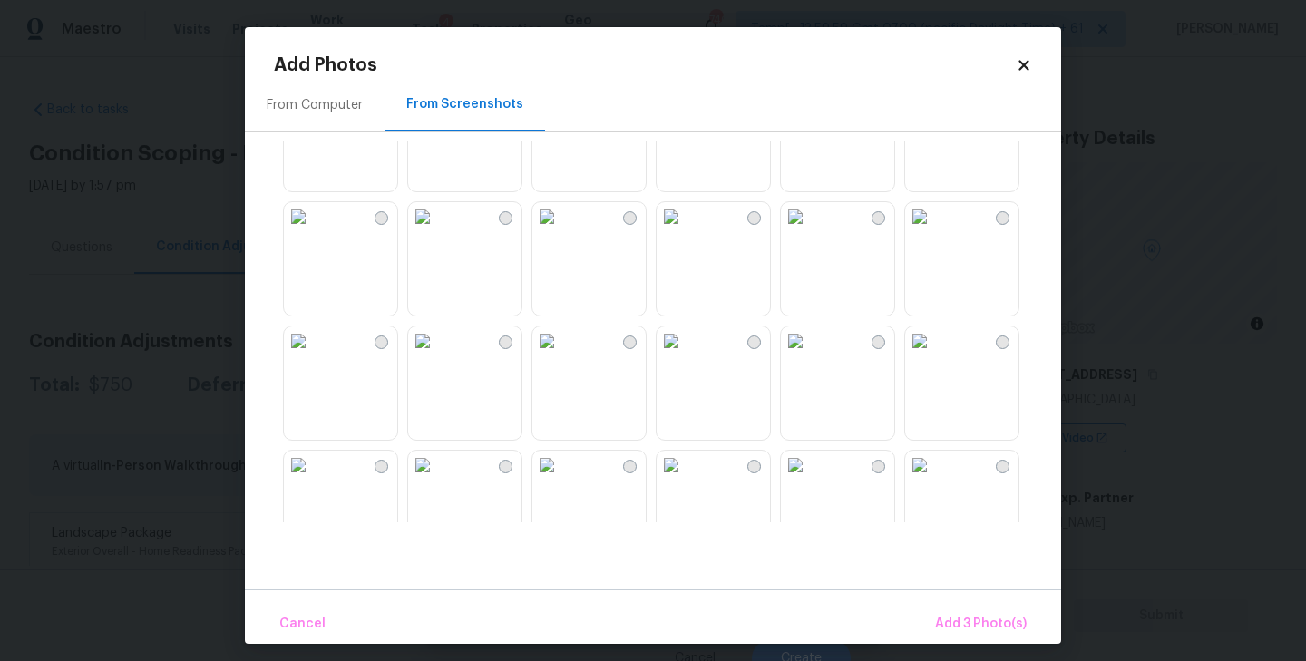
scroll to position [1147, 0]
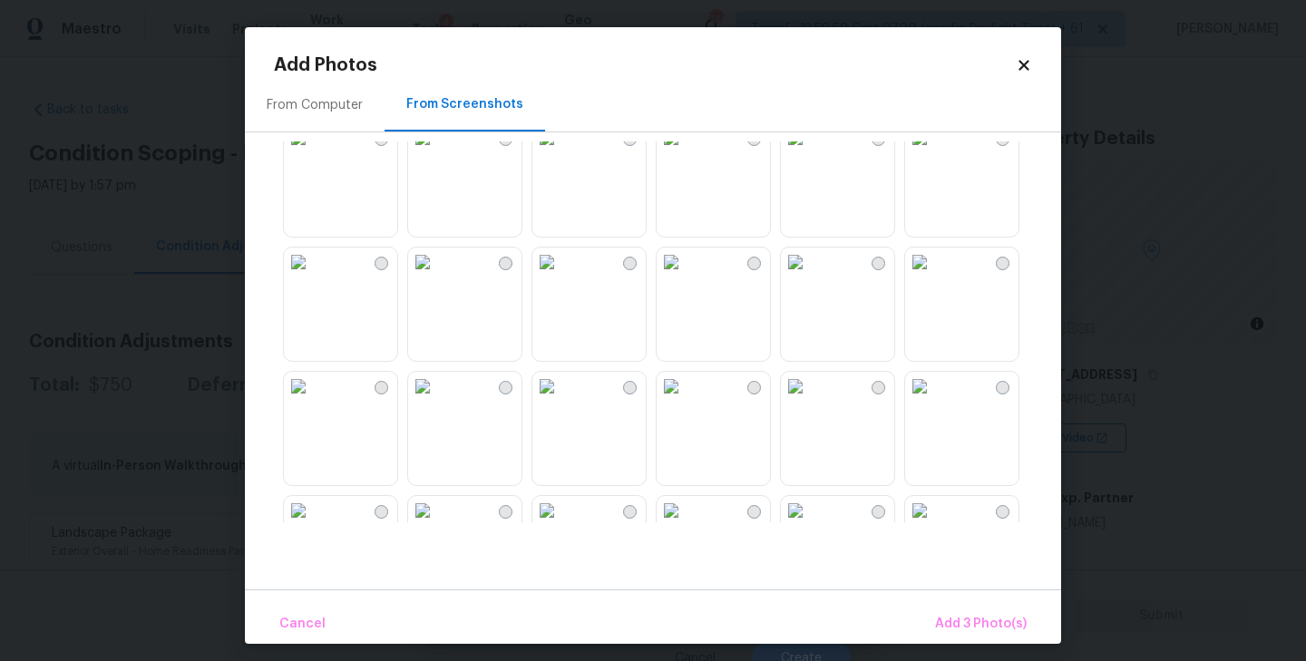
click at [810, 277] on img at bounding box center [795, 262] width 29 height 29
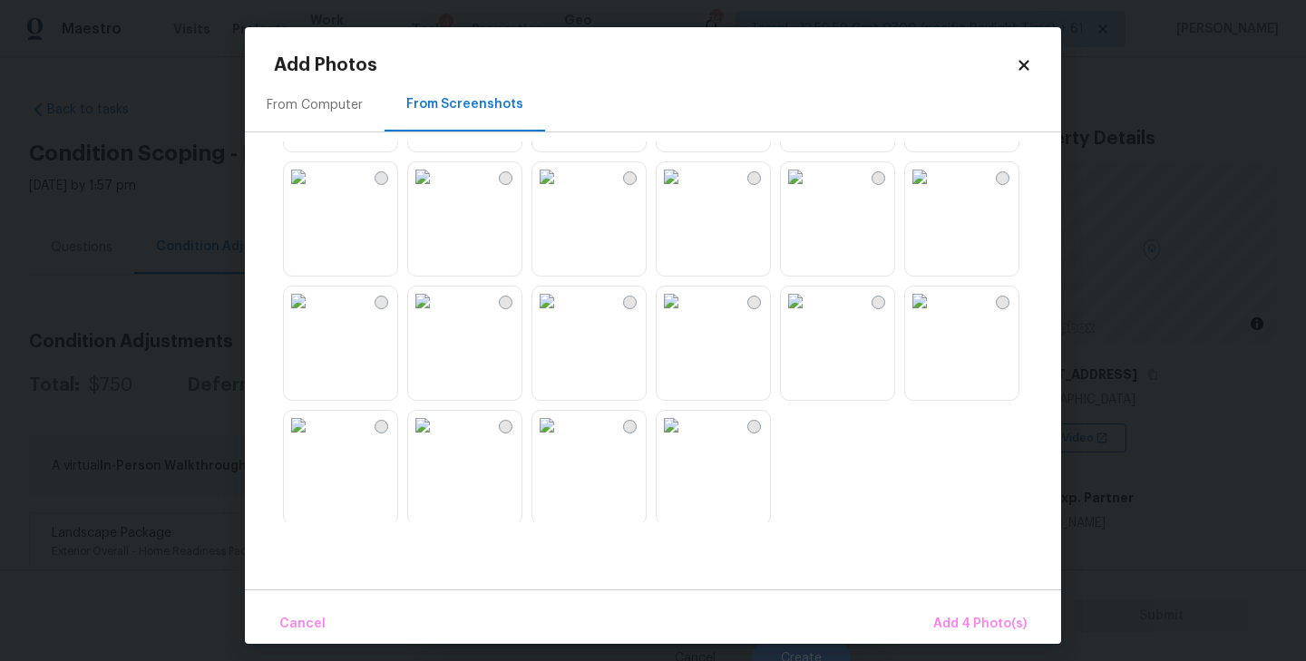
scroll to position [1733, 0]
click at [986, 629] on span "Add 4 Photo(s)" at bounding box center [979, 624] width 93 height 23
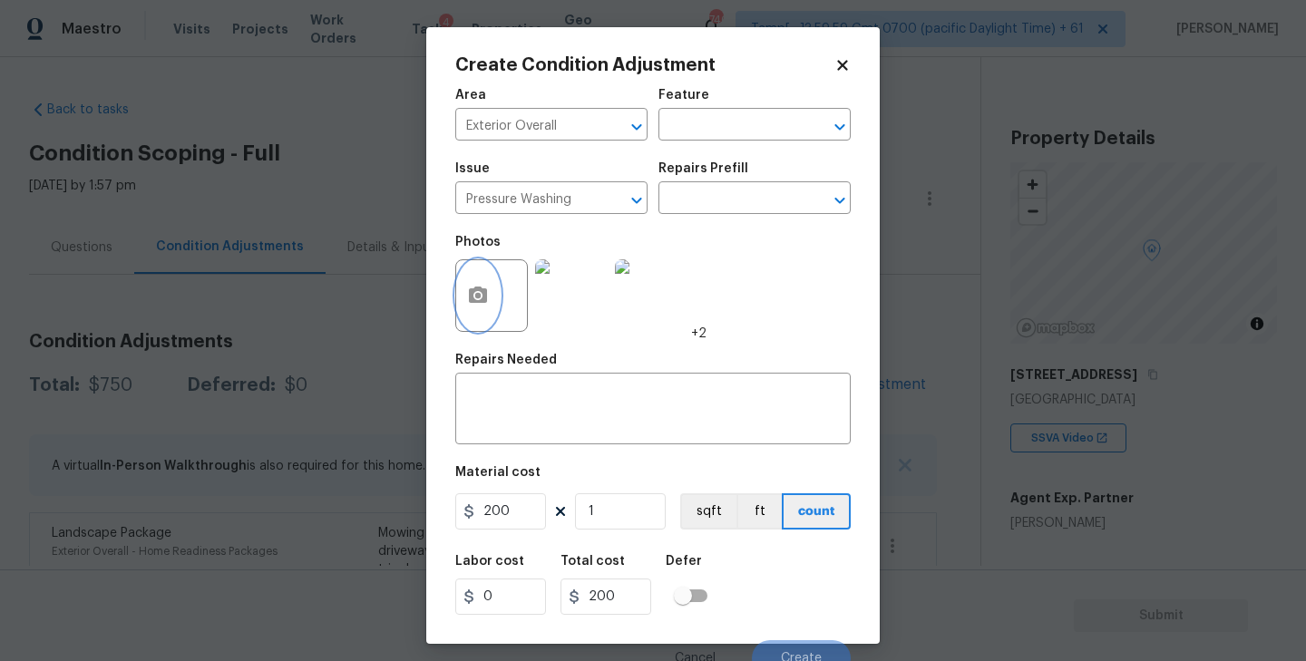
scroll to position [16, 0]
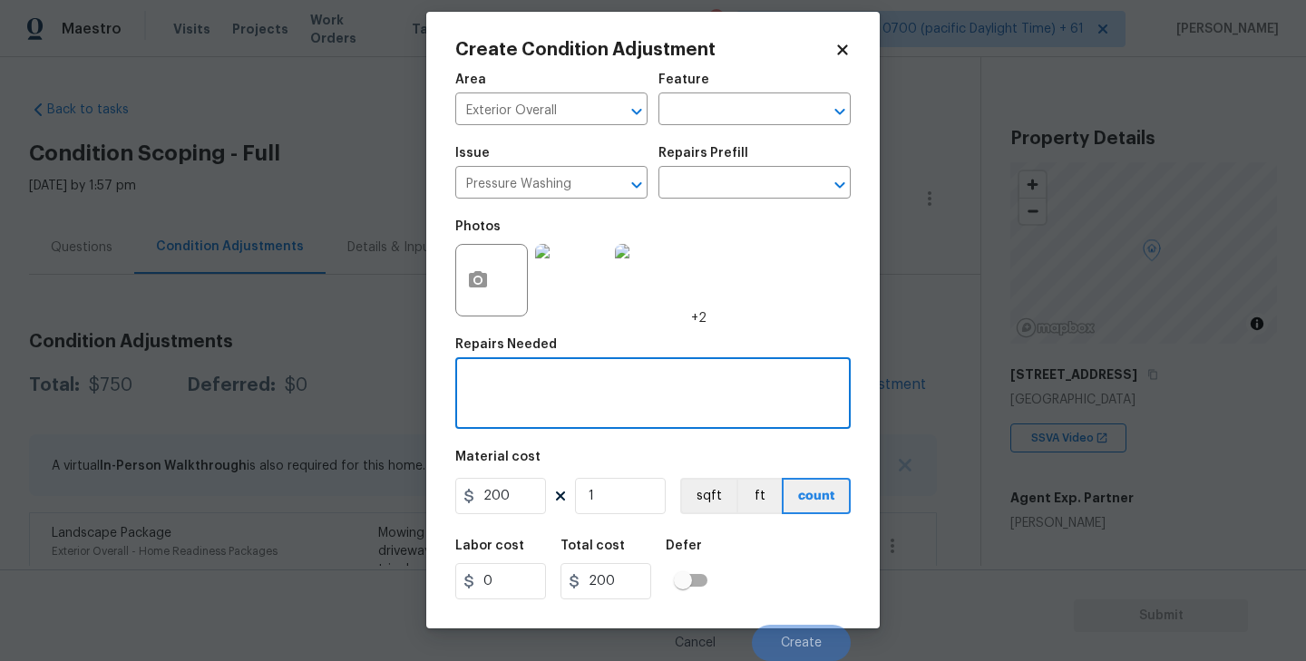
click at [550, 377] on textarea at bounding box center [653, 395] width 374 height 38
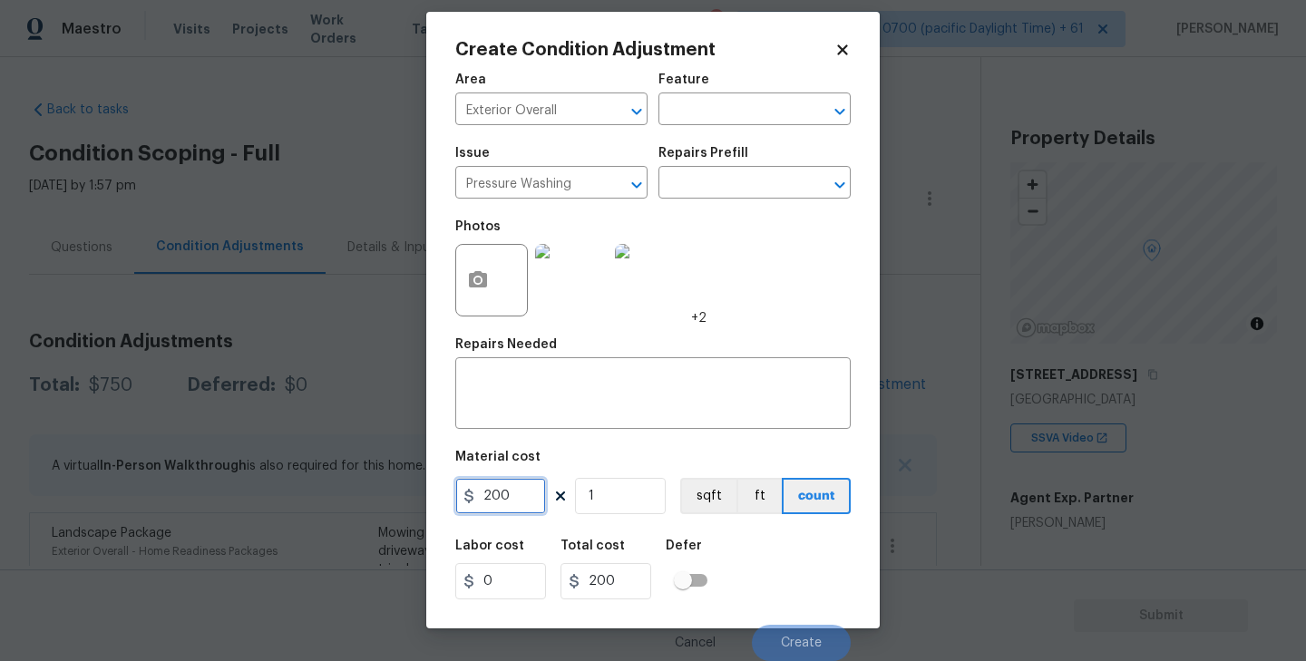
click at [497, 488] on input "200" at bounding box center [500, 496] width 91 height 36
type input "200"
click at [697, 423] on div "x ​" at bounding box center [653, 395] width 396 height 67
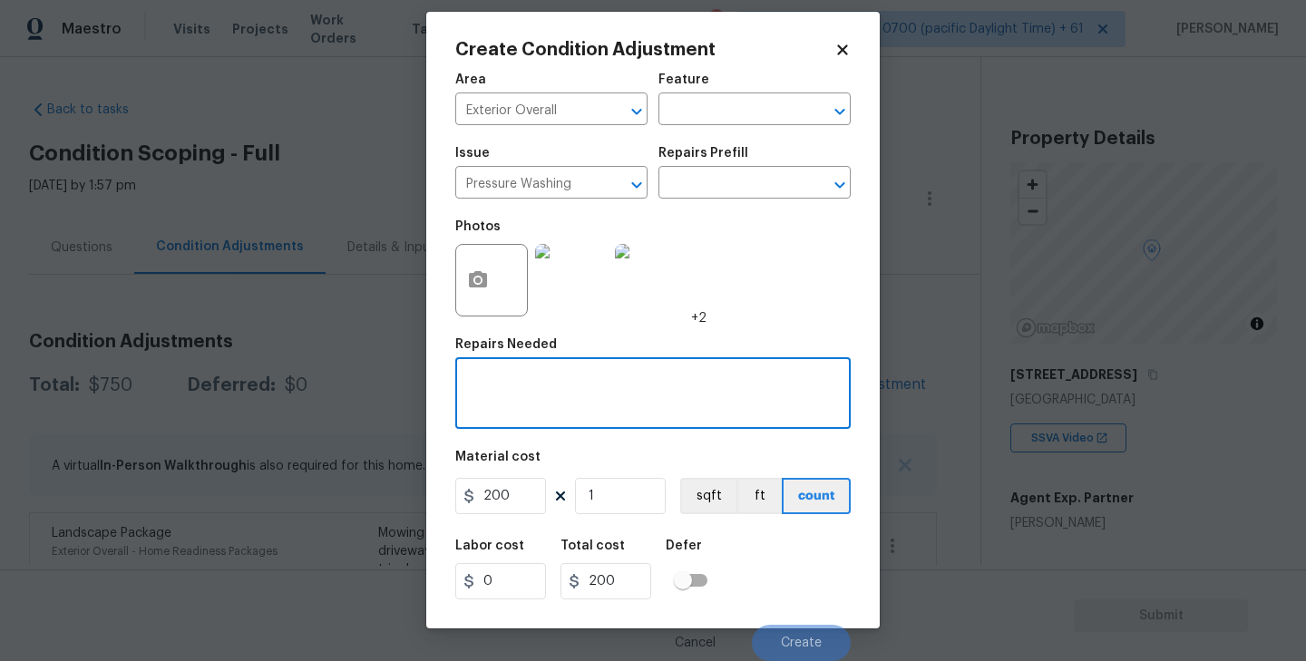
click at [692, 516] on figure "Material cost 200 1 sqft ft count" at bounding box center [653, 484] width 396 height 67
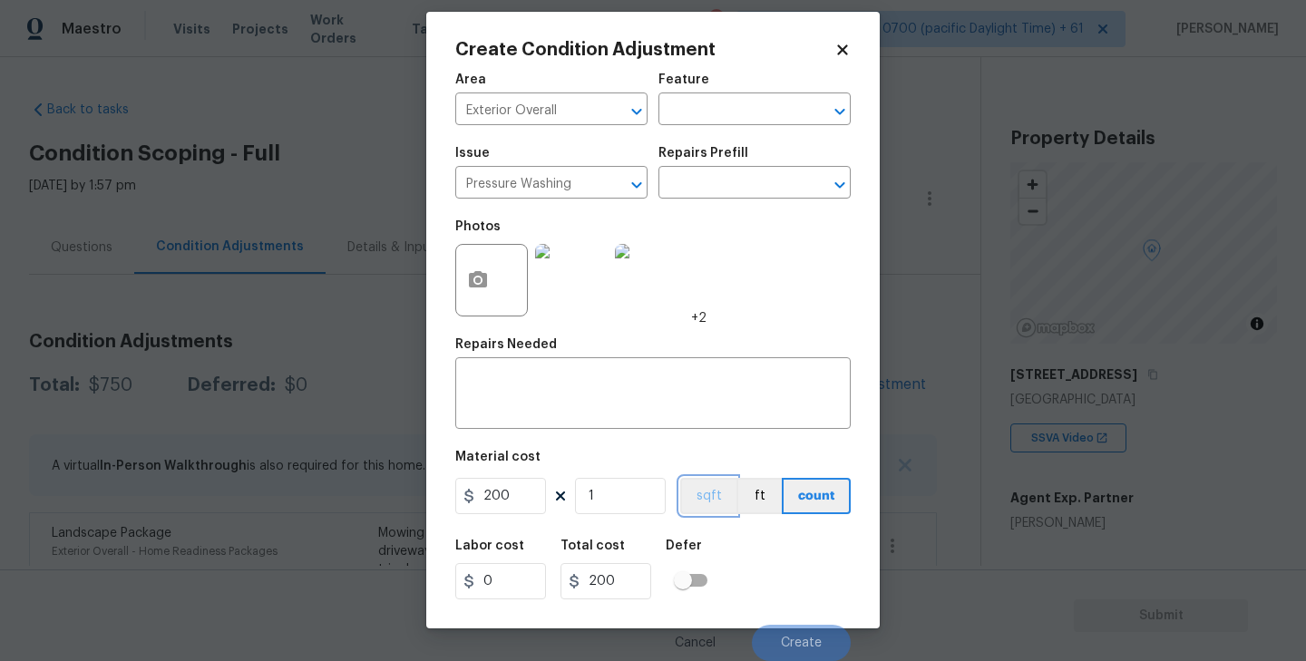
click at [718, 503] on button "sqft" at bounding box center [708, 496] width 56 height 36
click at [825, 504] on button "count" at bounding box center [817, 496] width 68 height 36
click at [475, 280] on circle "button" at bounding box center [477, 280] width 5 height 5
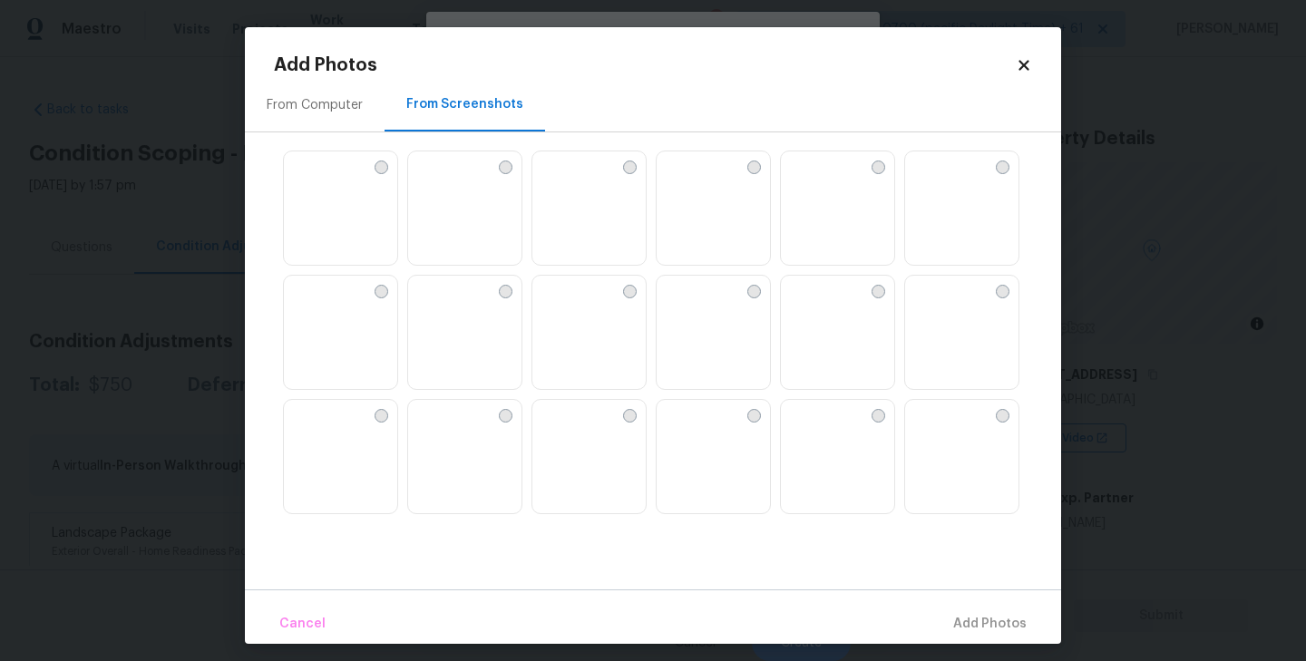
scroll to position [101, 0]
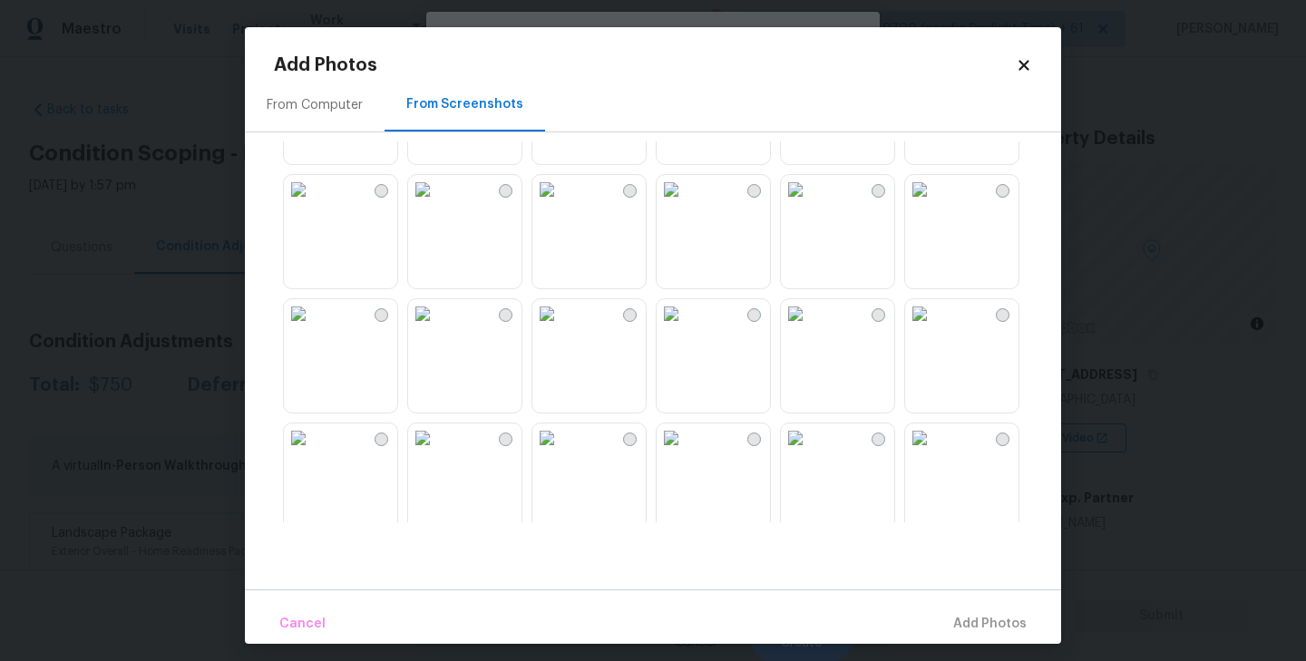
click at [562, 328] on img at bounding box center [546, 313] width 29 height 29
click at [686, 328] on img at bounding box center [671, 313] width 29 height 29
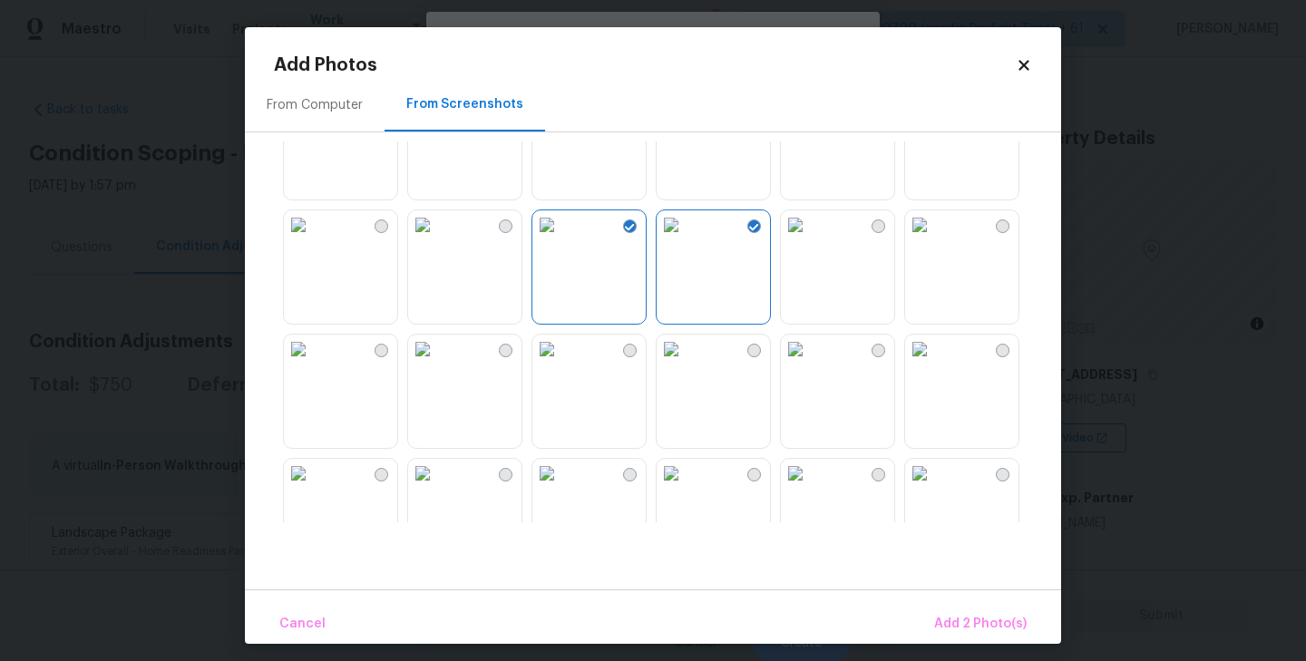
scroll to position [190, 0]
click at [958, 620] on span "Add 2 Photo(s)" at bounding box center [980, 624] width 93 height 23
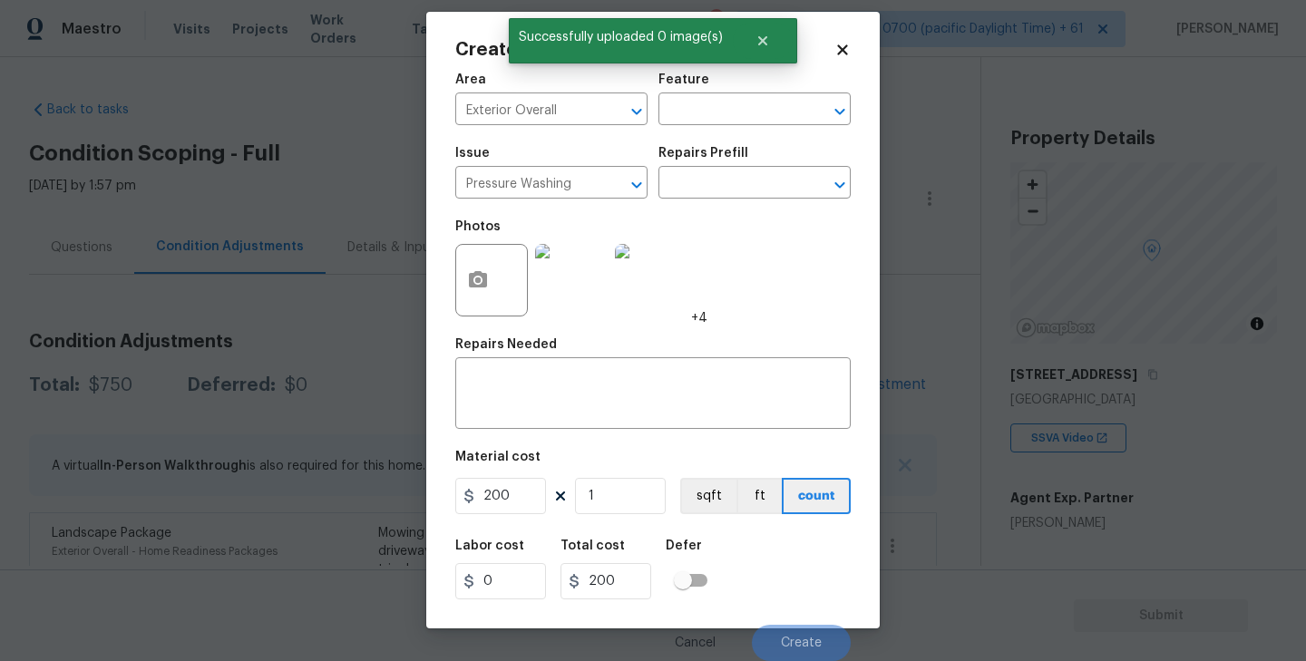
click at [844, 51] on icon at bounding box center [842, 49] width 10 height 10
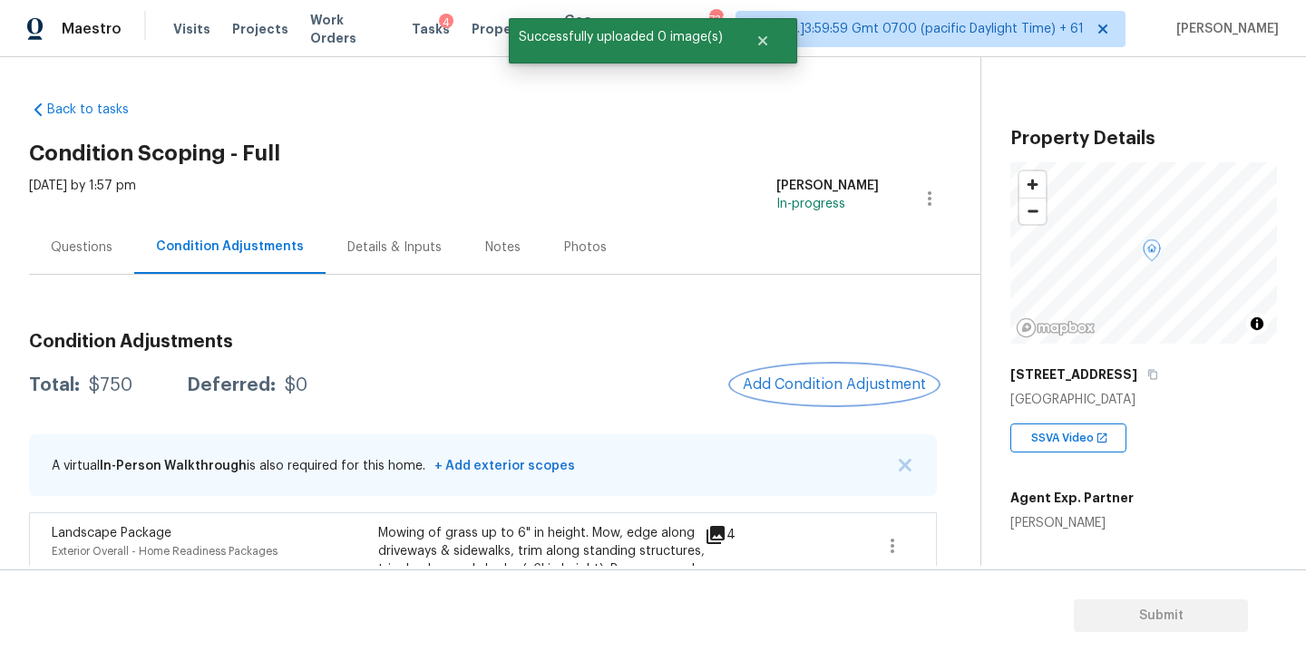
scroll to position [0, 0]
click at [808, 386] on span "Add Condition Adjustment" at bounding box center [834, 384] width 183 height 16
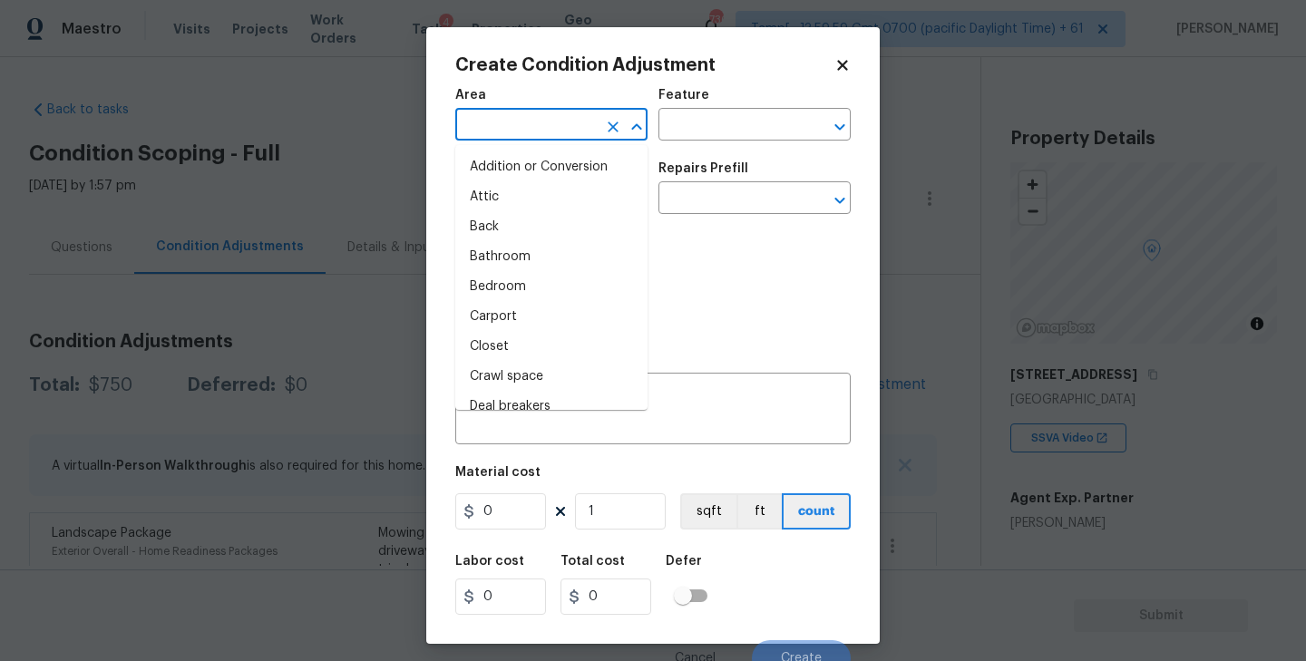
click at [518, 129] on input "text" at bounding box center [526, 126] width 142 height 28
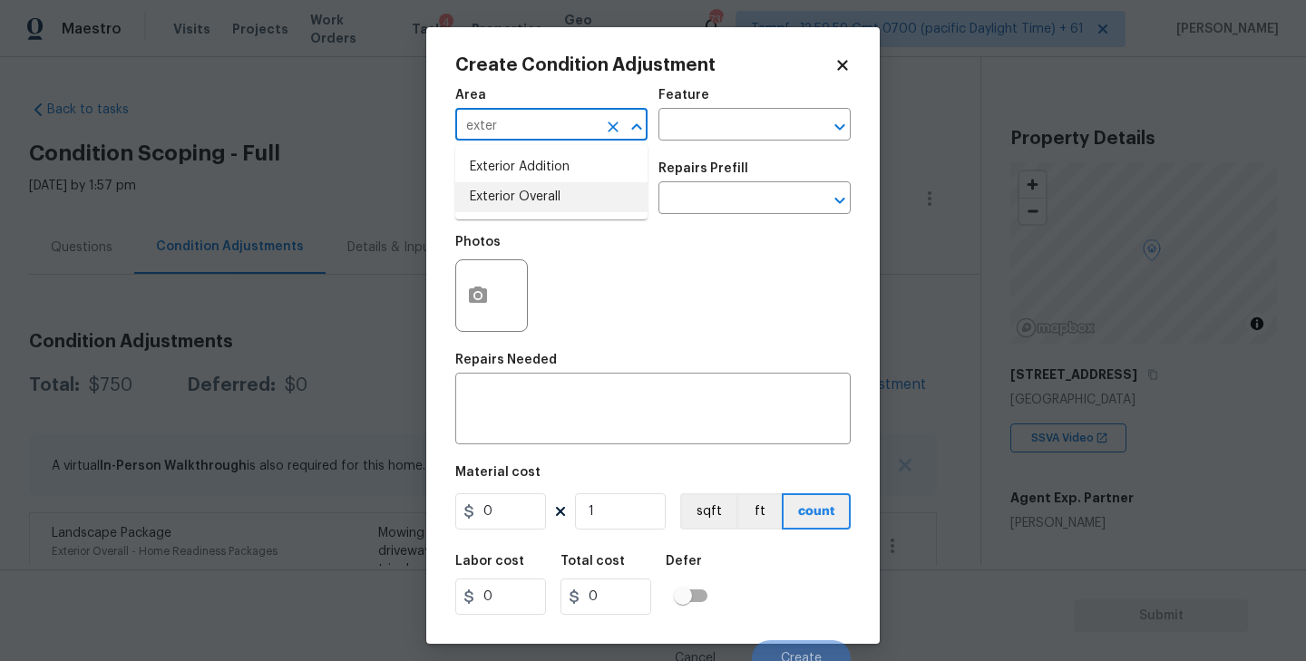
click at [510, 193] on li "Exterior Overall" at bounding box center [551, 197] width 192 height 30
type input "Exterior Overall"
click at [525, 197] on input "text" at bounding box center [526, 200] width 142 height 28
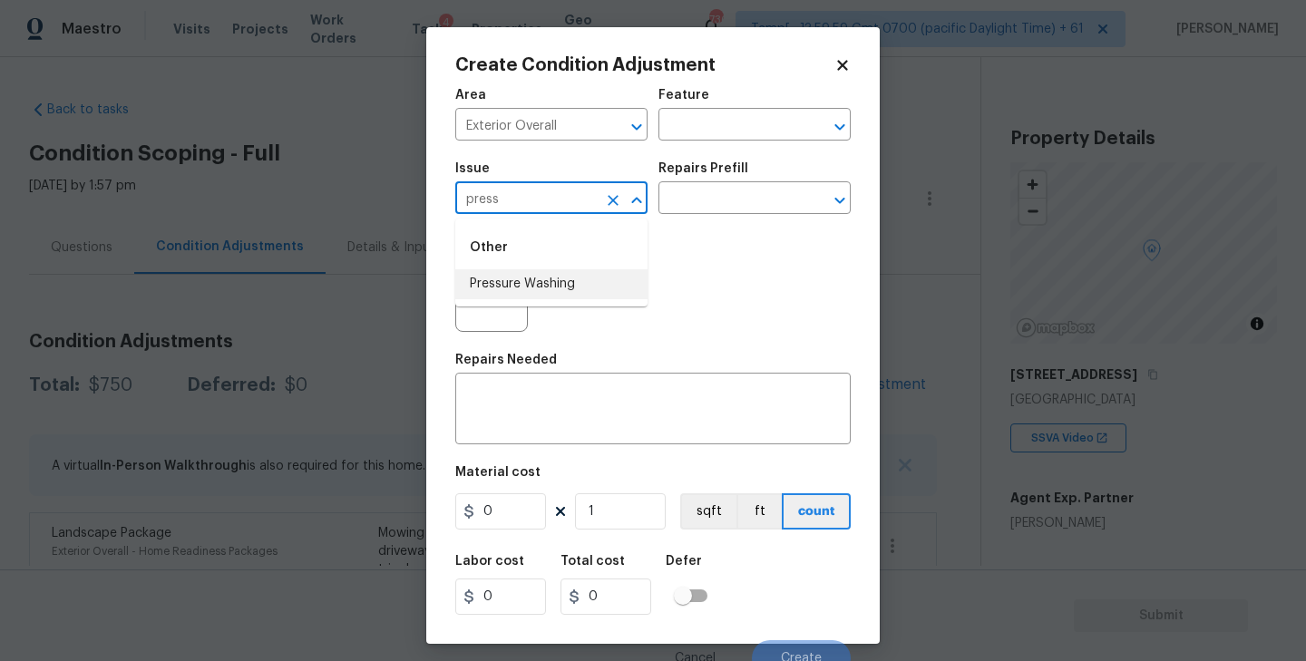
click at [502, 284] on li "Pressure Washing" at bounding box center [551, 284] width 192 height 30
click at [833, 201] on icon "Open" at bounding box center [840, 201] width 22 height 22
type input "Pressure Washing"
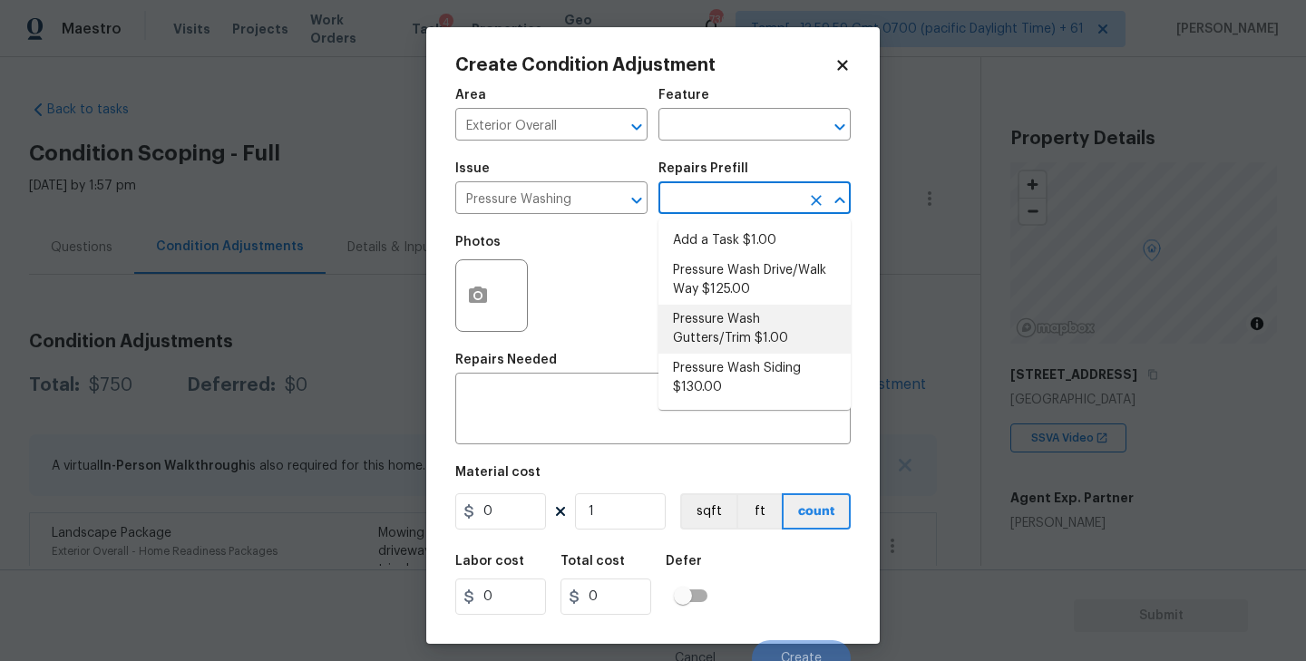
click at [606, 306] on div "Photos" at bounding box center [653, 284] width 396 height 118
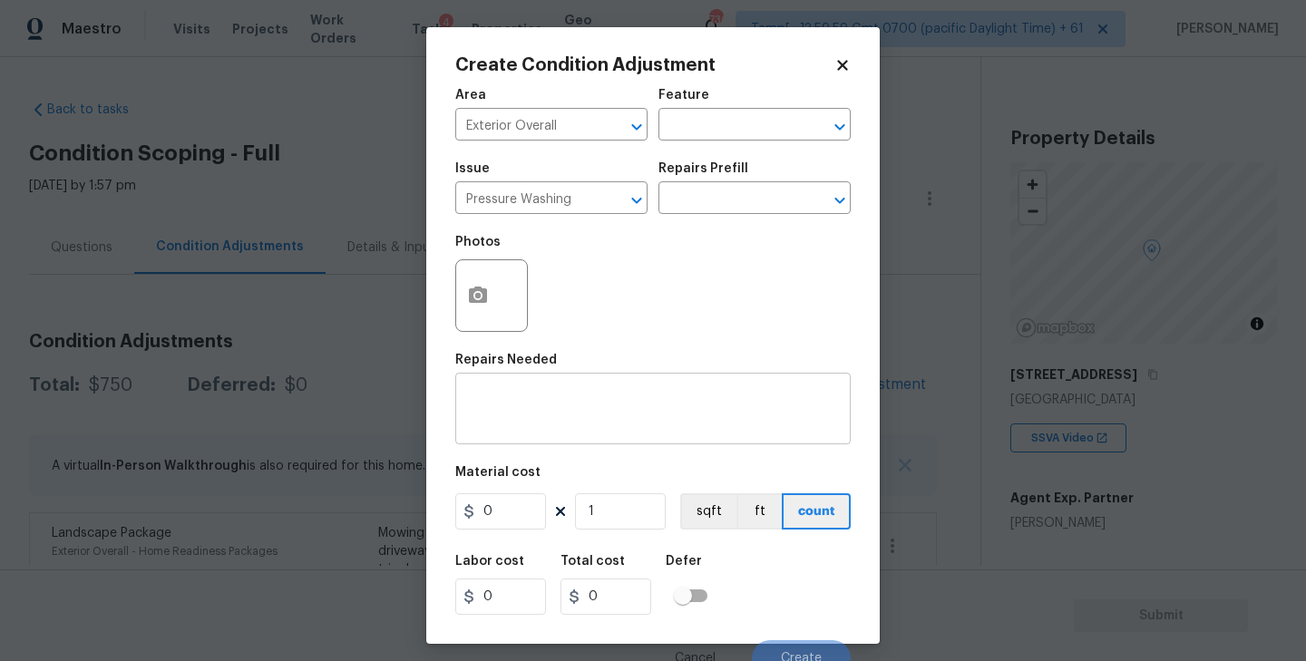
click at [514, 416] on textarea at bounding box center [653, 411] width 374 height 38
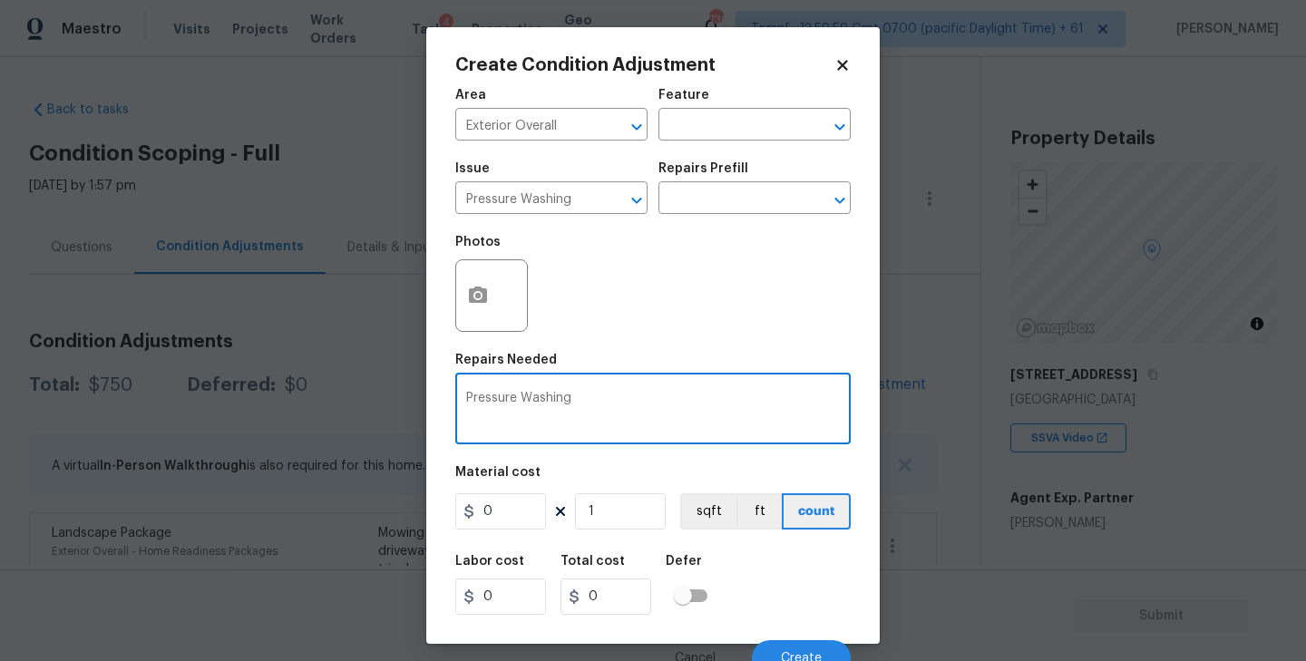
type textarea "Pressure Washing"
click at [476, 295] on circle "button" at bounding box center [477, 295] width 5 height 5
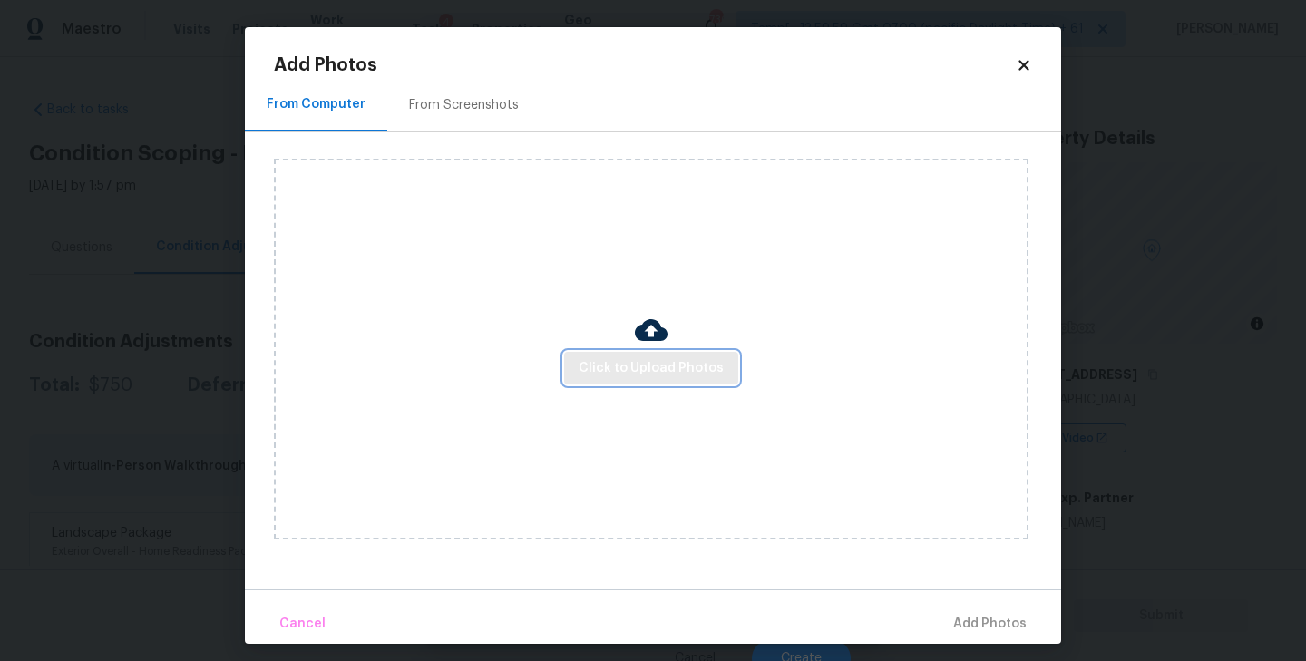
click at [663, 359] on span "Click to Upload Photos" at bounding box center [651, 368] width 145 height 23
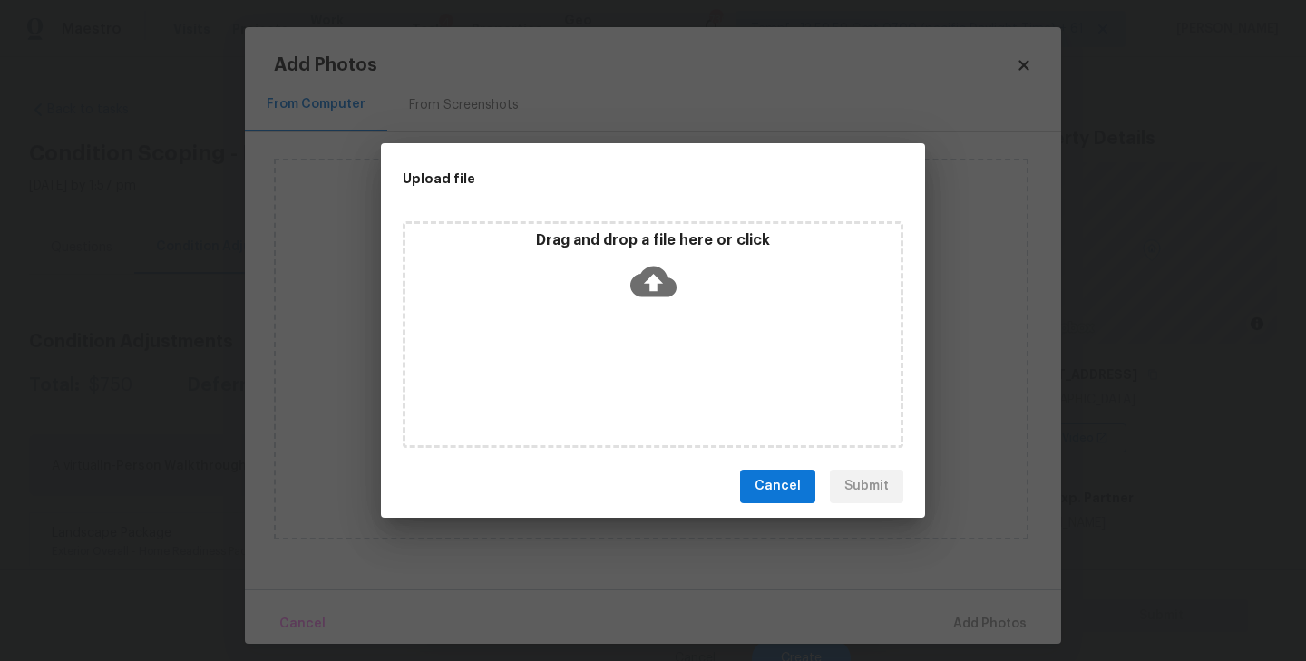
click at [652, 282] on icon at bounding box center [653, 282] width 46 height 46
click at [804, 484] on button "Cancel" at bounding box center [777, 487] width 75 height 34
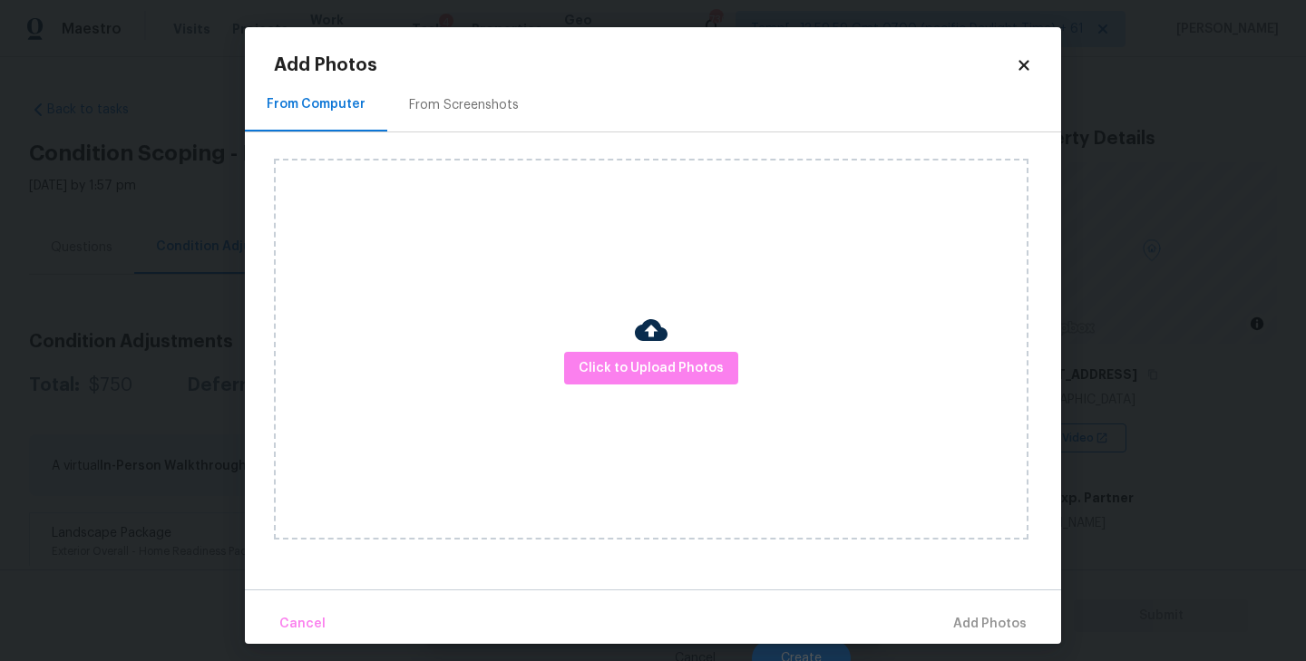
click at [452, 101] on div "From Screenshots" at bounding box center [464, 105] width 110 height 18
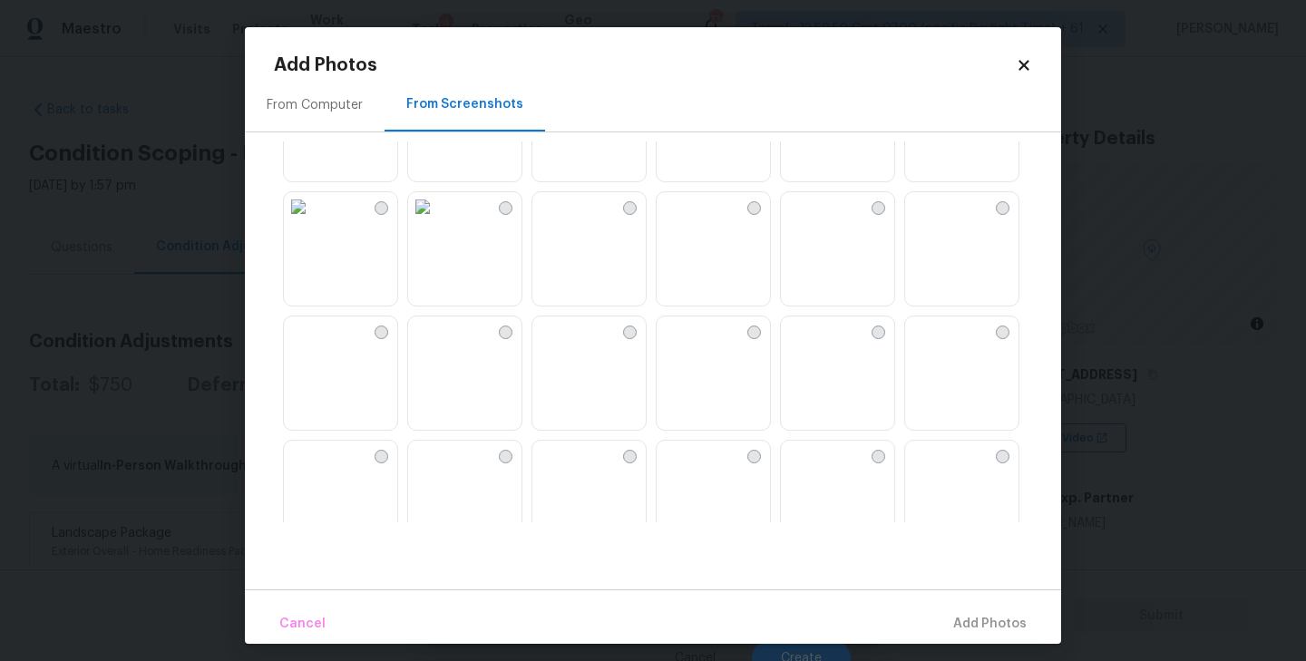
scroll to position [103, 0]
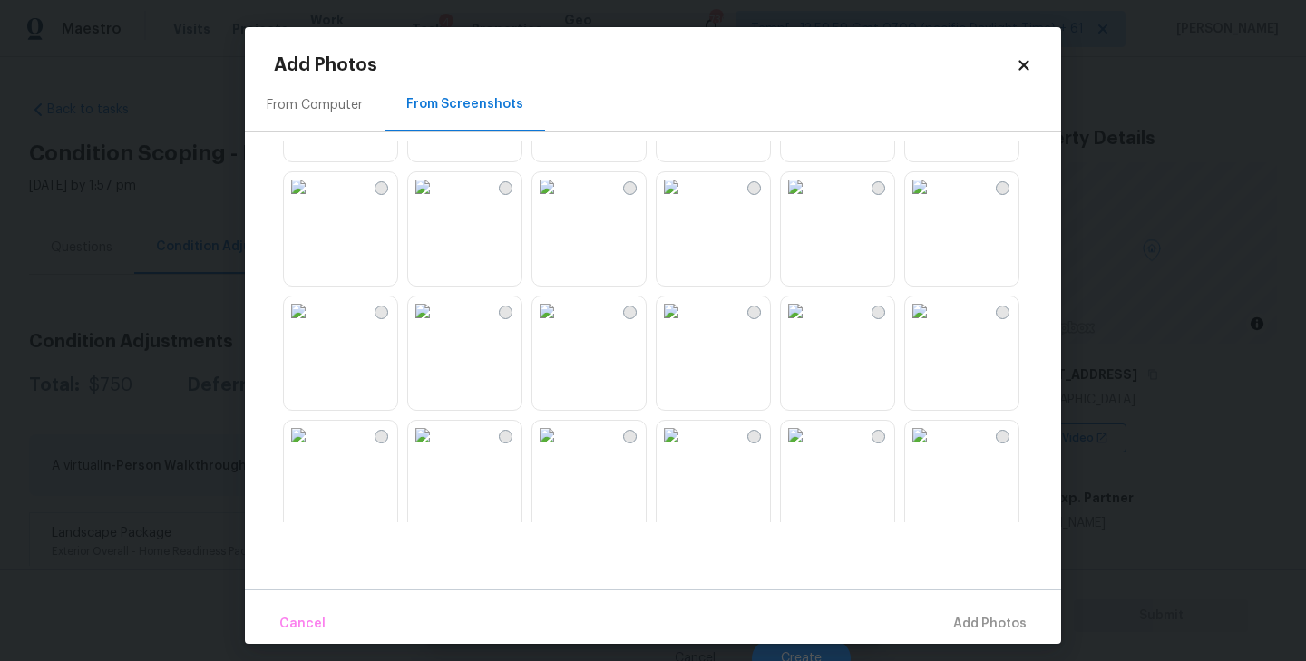
click at [562, 326] on img at bounding box center [546, 311] width 29 height 29
click at [686, 326] on img at bounding box center [671, 311] width 29 height 29
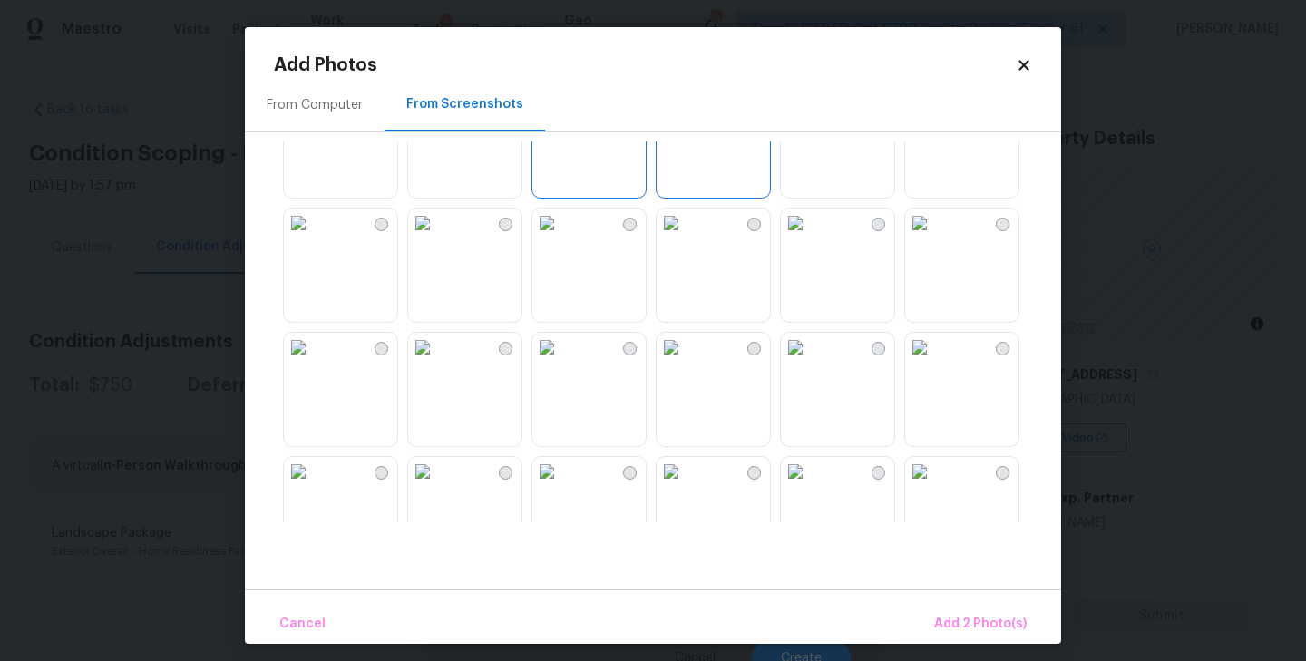
scroll to position [341, 0]
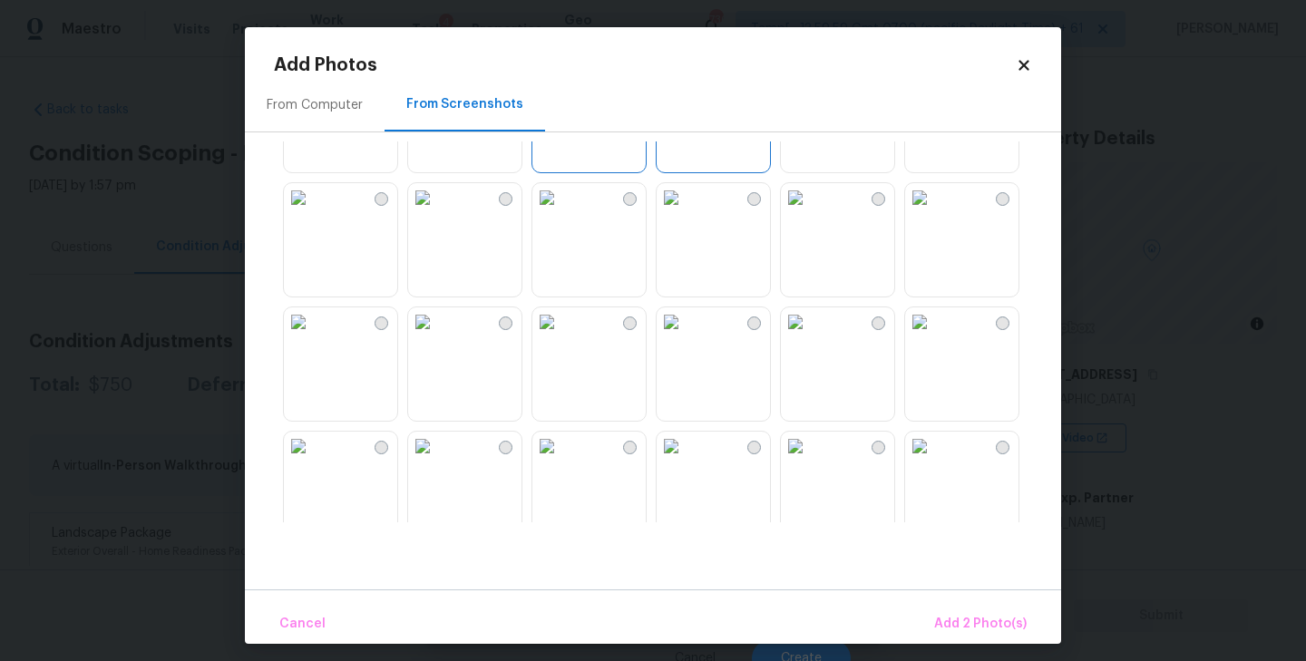
click at [686, 337] on img at bounding box center [671, 322] width 29 height 29
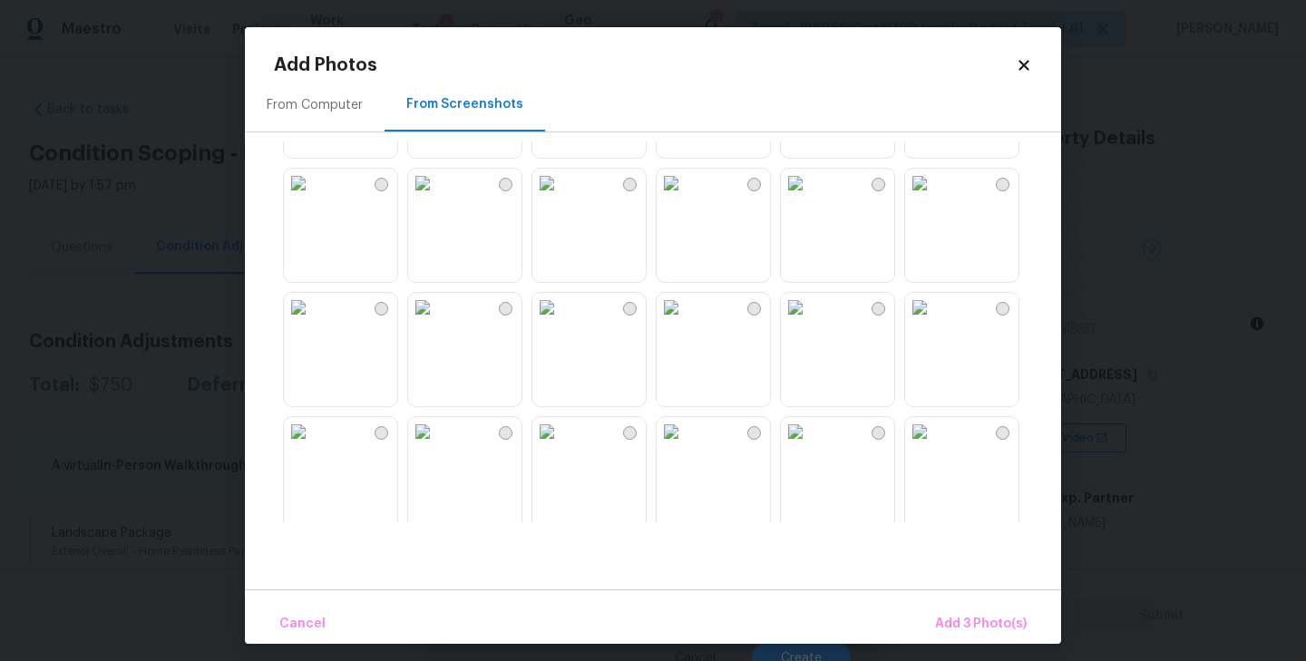
click at [313, 198] on img at bounding box center [298, 183] width 29 height 29
click at [562, 198] on img at bounding box center [546, 183] width 29 height 29
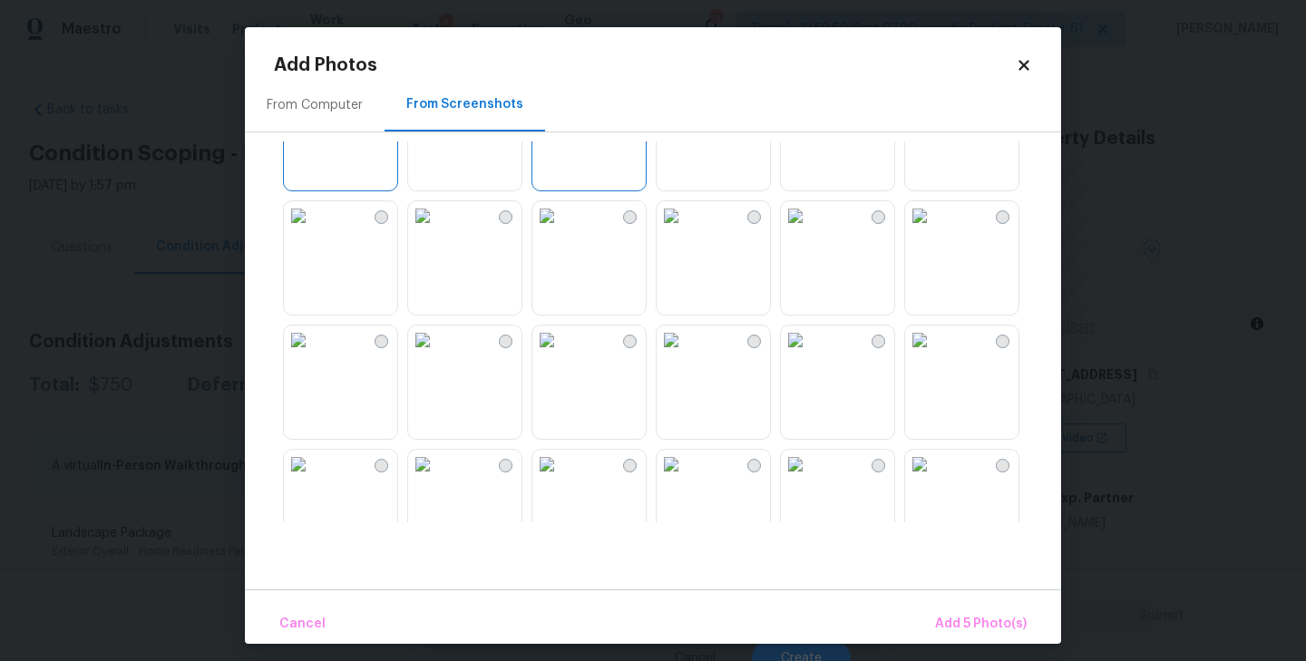
scroll to position [825, 0]
click at [686, 226] on img at bounding box center [671, 211] width 29 height 29
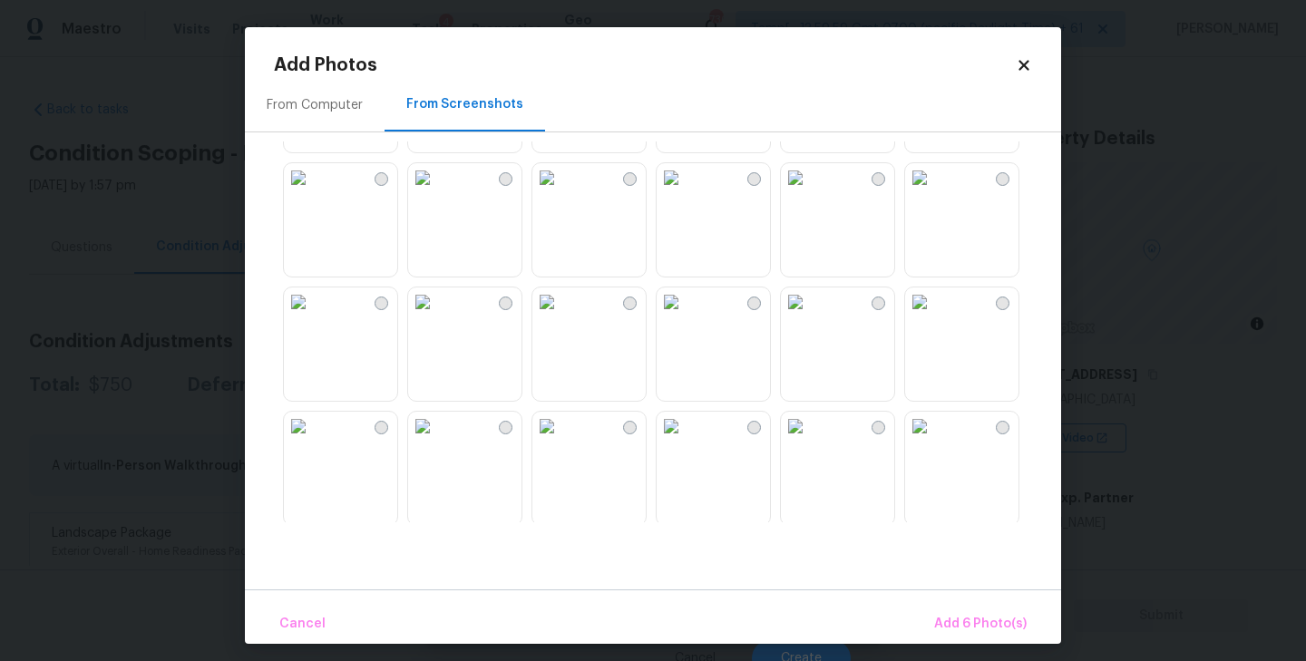
scroll to position [1110, 0]
click at [806, 313] on img at bounding box center [795, 298] width 29 height 29
click at [960, 623] on span "Add 7 Photo(s)" at bounding box center [980, 624] width 93 height 23
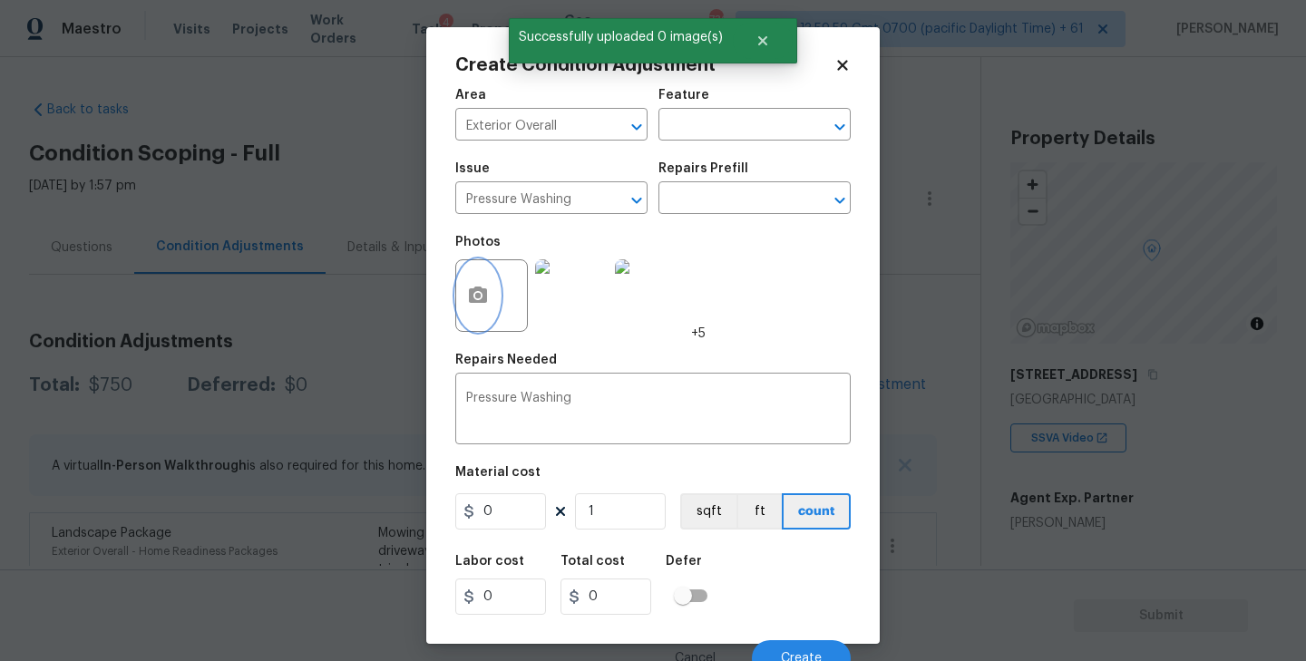
scroll to position [16, 0]
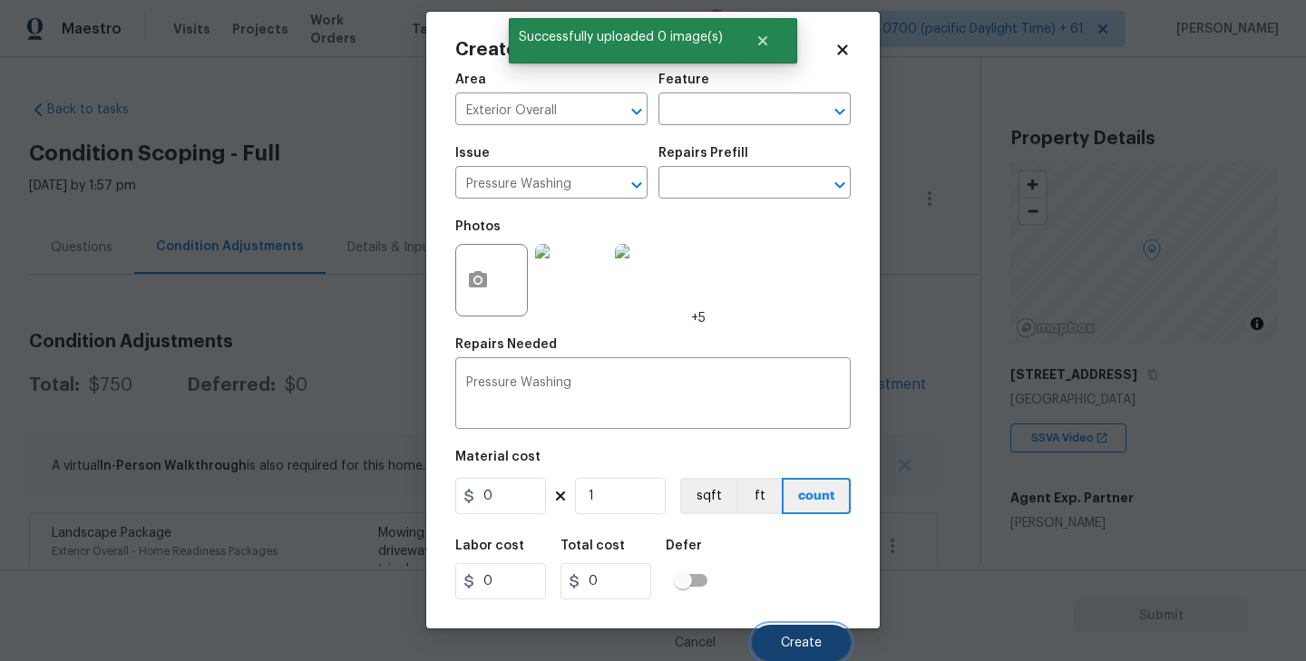
click at [796, 640] on span "Create" at bounding box center [801, 644] width 41 height 14
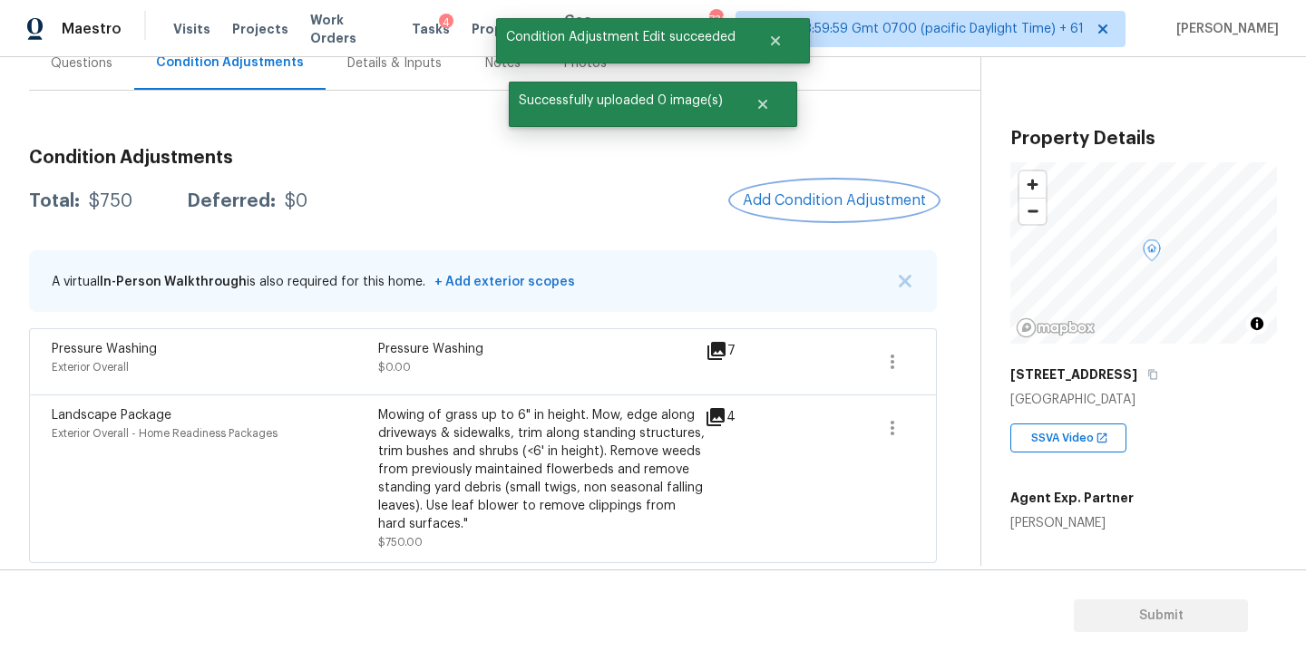
scroll to position [187, 0]
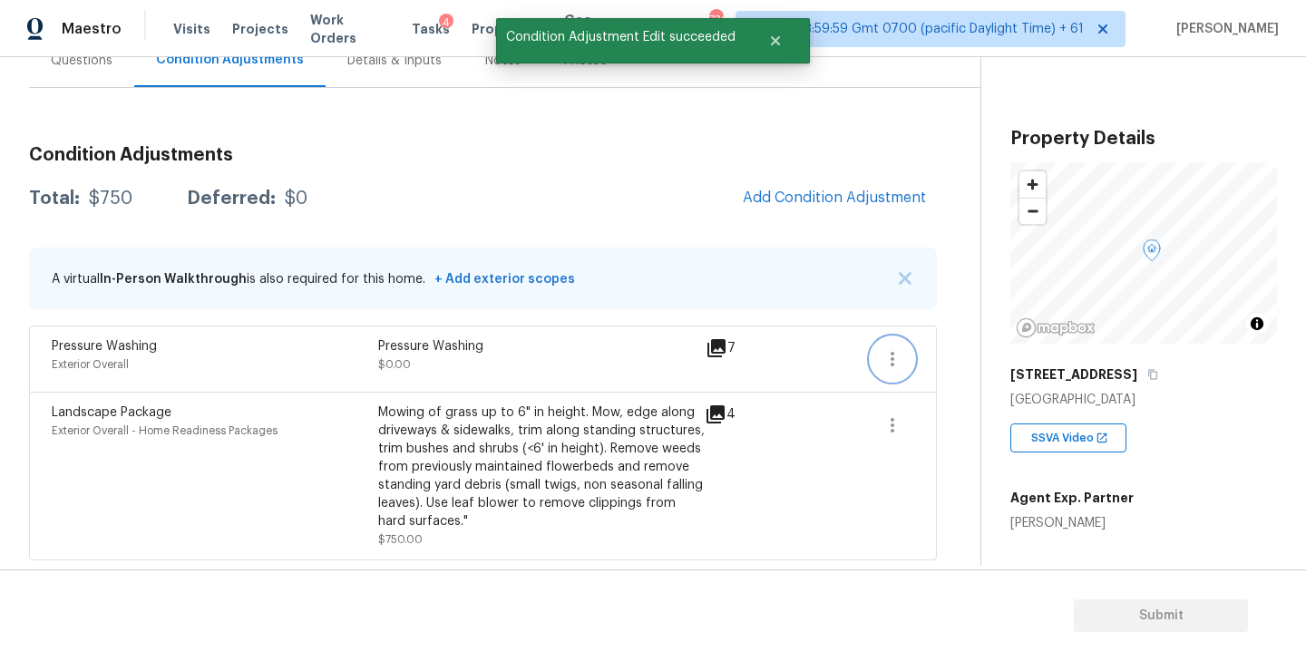
click at [891, 357] on icon "button" at bounding box center [893, 359] width 4 height 15
click at [943, 357] on div "Edit" at bounding box center [995, 356] width 142 height 18
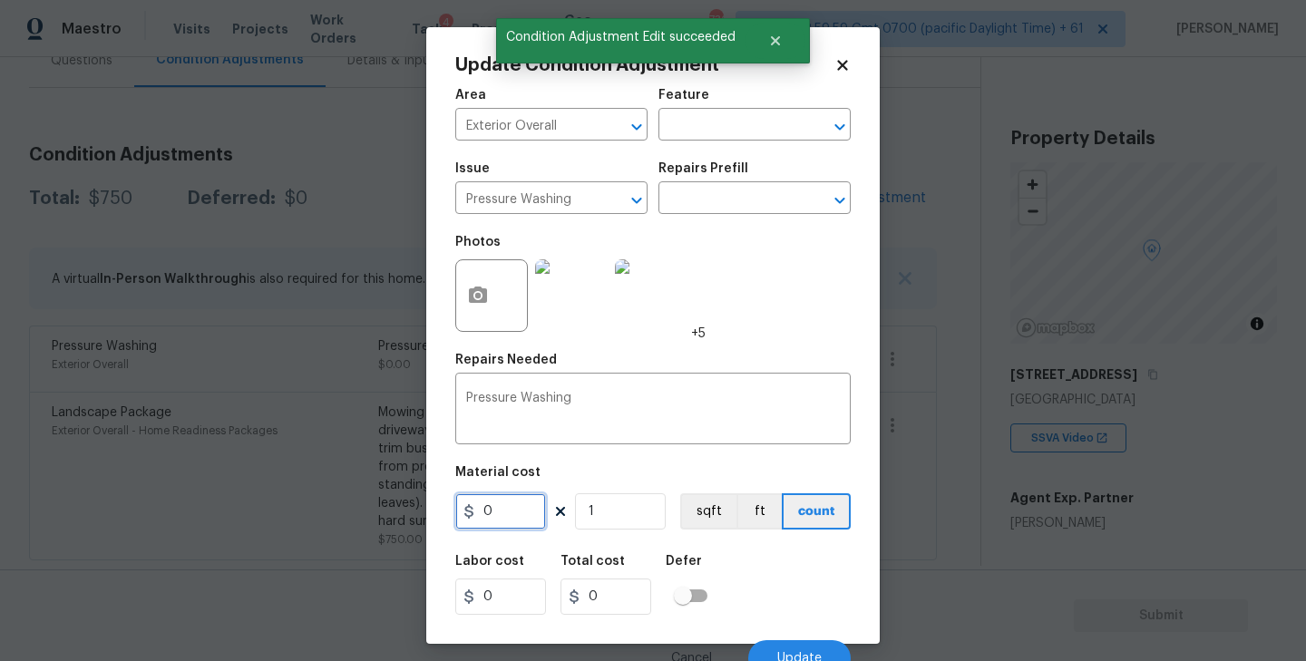
click at [513, 517] on input "0" at bounding box center [500, 511] width 91 height 36
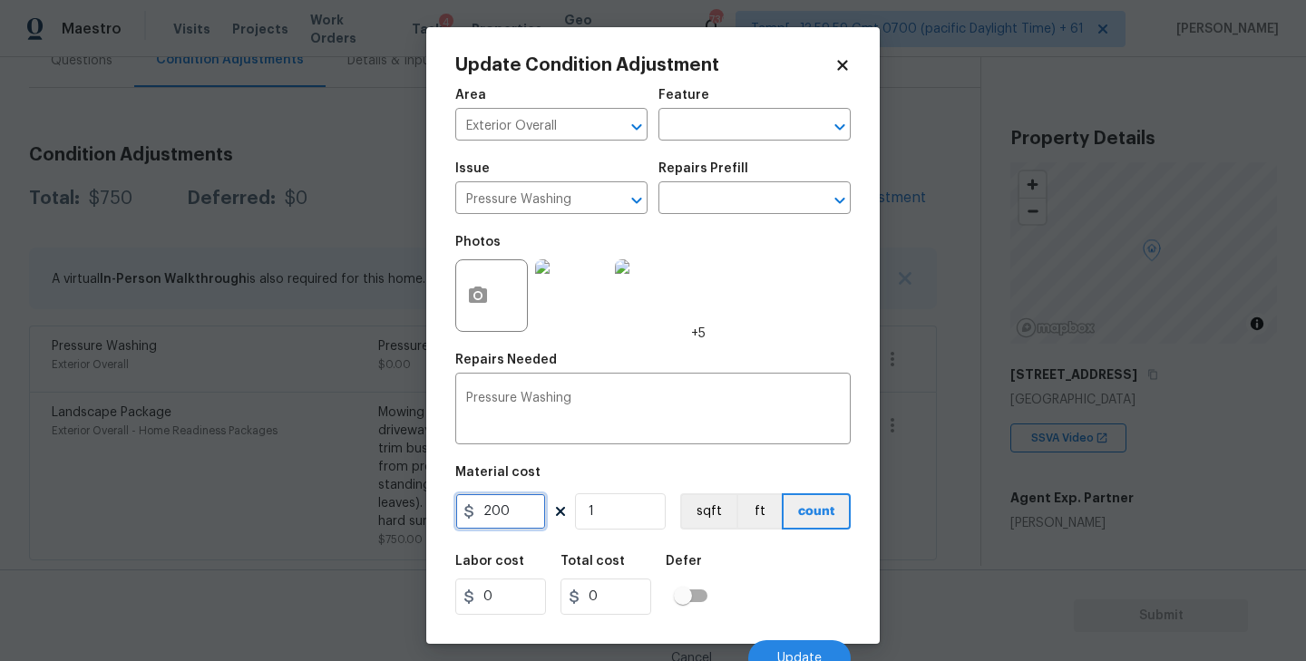
type input "200"
click at [659, 484] on div "Material cost" at bounding box center [653, 478] width 396 height 24
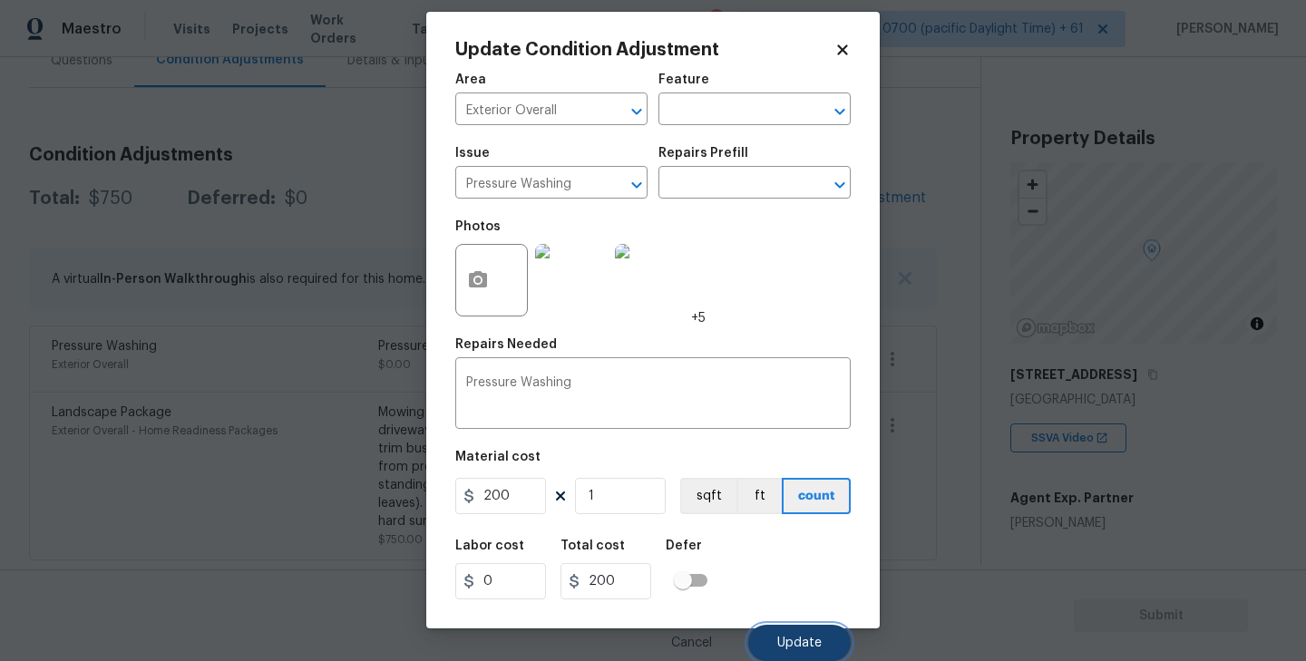
click at [784, 635] on button "Update" at bounding box center [799, 643] width 103 height 36
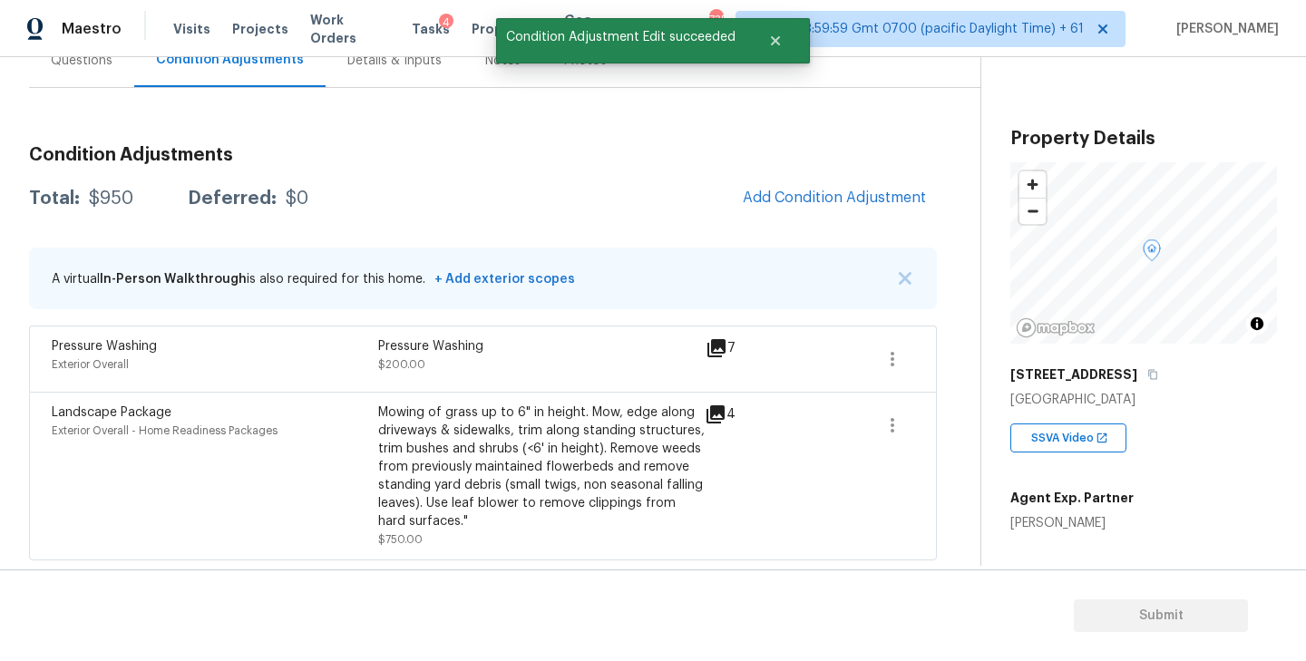
scroll to position [0, 0]
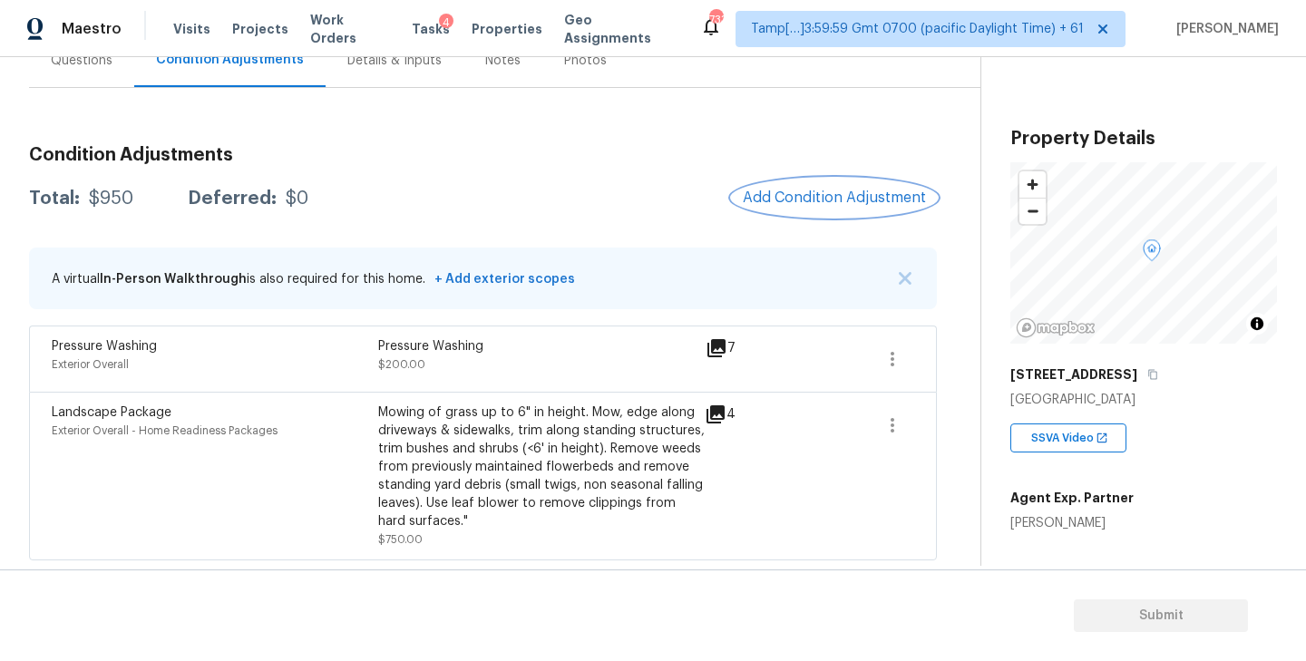
click at [805, 194] on span "Add Condition Adjustment" at bounding box center [834, 198] width 183 height 16
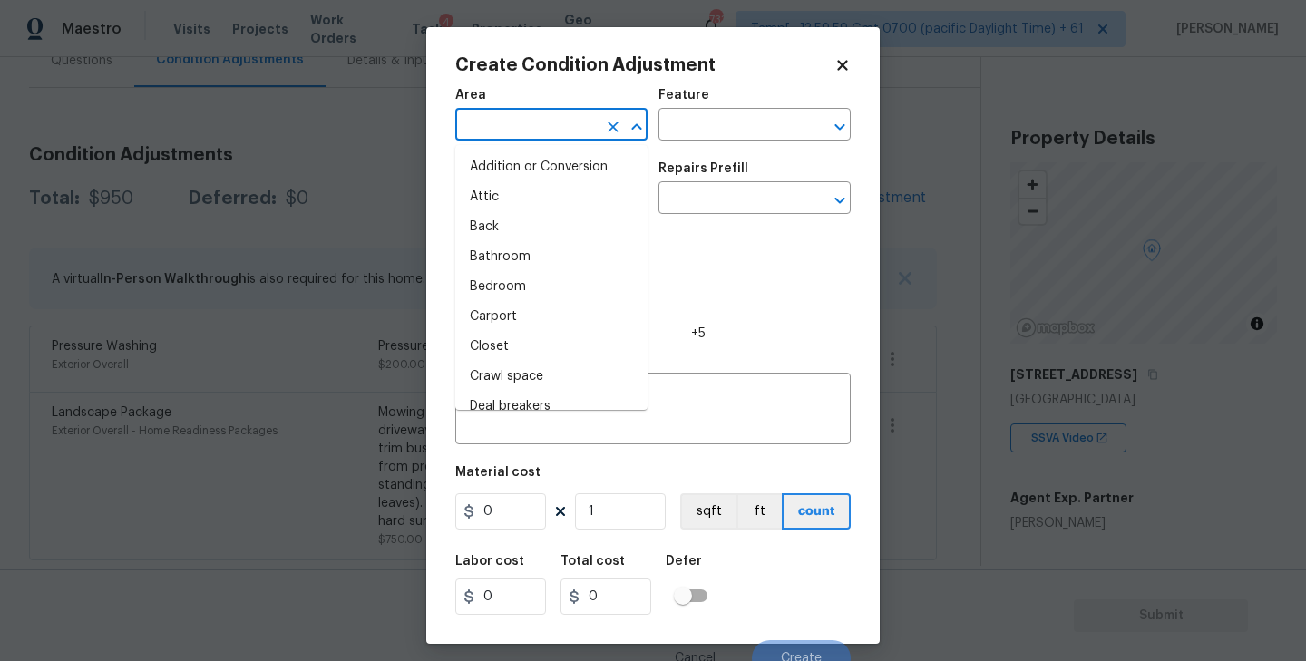
click at [550, 124] on input "text" at bounding box center [526, 126] width 142 height 28
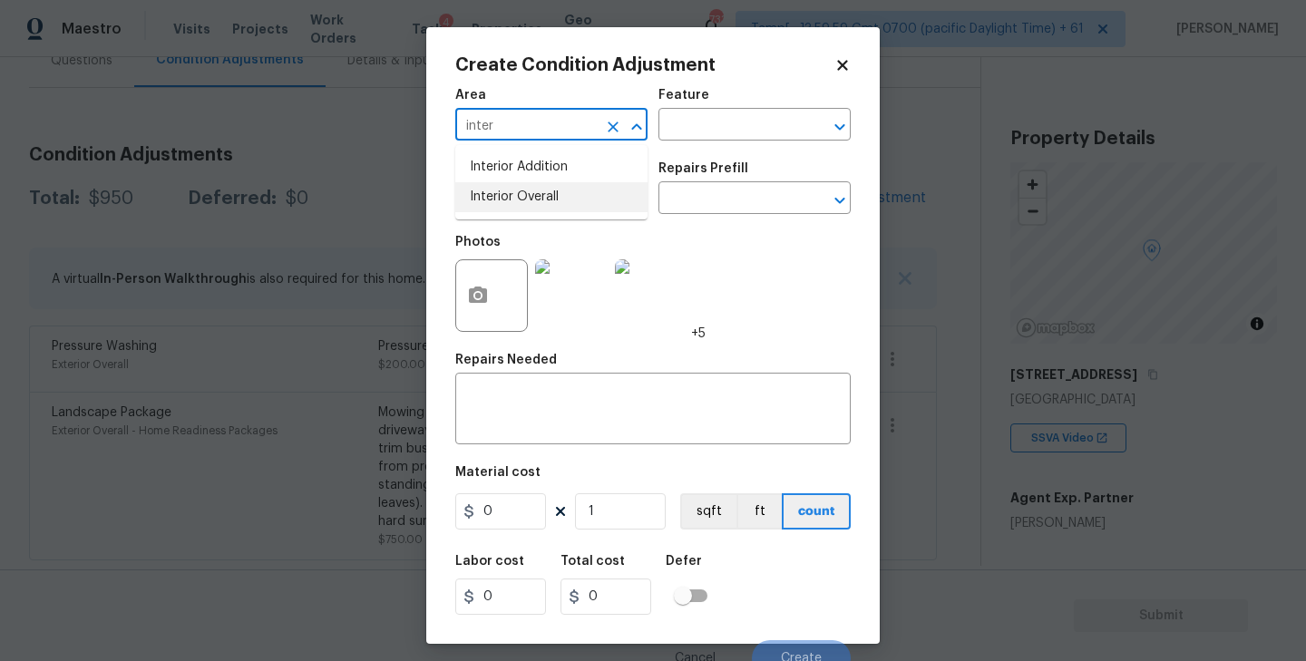
click at [517, 193] on li "Interior Overall" at bounding box center [551, 197] width 192 height 30
type input "Interior Overall"
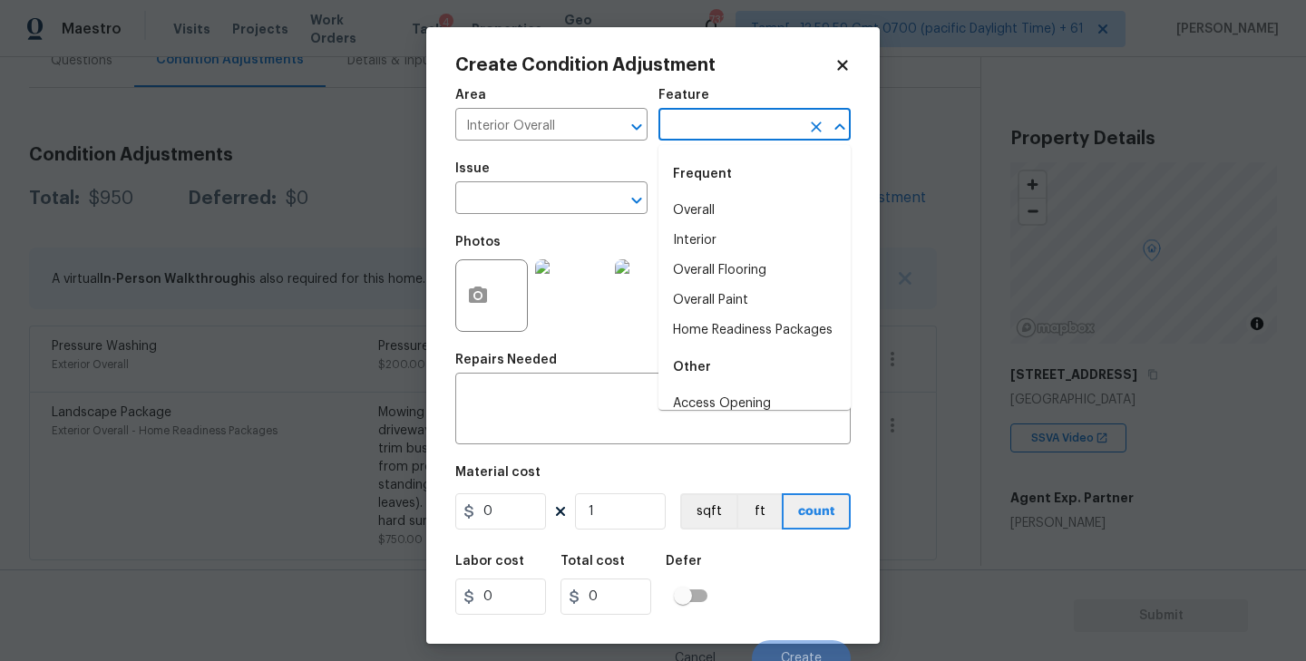
click at [748, 122] on input "text" at bounding box center [730, 126] width 142 height 28
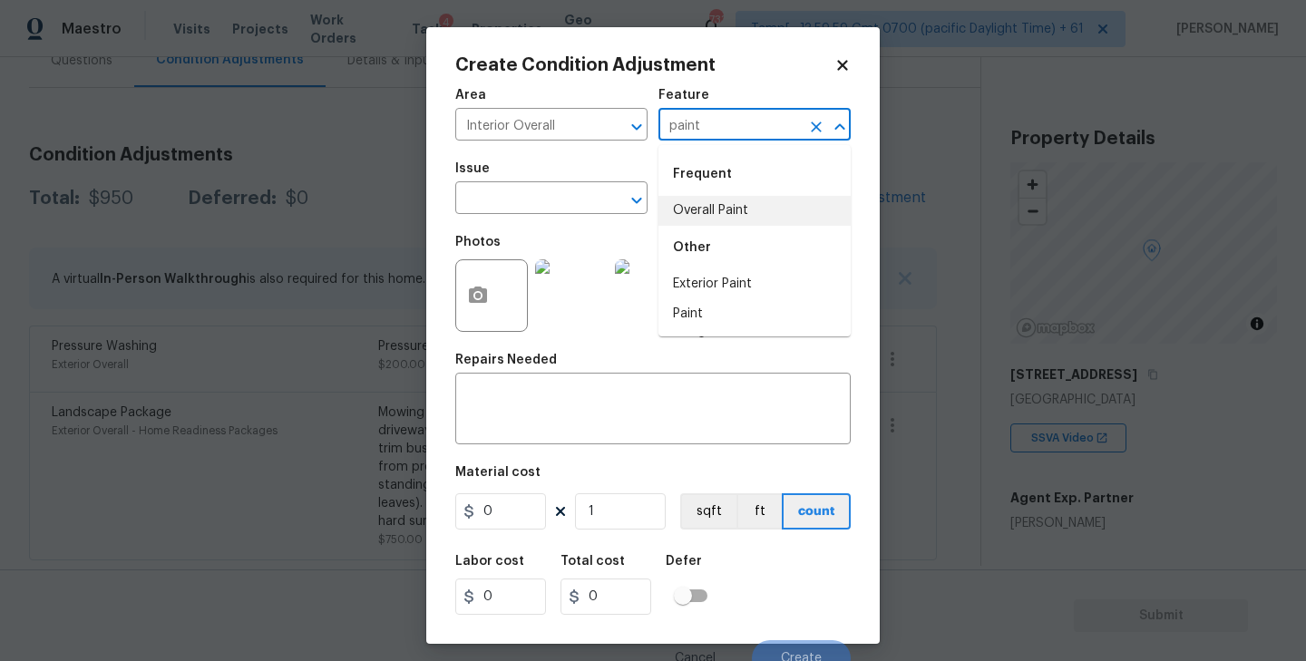
click at [725, 201] on li "Overall Paint" at bounding box center [755, 211] width 192 height 30
type input "Overall Paint"
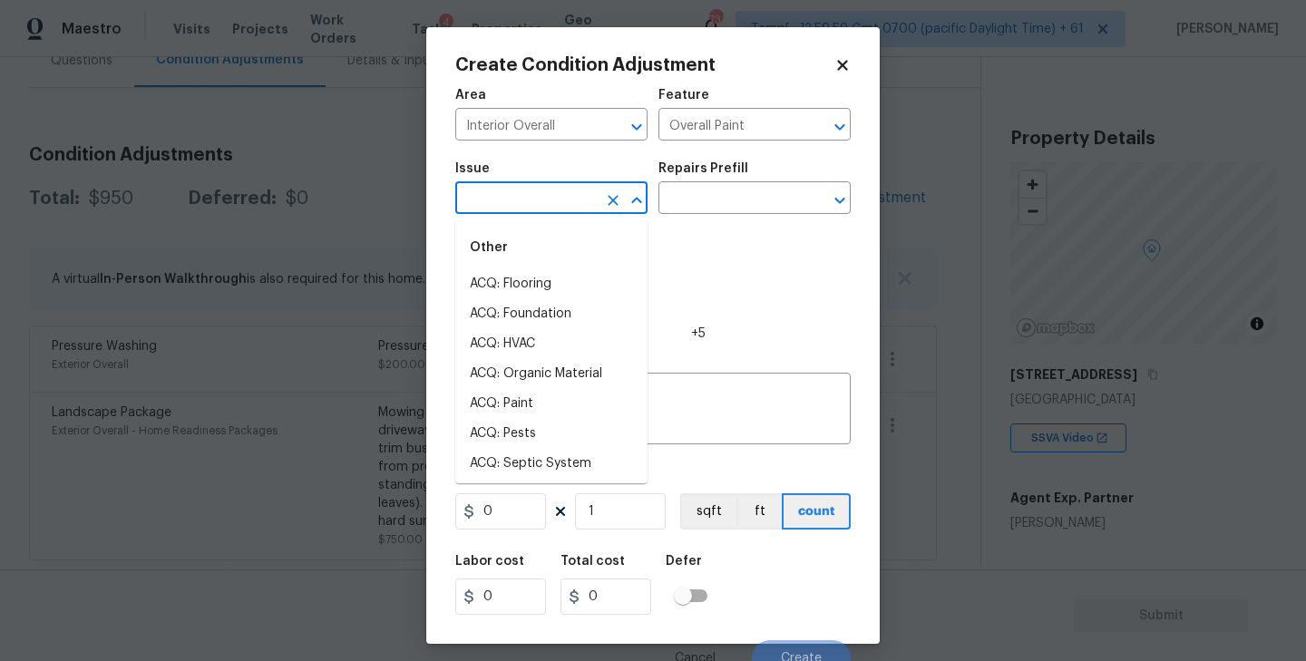
click at [493, 204] on input "text" at bounding box center [526, 200] width 142 height 28
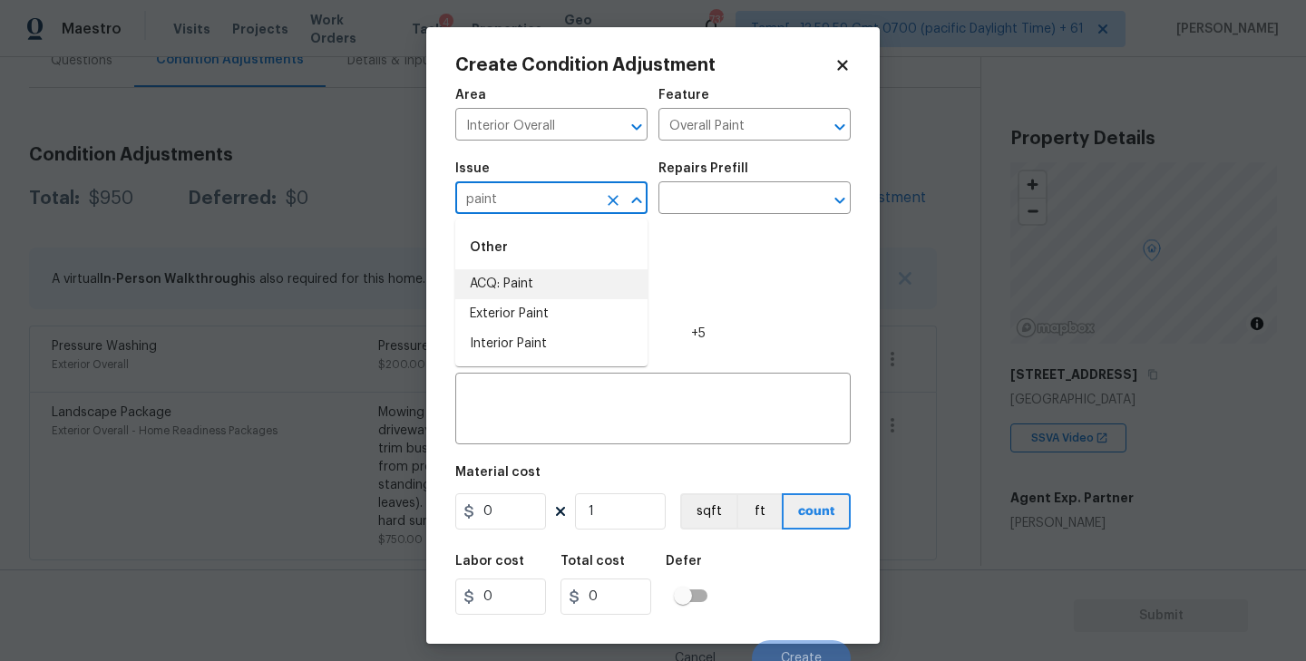
click at [495, 282] on li "ACQ: Paint" at bounding box center [551, 284] width 192 height 30
click at [838, 204] on icon "Open" at bounding box center [840, 201] width 22 height 22
type input "ACQ: Paint"
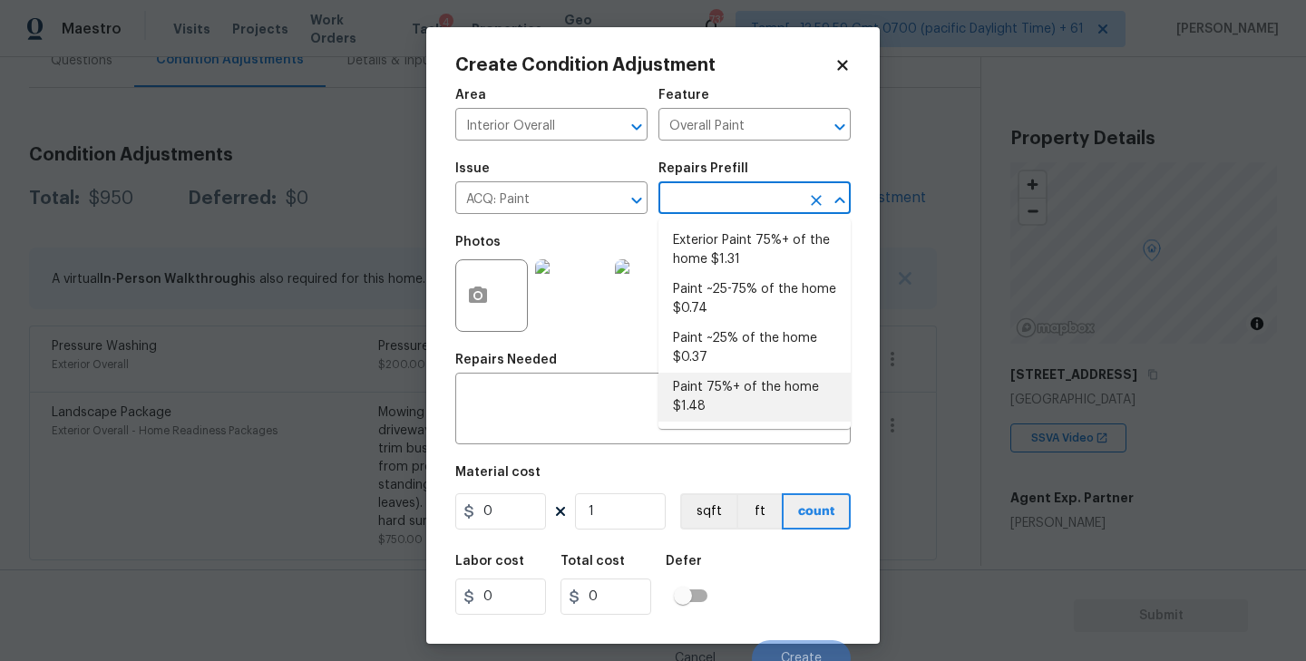
click at [718, 390] on li "Paint 75%+ of the home $1.48" at bounding box center [755, 397] width 192 height 49
type input "Acquisition"
type textarea "Acquisition Scope: 75%+ of the home will likely require interior paint"
type input "1.48"
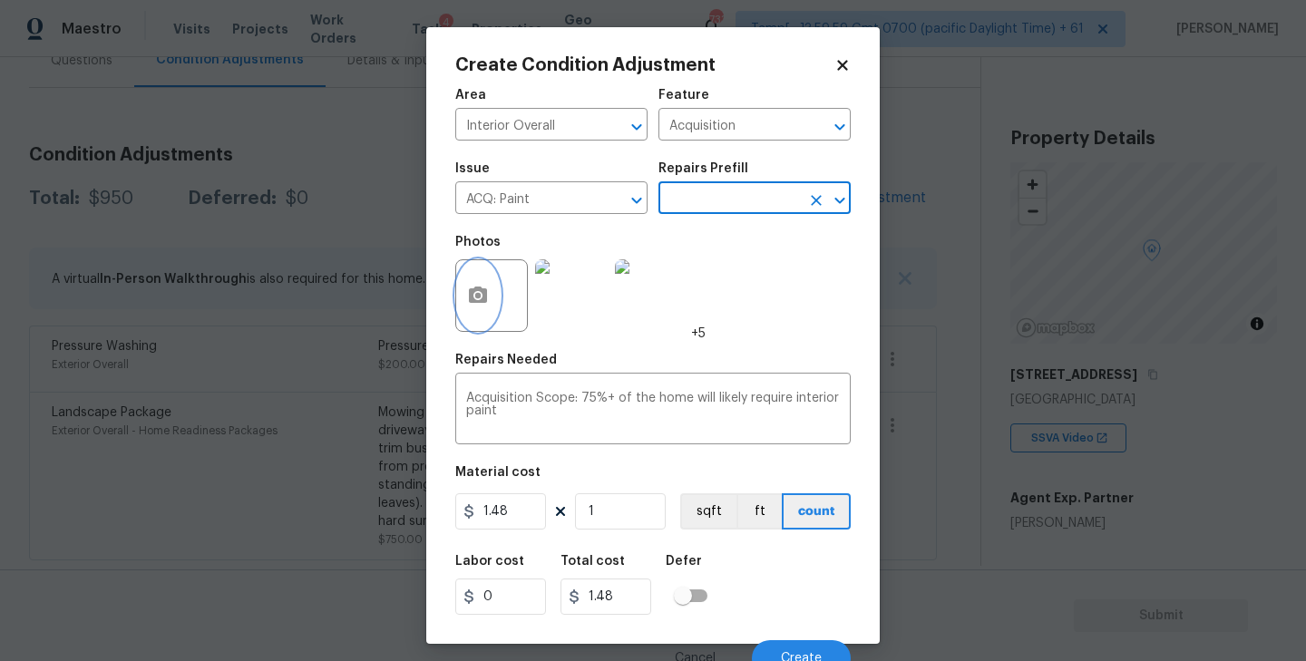
click at [472, 300] on icon "button" at bounding box center [478, 295] width 18 height 16
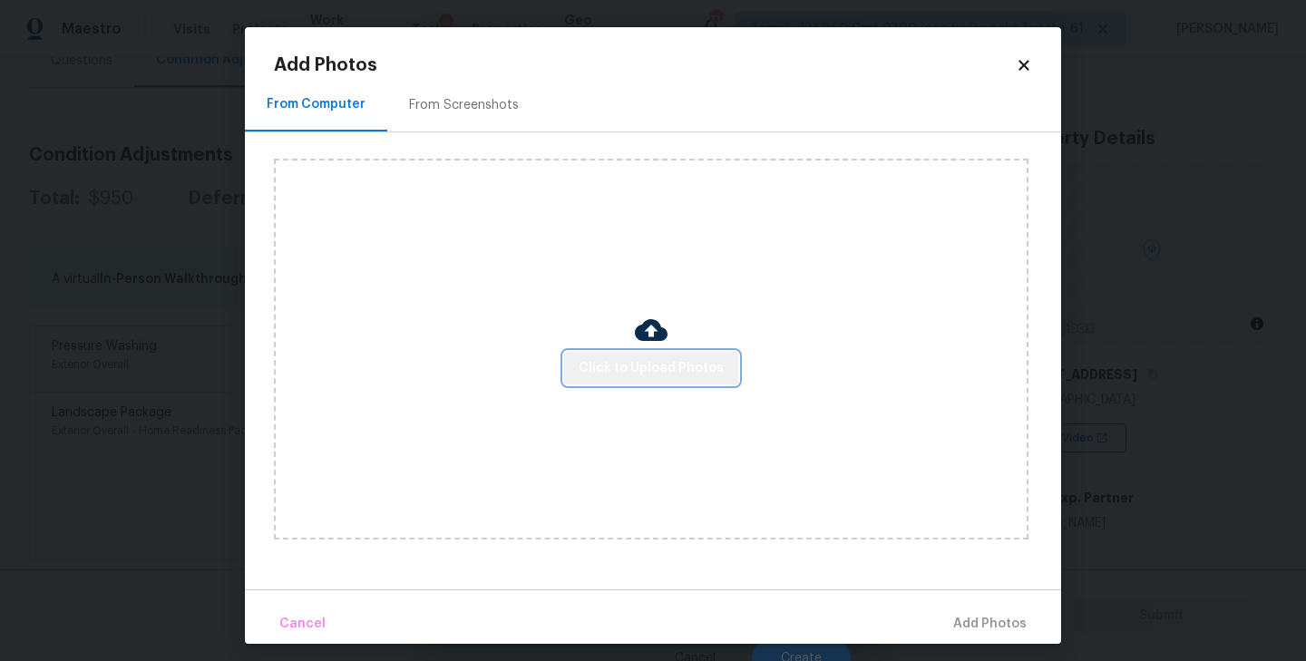
click at [660, 366] on span "Click to Upload Photos" at bounding box center [651, 368] width 145 height 23
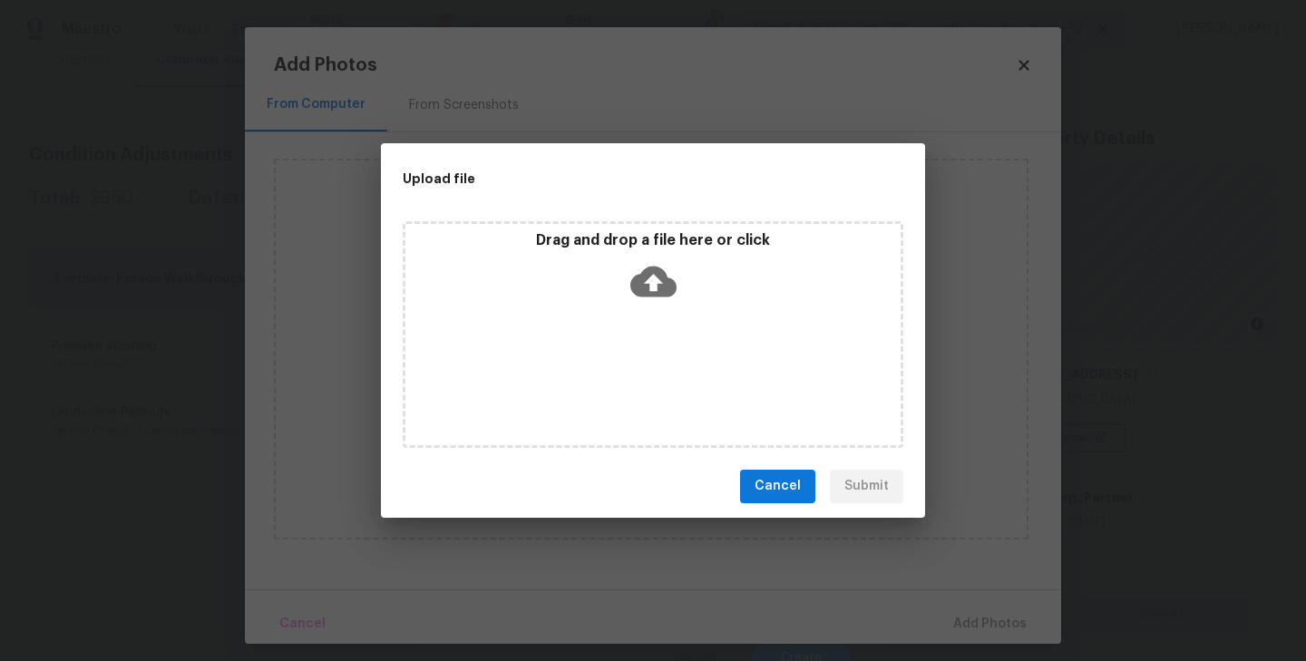
click at [648, 294] on icon at bounding box center [653, 281] width 46 height 31
